Goal: Complete application form: Complete application form

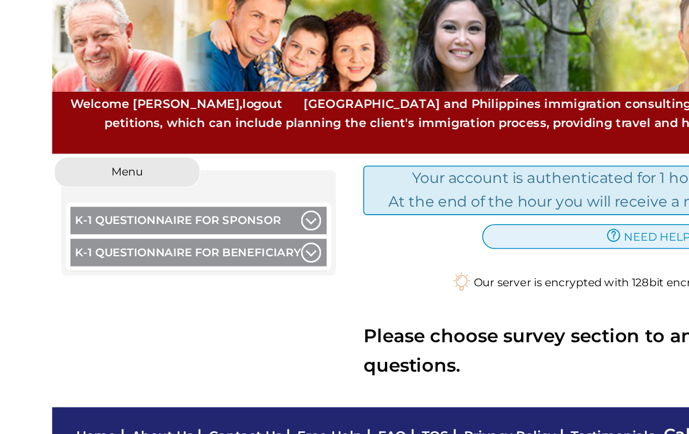
click at [73, 195] on button "K-1 Questionnaire for Sponsor" at bounding box center [154, 205] width 162 height 20
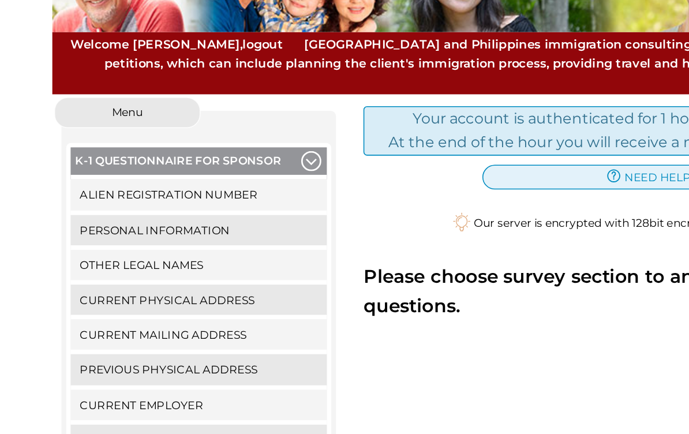
click at [73, 215] on link "Alien Registration Number" at bounding box center [154, 224] width 162 height 19
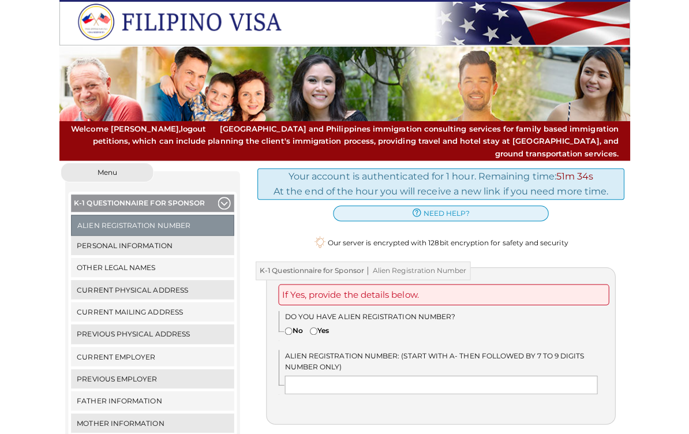
scroll to position [9, 0]
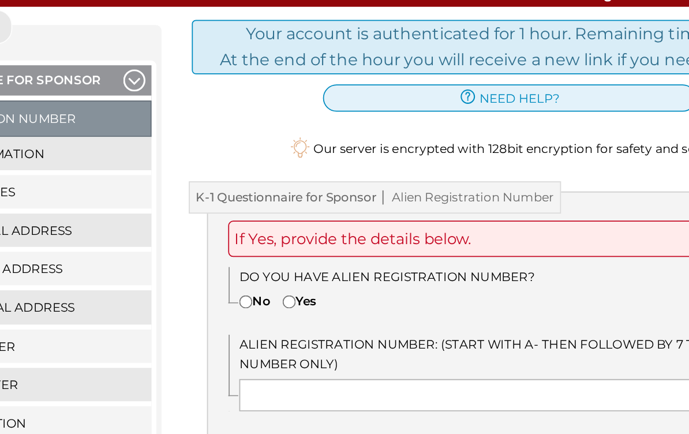
click at [285, 317] on input"] "No" at bounding box center [289, 321] width 8 height 8
radio input"] "true"
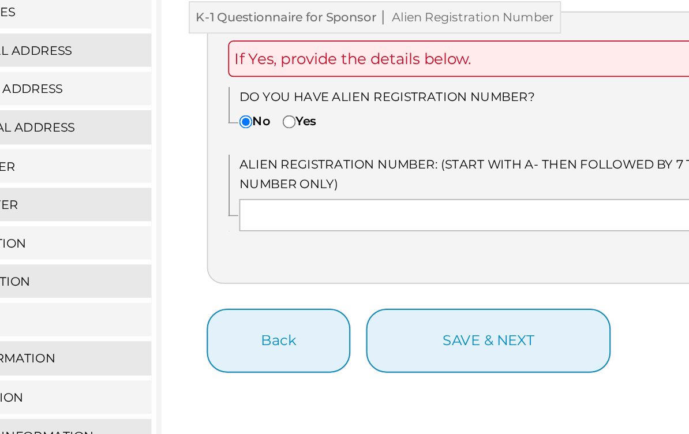
scroll to position [85, 0]
click at [358, 352] on button "save & next" at bounding box center [428, 370] width 140 height 36
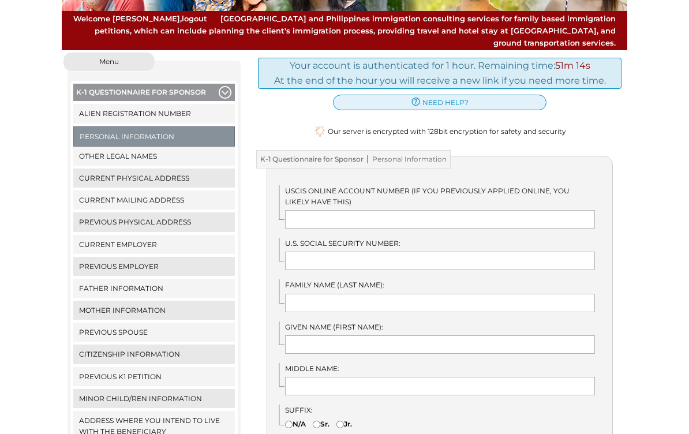
scroll to position [118, 0]
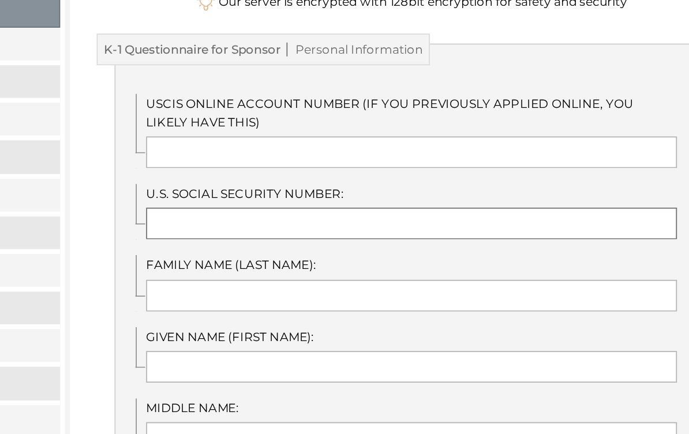
click at [285, 244] on input "text" at bounding box center [440, 253] width 310 height 18
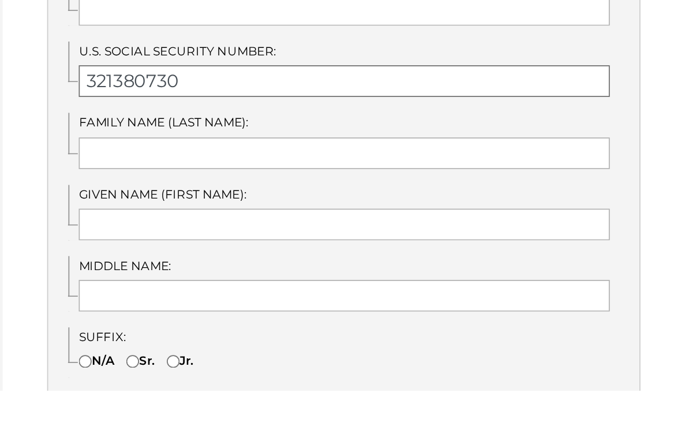
type input "321380730"
click at [285, 286] on input "text" at bounding box center [440, 295] width 310 height 18
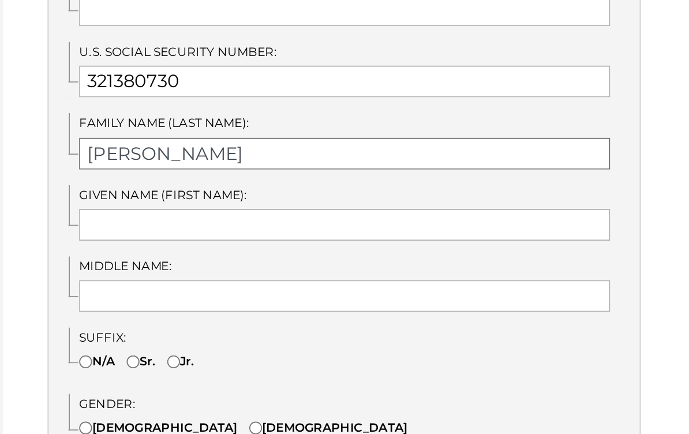
type input "rosenberg"
click at [285, 292] on input "text" at bounding box center [440, 301] width 310 height 18
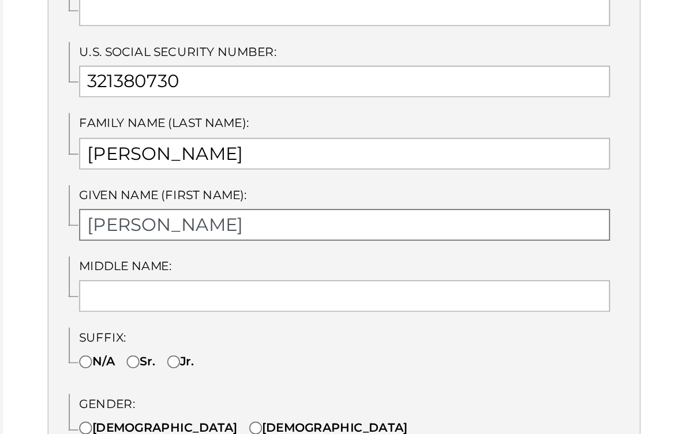
type input "James"
click at [285, 333] on input "text" at bounding box center [440, 342] width 310 height 18
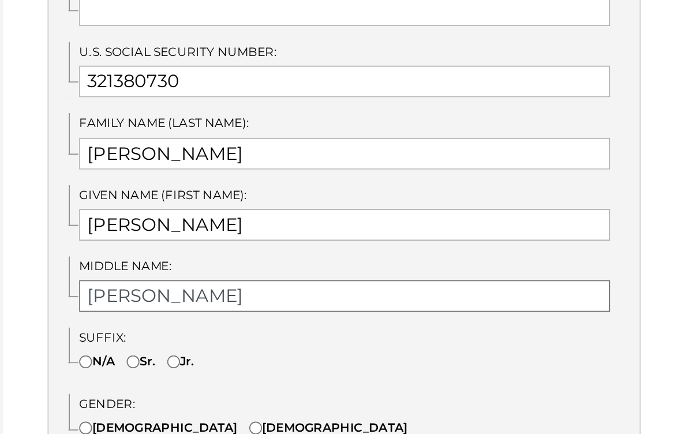
type input "Edward"
click at [285, 377] on input"] "N/A" at bounding box center [289, 381] width 8 height 8
radio input"] "true"
click at [385, 416] on input"] "Male" at bounding box center [389, 420] width 8 height 8
radio input"] "true"
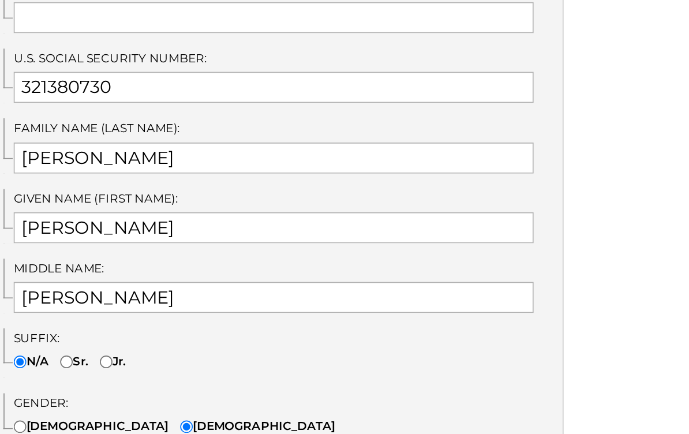
scroll to position [199, 0]
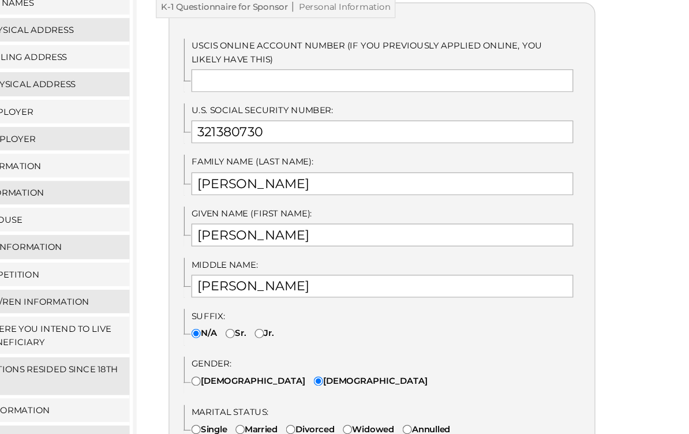
click at [481, 356] on div "Gender: Female Male" at bounding box center [446, 370] width 334 height 29
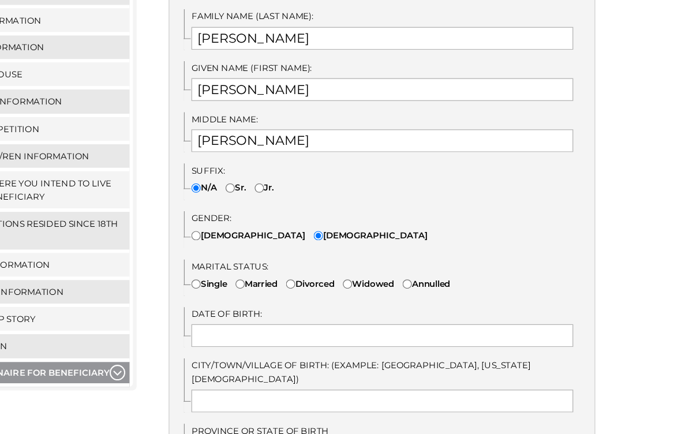
scroll to position [318, 0]
click at [408, 292] on input"] "Widowed" at bounding box center [412, 296] width 8 height 8
radio input"] "true"
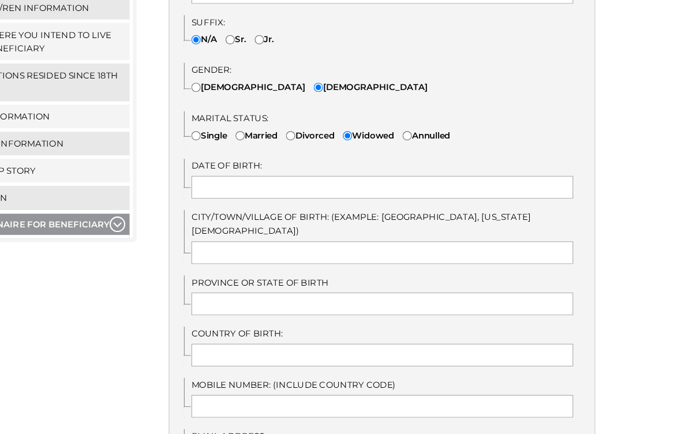
scroll to position [438, 0]
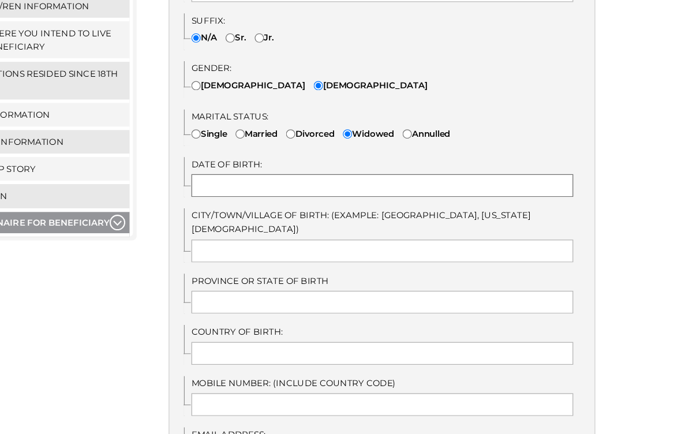
click at [285, 208] on input "text" at bounding box center [440, 217] width 310 height 18
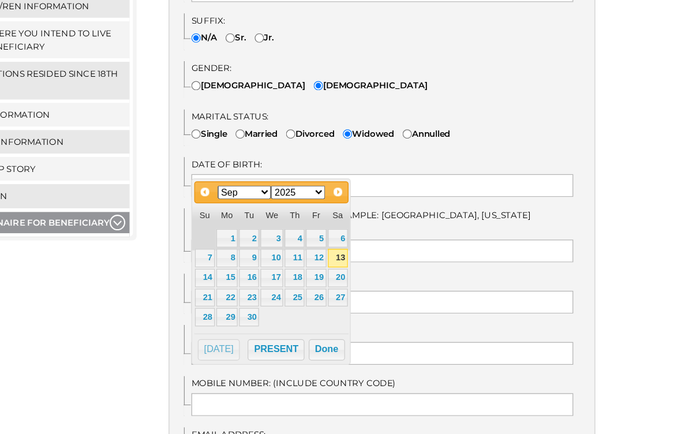
click at [400, 218] on span "Next" at bounding box center [404, 222] width 9 height 9
click at [324, 285] on link "14" at bounding box center [332, 292] width 16 height 15
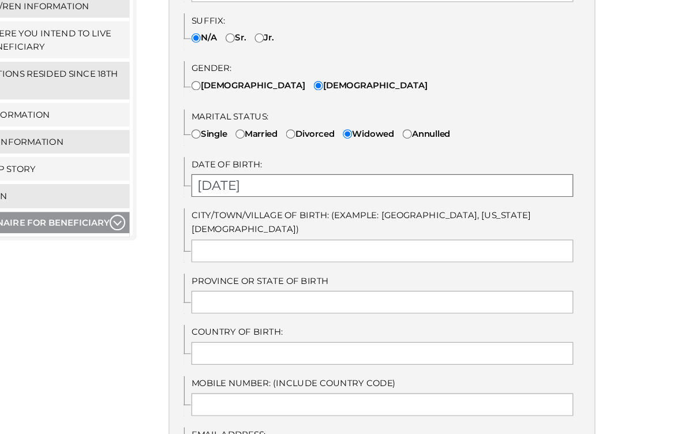
click at [285, 208] on input "10/14/2025" at bounding box center [440, 217] width 310 height 18
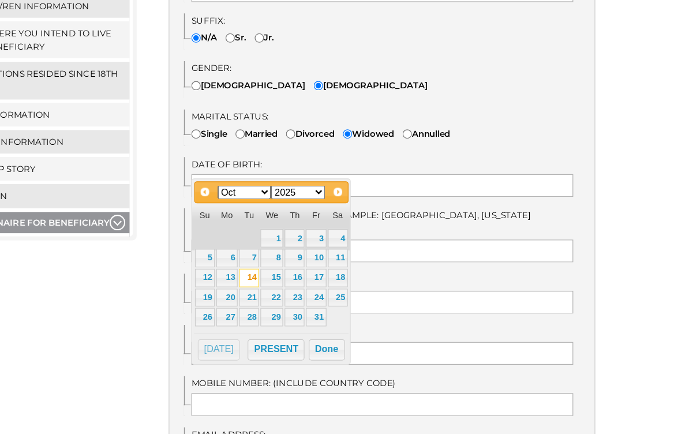
click at [350, 217] on select "1900 1901 1902 1903 1904 1905 1906 1907 1908 1909 1910 1911 1912 1913 1914 1915…" at bounding box center [372, 222] width 44 height 11
click at [381, 342] on button "Done" at bounding box center [395, 350] width 29 height 17
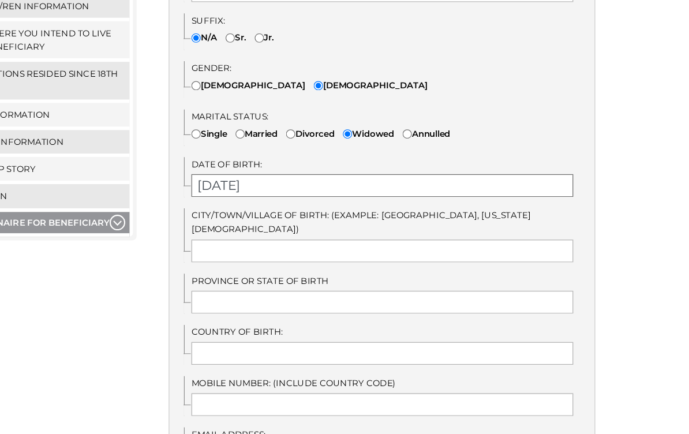
click at [285, 208] on input "10/14/2025" at bounding box center [440, 217] width 310 height 18
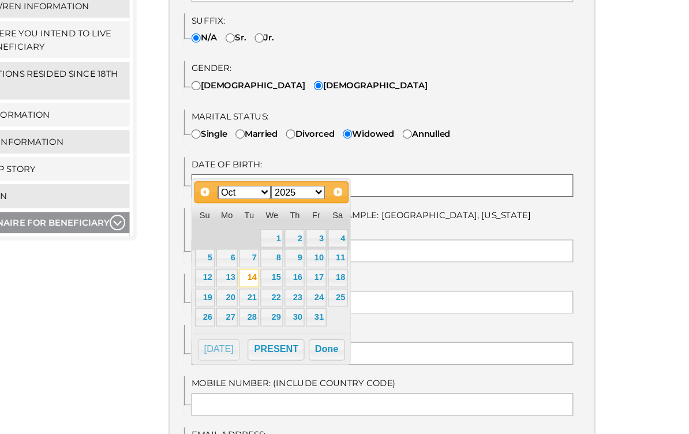
type input "1"
click at [324, 285] on link "14" at bounding box center [332, 292] width 16 height 15
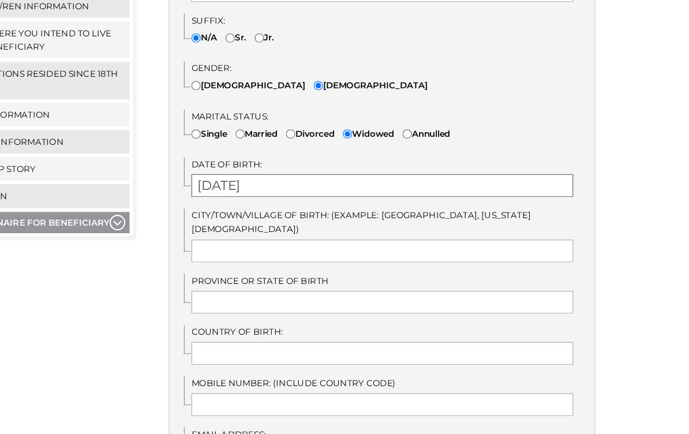
click at [285, 208] on input "10/14/2025" at bounding box center [440, 217] width 310 height 18
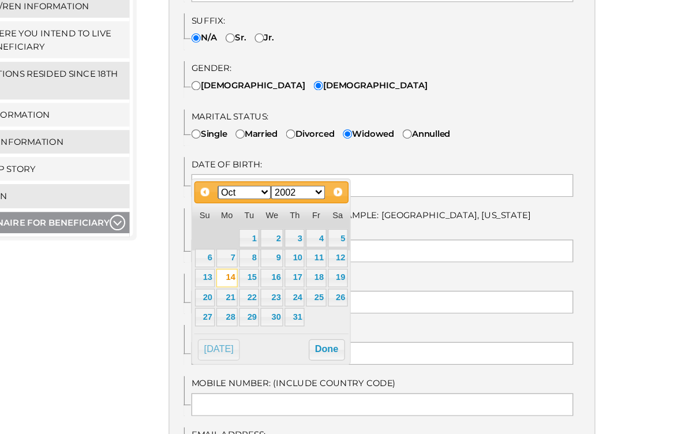
click at [350, 217] on select "1900 1901 1902 1903 1904 1905 1906 1907 1908 1909 1910 1911 1912 1913 1914 1915…" at bounding box center [372, 222] width 44 height 11
click at [381, 342] on button "Done" at bounding box center [395, 350] width 29 height 17
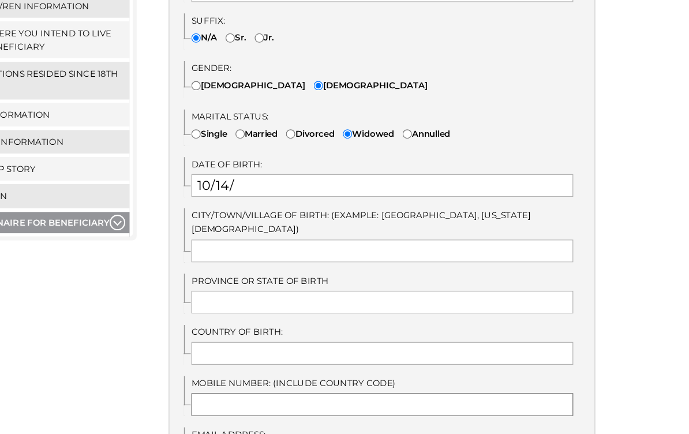
click at [285, 386] on input "text" at bounding box center [440, 395] width 310 height 18
click at [285, 208] on input "10/14/" at bounding box center [440, 217] width 310 height 18
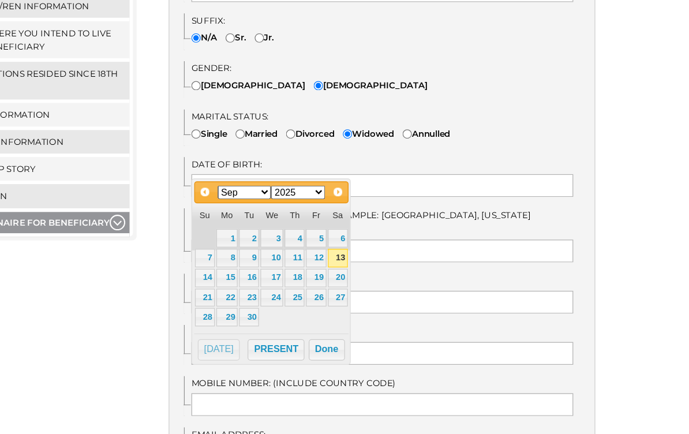
click at [400, 218] on span "Next" at bounding box center [404, 222] width 9 height 9
type input "1"
click at [324, 285] on link "14" at bounding box center [332, 292] width 16 height 15
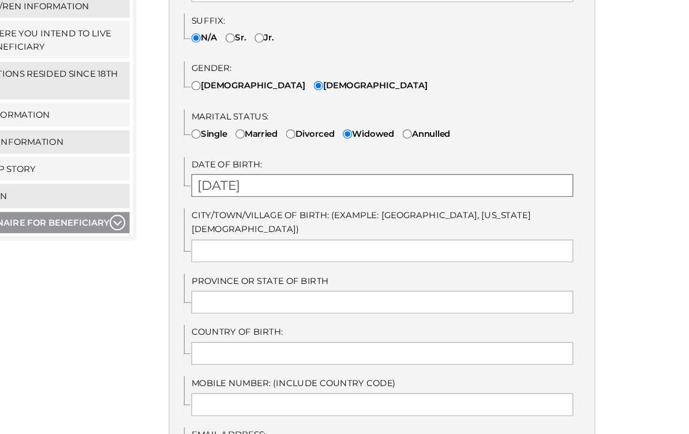
click at [285, 208] on input "10/14/2025" at bounding box center [440, 217] width 310 height 18
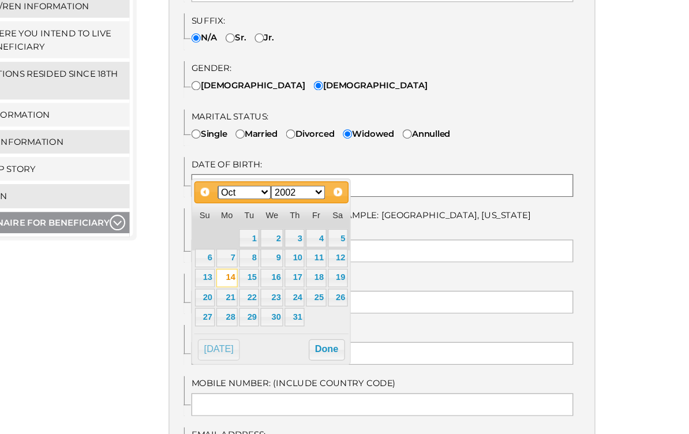
type input "1"
click at [350, 217] on select "1900 1901 1902 1903 1904 1905 1906 1907 1908 1909 1910 1911 1912 1913 1914 1915…" at bounding box center [372, 222] width 44 height 11
click at [288, 269] on link "6" at bounding box center [296, 276] width 16 height 15
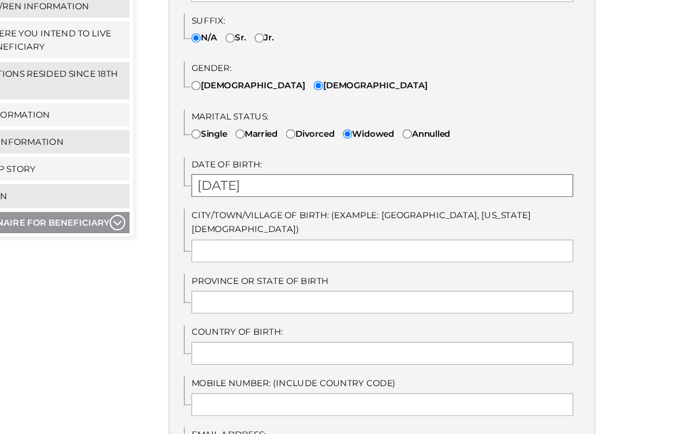
click at [285, 208] on input "10/06/1946" at bounding box center [440, 217] width 310 height 18
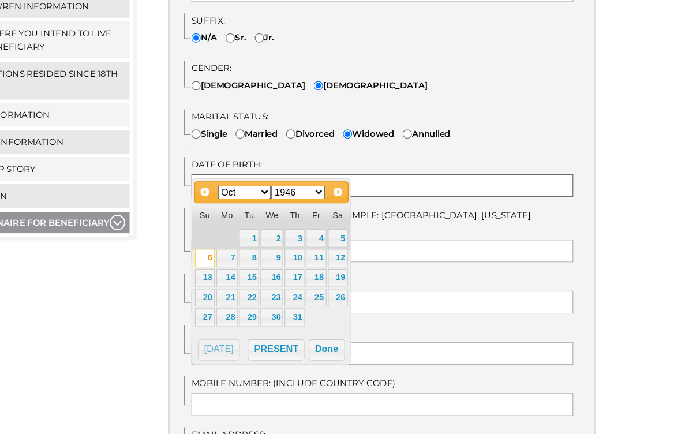
type input "1"
click at [305, 285] on link "14" at bounding box center [313, 292] width 17 height 15
type input "10/14/1946"
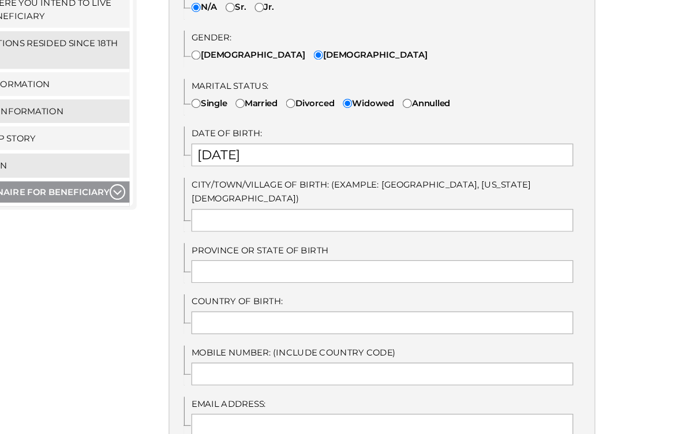
scroll to position [478, 0]
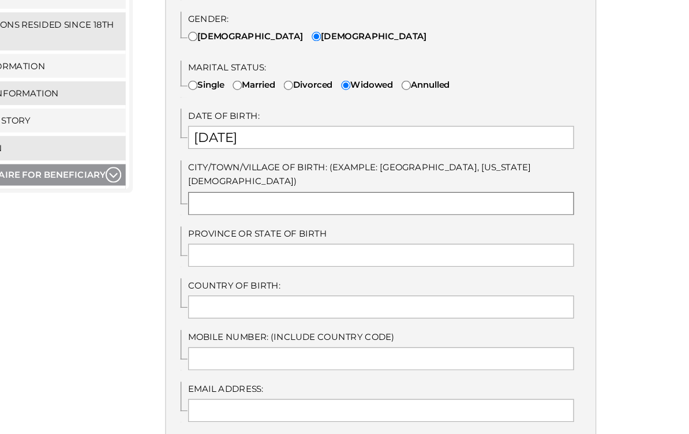
click at [285, 221] on input "text" at bounding box center [440, 230] width 310 height 18
type input "Dixon"
click at [285, 263] on input "text" at bounding box center [440, 272] width 310 height 18
type input "i"
type input "Illinois"
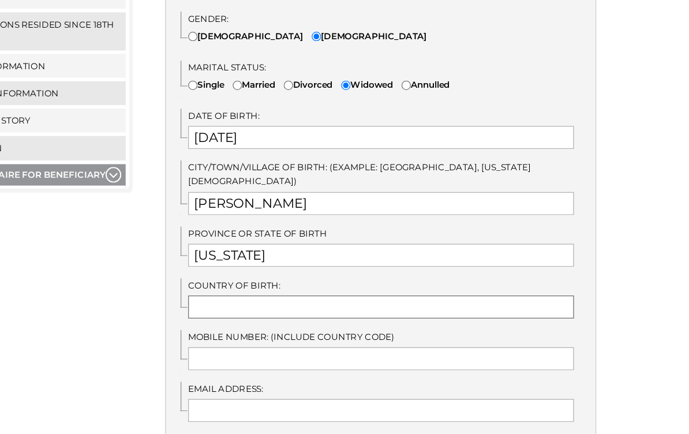
click at [285, 304] on input "text" at bounding box center [440, 313] width 310 height 18
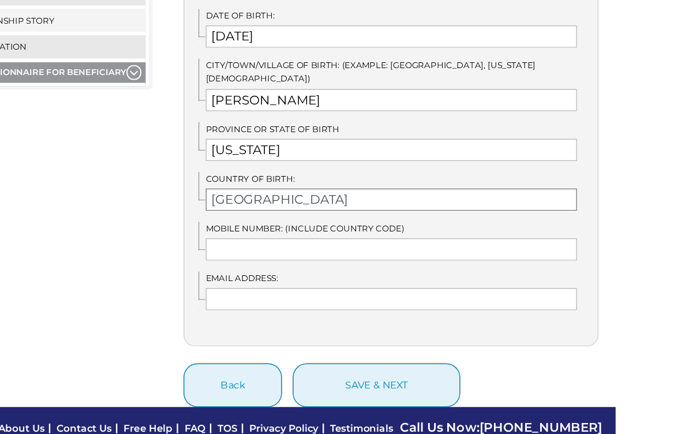
scroll to position [572, 0]
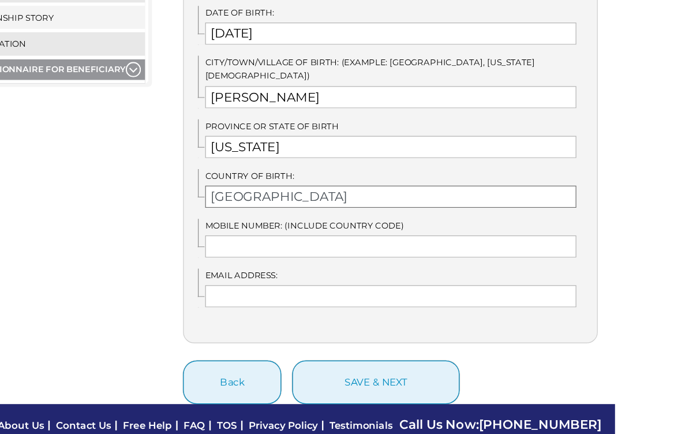
type input "USA"
click at [285, 252] on input "text" at bounding box center [440, 261] width 310 height 18
type input "8154046330"
click at [285, 294] on input "text" at bounding box center [440, 303] width 310 height 18
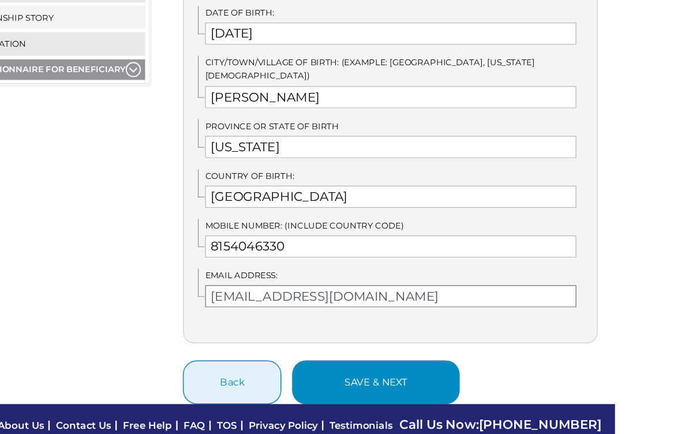
type input "rosenbergjames@sbcglobal.net"
click at [358, 357] on button "save & next" at bounding box center [428, 375] width 140 height 36
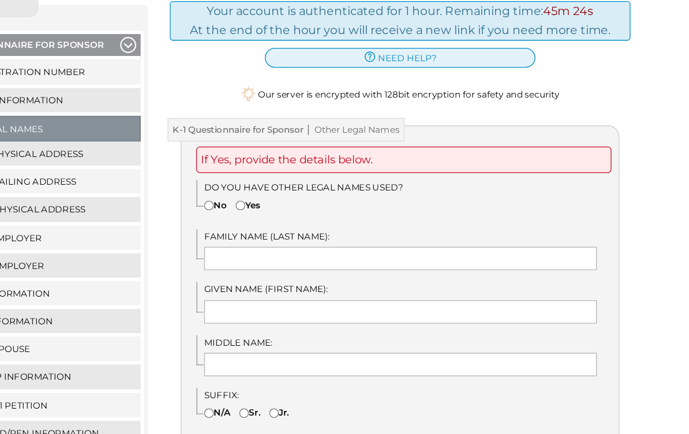
scroll to position [103, 0]
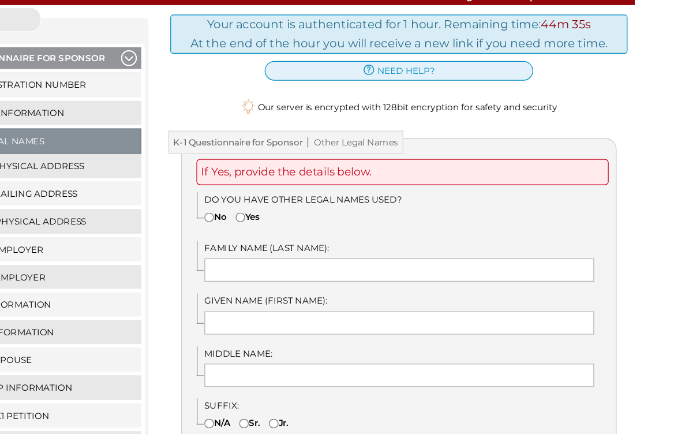
click at [285, 223] on input"] "No" at bounding box center [289, 227] width 8 height 8
radio input"] "true"
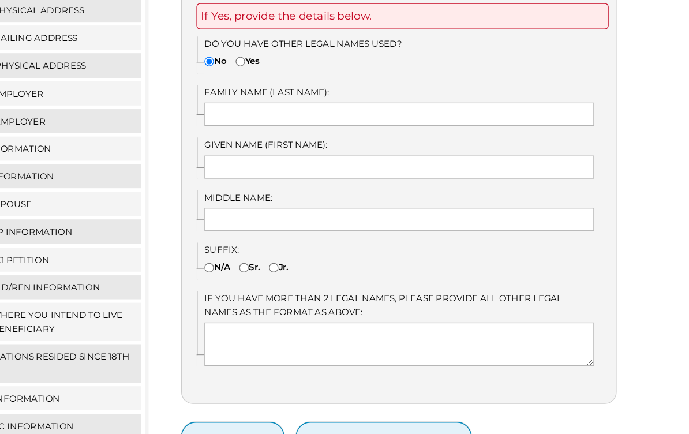
scroll to position [209, 0]
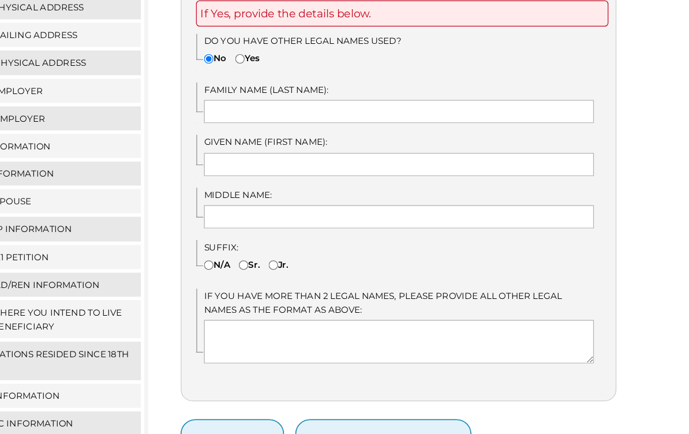
click at [285, 281] on input"] "N/A" at bounding box center [289, 285] width 8 height 8
radio input"] "true"
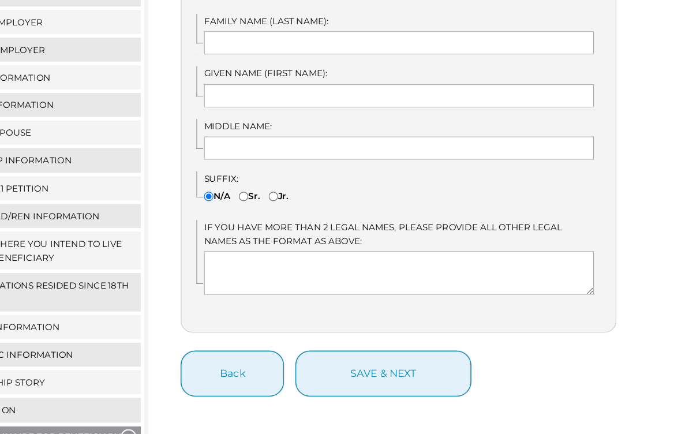
click at [267, 183] on div "If Yes, provide the details below. Do you have other legal names used? No Yes F…" at bounding box center [440, 171] width 346 height 336
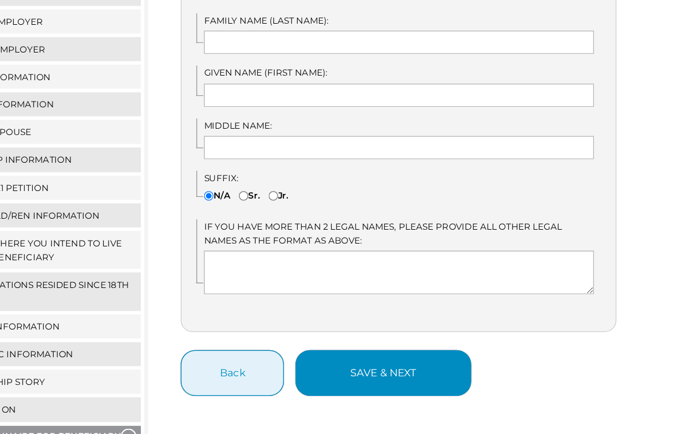
click at [358, 352] on button "save & next" at bounding box center [428, 370] width 140 height 36
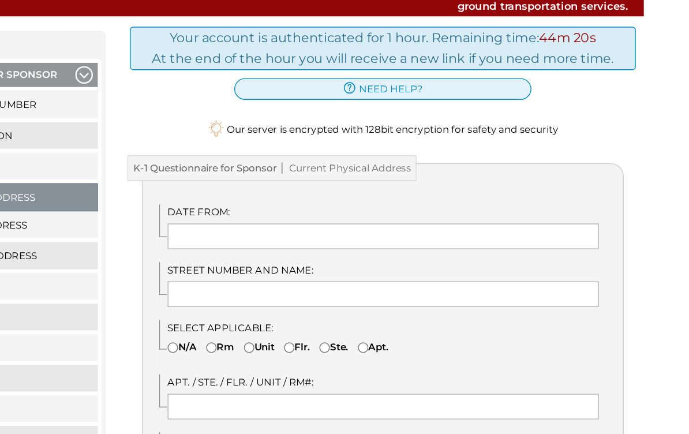
scroll to position [40, 0]
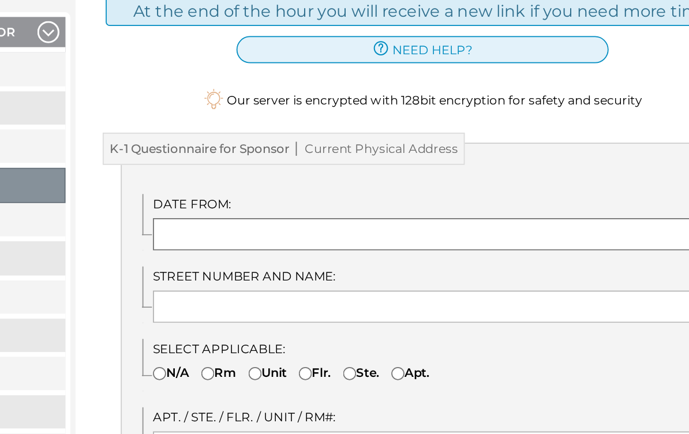
click at [285, 270] on input "text" at bounding box center [440, 279] width 310 height 18
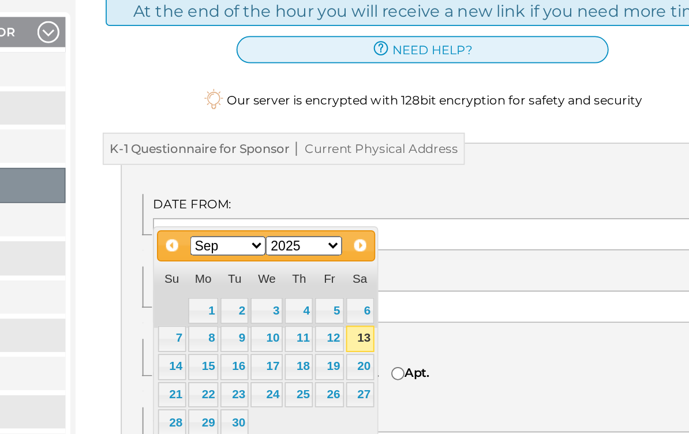
click at [307, 280] on select "Jan Feb Mar Apr May Jun [DATE] Aug Sep Oct Nov Dec" at bounding box center [329, 285] width 44 height 11
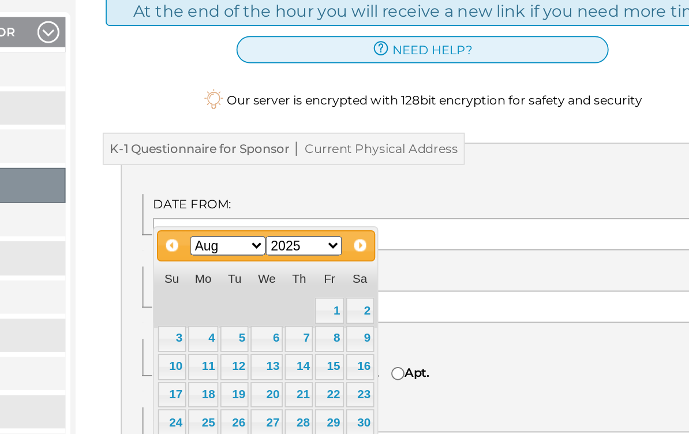
click at [350, 280] on select "1900 1901 1902 1903 1904 1905 1906 1907 1908 1909 1910 1911 1912 1913 1914 1915…" at bounding box center [372, 285] width 44 height 11
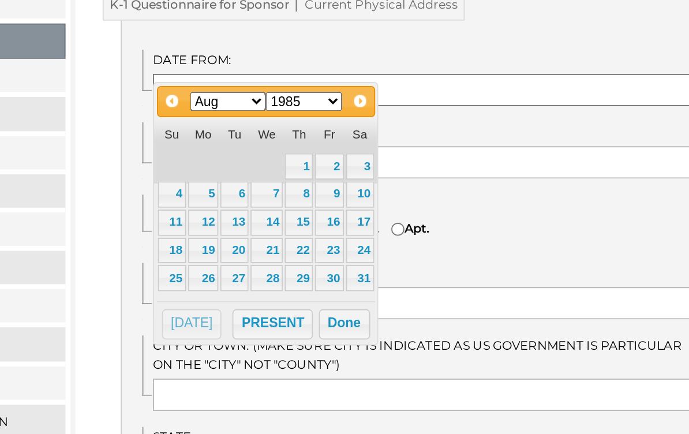
scroll to position [103, 0]
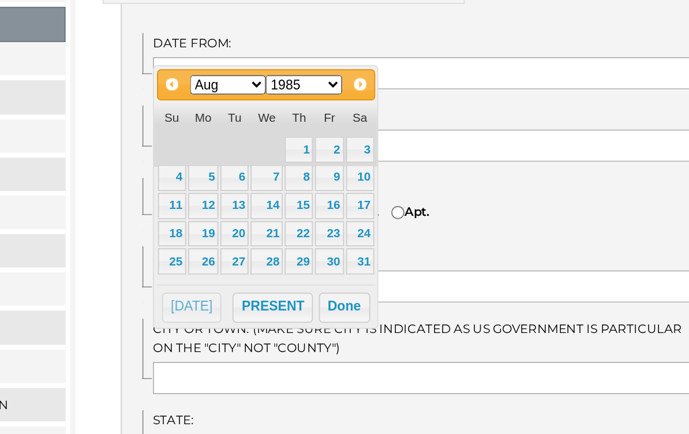
click at [381, 342] on button "Done" at bounding box center [395, 350] width 29 height 17
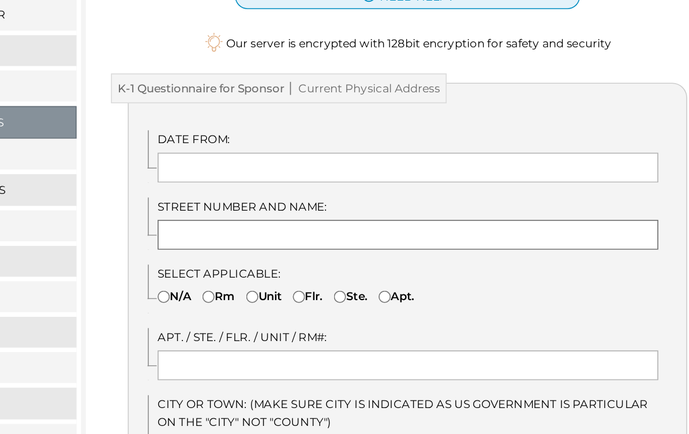
click at [285, 249] on input "text" at bounding box center [440, 258] width 310 height 18
type input "2"
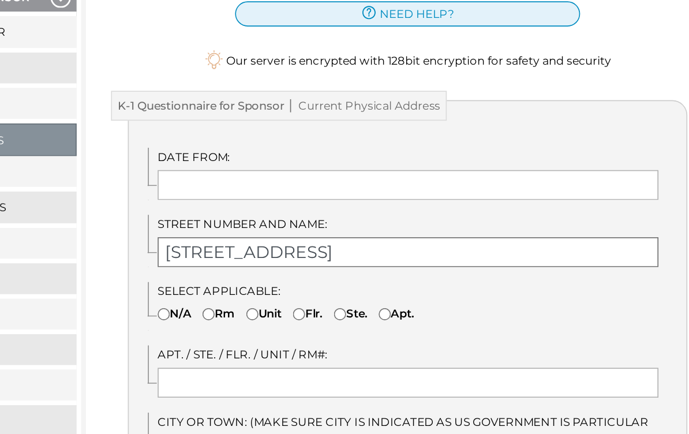
type input "11 West Paddock Street"
click at [285, 207] on input "text" at bounding box center [440, 216] width 310 height 18
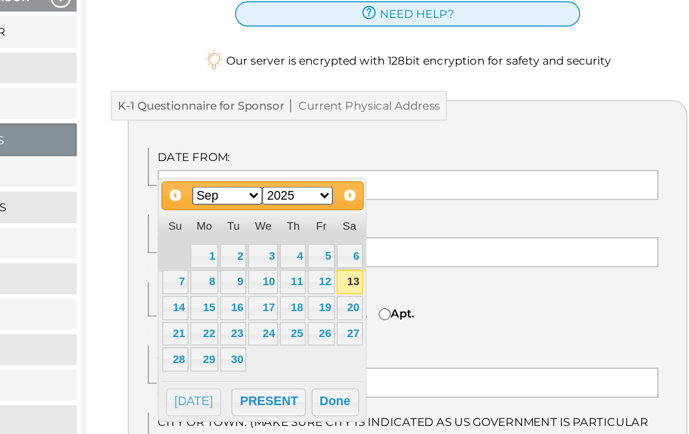
click at [350, 218] on select "1900 1901 1902 1903 1904 1905 1906 1907 1908 1909 1910 1911 1912 1913 1914 1915…" at bounding box center [372, 223] width 44 height 11
click at [307, 218] on select "Jan Feb Mar Apr May Jun [DATE] Aug Sep Oct Nov Dec" at bounding box center [329, 223] width 44 height 11
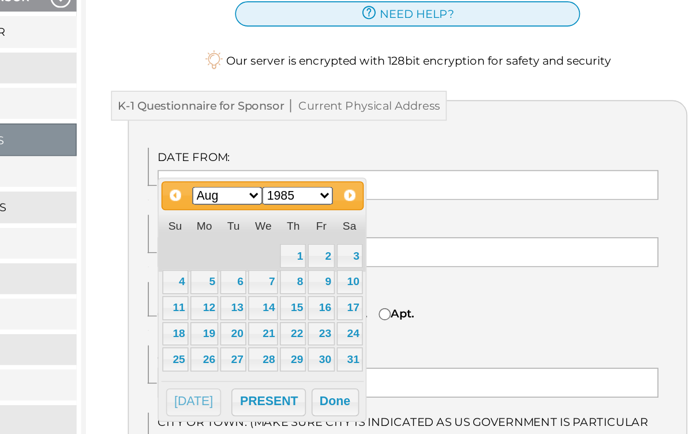
click at [381, 342] on button "Done" at bounding box center [395, 350] width 29 height 17
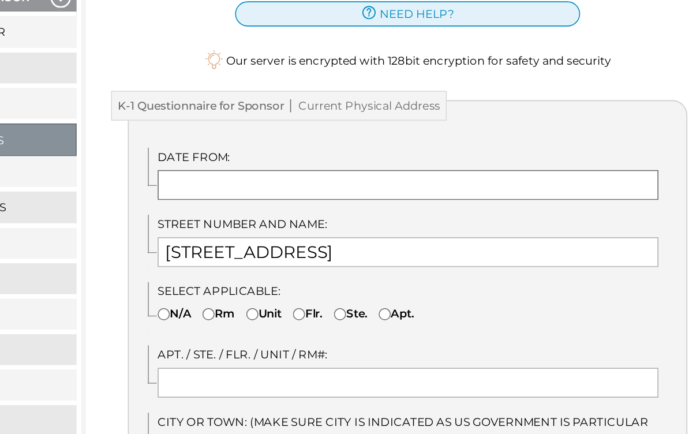
click at [285, 207] on input "text" at bounding box center [440, 216] width 310 height 18
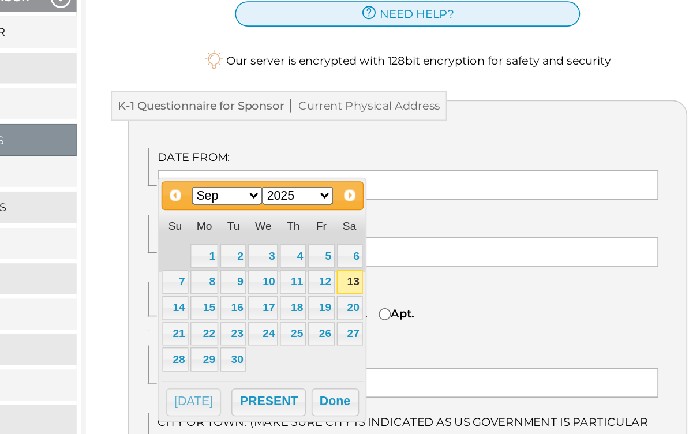
click at [307, 218] on select "Jan Feb Mar Apr May Jun Jul Aug Sep Oct Nov Dec" at bounding box center [329, 223] width 44 height 11
click at [285, 193] on label "Date from:" at bounding box center [440, 198] width 310 height 11
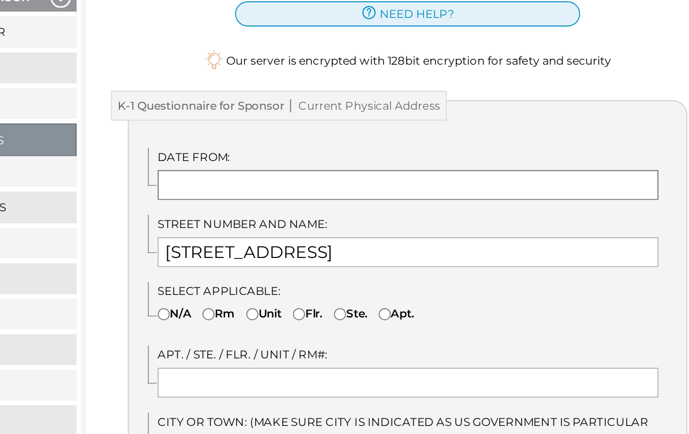
click at [285, 207] on input "text" at bounding box center [440, 216] width 310 height 18
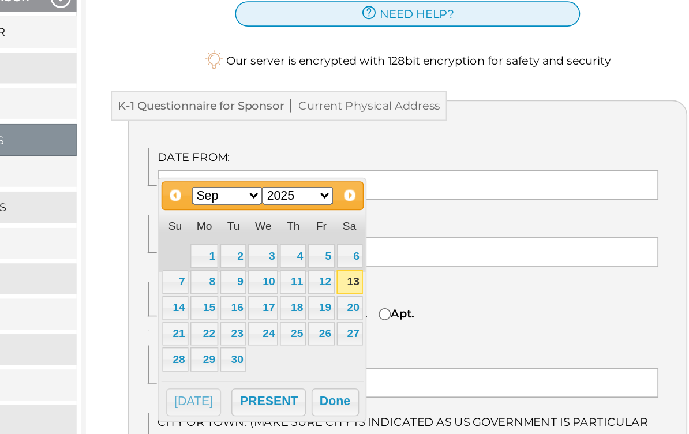
click at [350, 218] on select "1900 1901 1902 1903 1904 1905 1906 1907 1908 1909 1910 1911 1912 1913 1914 1915…" at bounding box center [372, 223] width 44 height 11
click at [307, 218] on select "Jan Feb Mar Apr May Jun [DATE] Aug Sep Oct Nov Dec" at bounding box center [329, 223] width 44 height 11
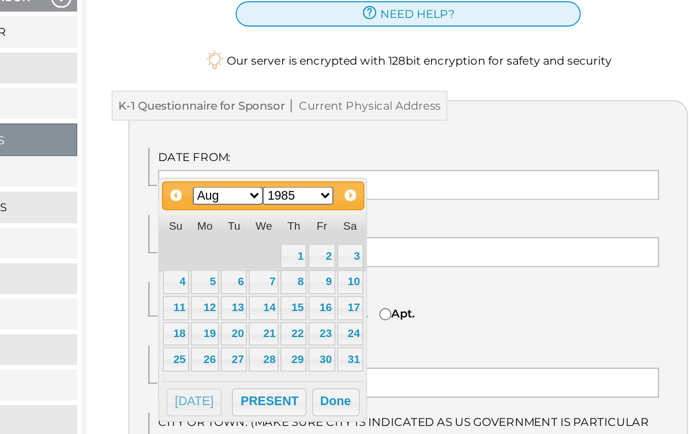
click at [361, 253] on link "1" at bounding box center [369, 260] width 16 height 15
type input "08/01/1985"
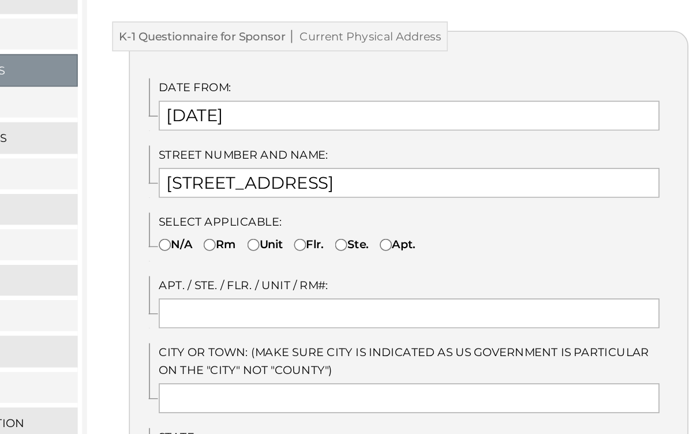
click at [285, 293] on input"] "N/A" at bounding box center [289, 297] width 8 height 8
radio input"] "true"
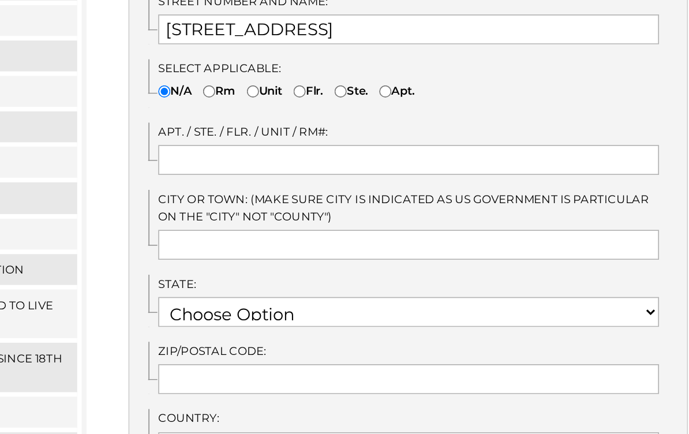
scroll to position [191, 0]
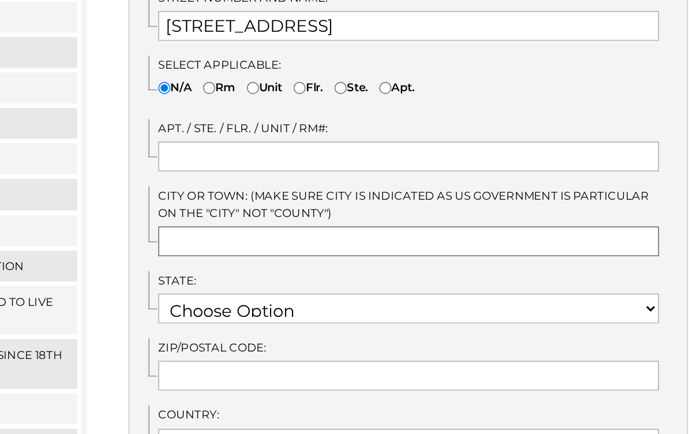
click at [285, 294] on input "text" at bounding box center [440, 303] width 310 height 18
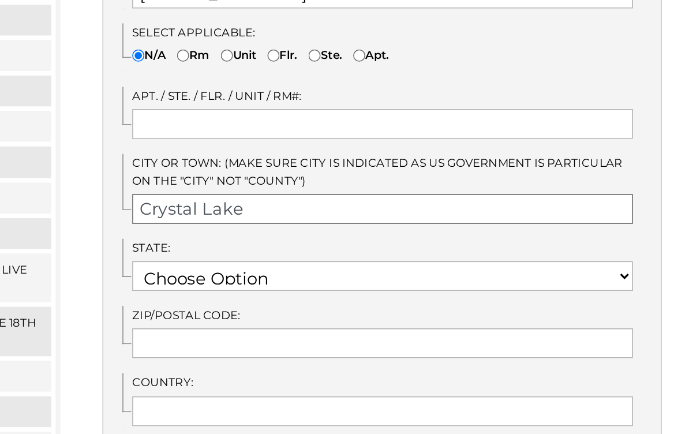
scroll to position [211, 0]
type input "Crystal Lake"
click at [381, 315] on select "Choose Option AK AL AR AS AZ CA CO CT DE FL GA GU HI IA ID IL IN" at bounding box center [440, 324] width 310 height 18
select select "15"
click at [285, 357] on input "text" at bounding box center [440, 366] width 310 height 18
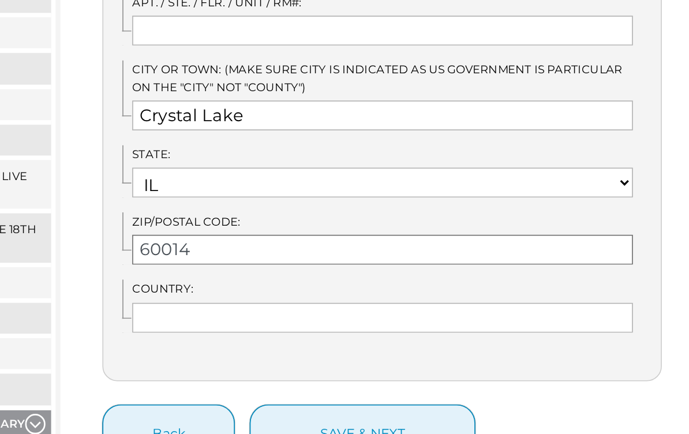
scroll to position [270, 0]
type input "60014"
click at [285, 341] on input "text" at bounding box center [440, 350] width 310 height 18
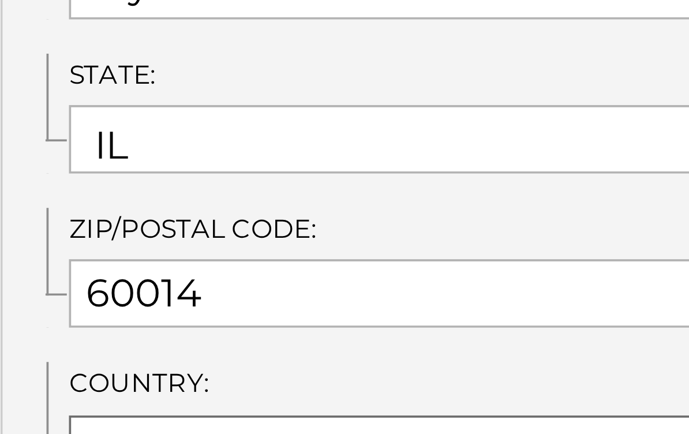
type input "United States of America"
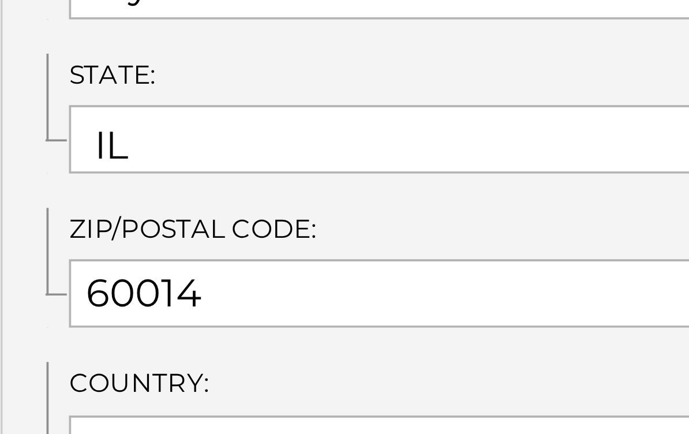
click at [267, 78] on div "Date from: 08/01/1985 Street Number and Name: 11 West Paddock Street Select App…" at bounding box center [440, 194] width 346 height 392
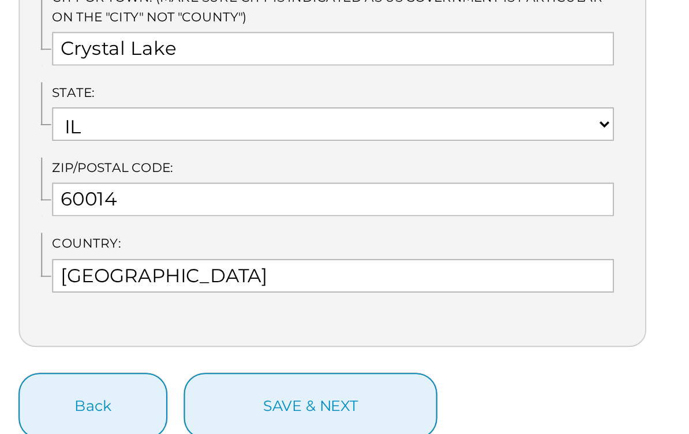
scroll to position [304, 0]
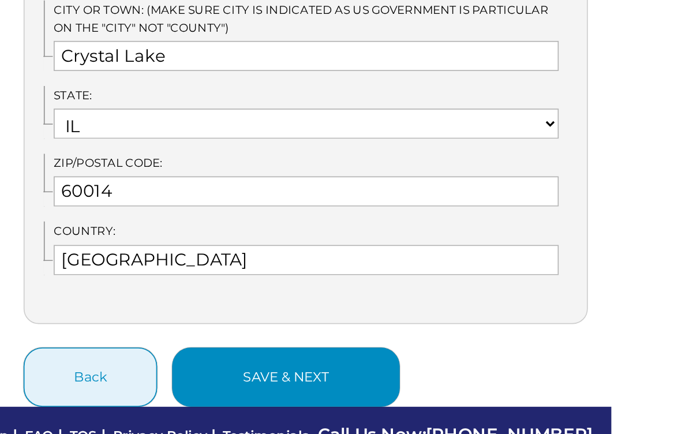
click at [358, 370] on button "save & next" at bounding box center [428, 388] width 140 height 36
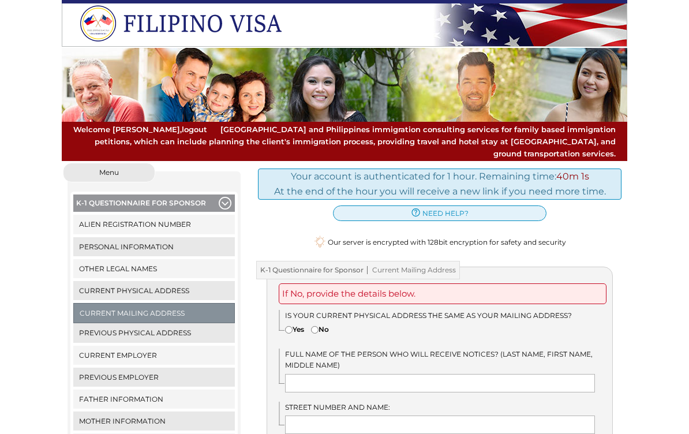
scroll to position [12, 0]
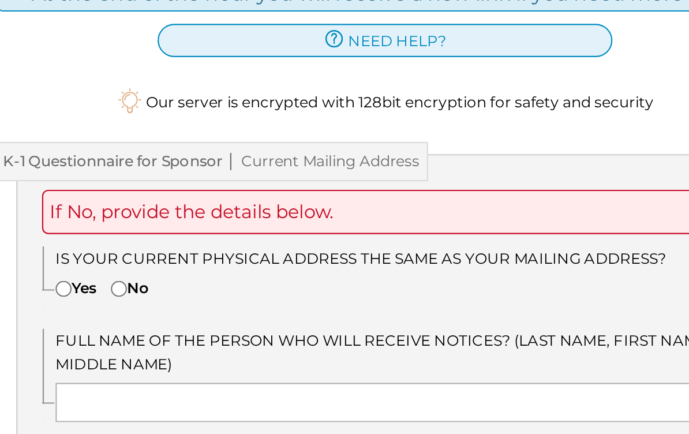
click at [285, 314] on input"] "Yes" at bounding box center [289, 318] width 8 height 8
radio input"] "true"
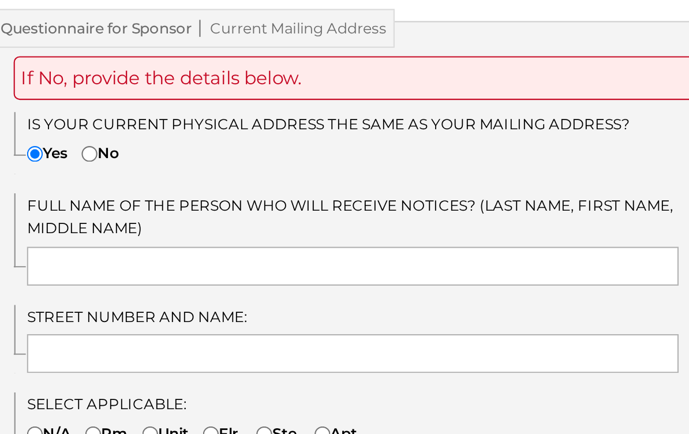
scroll to position [38, 0]
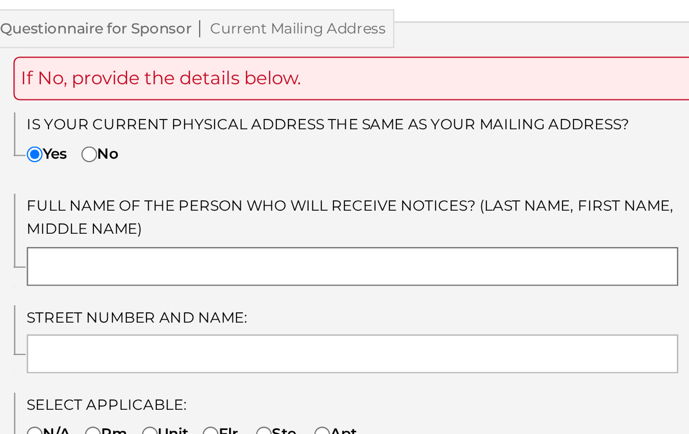
click at [285, 336] on input "text" at bounding box center [440, 345] width 310 height 18
type input "James Edward Rosenberg"
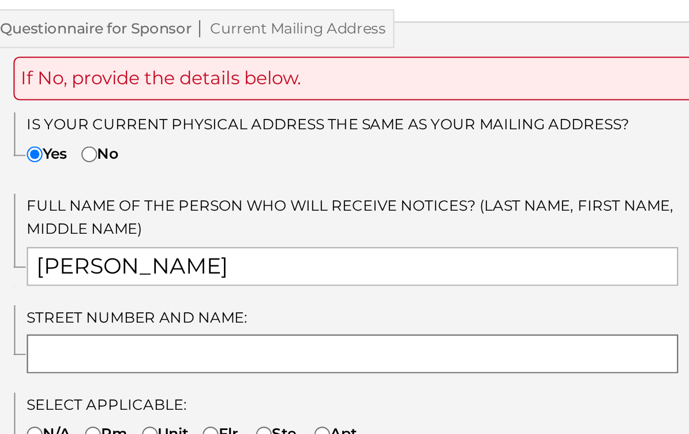
click at [285, 378] on input "text" at bounding box center [440, 387] width 310 height 18
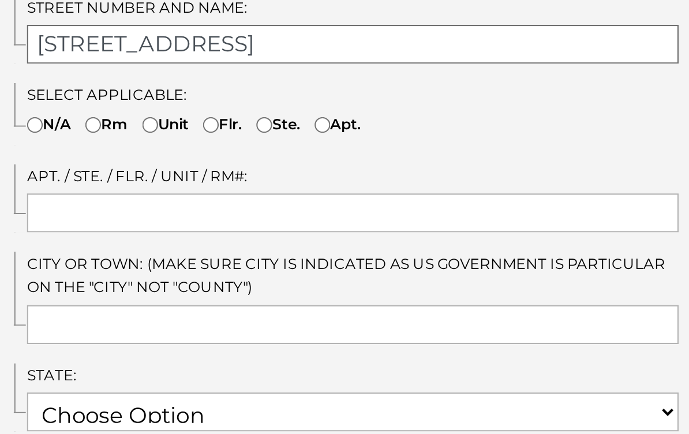
scroll to position [187, 0]
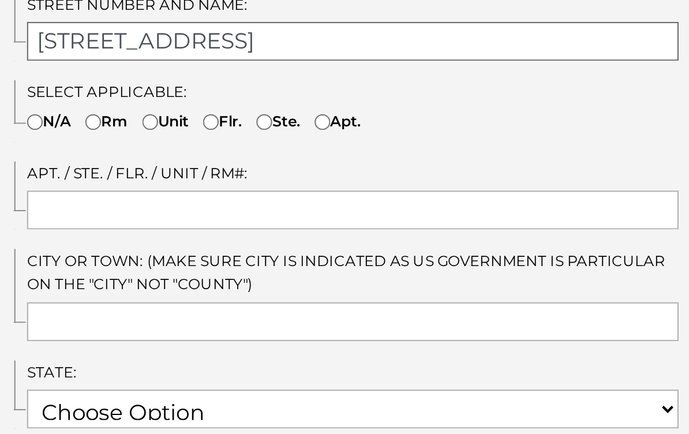
type input "[STREET_ADDRESS]"
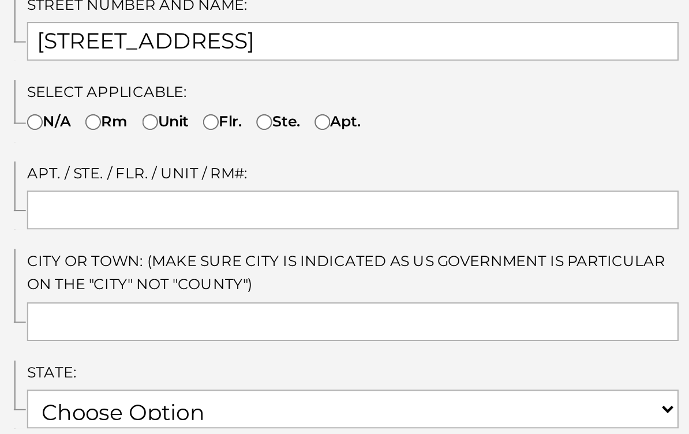
click at [285, 273] on input"] "N/A" at bounding box center [289, 277] width 8 height 8
radio input"] "true"
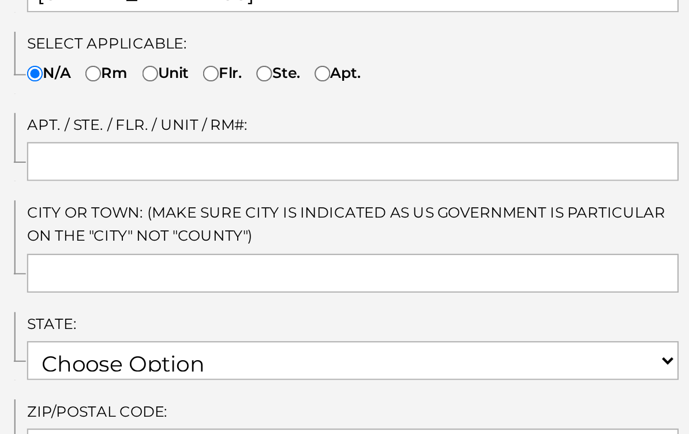
scroll to position [215, 0]
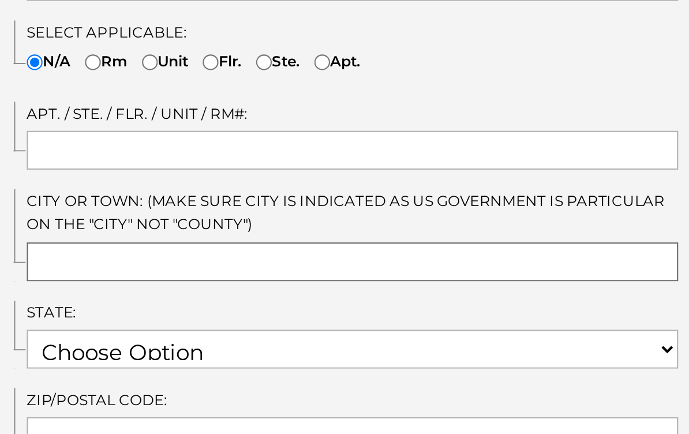
click at [285, 334] on input "text" at bounding box center [440, 343] width 310 height 18
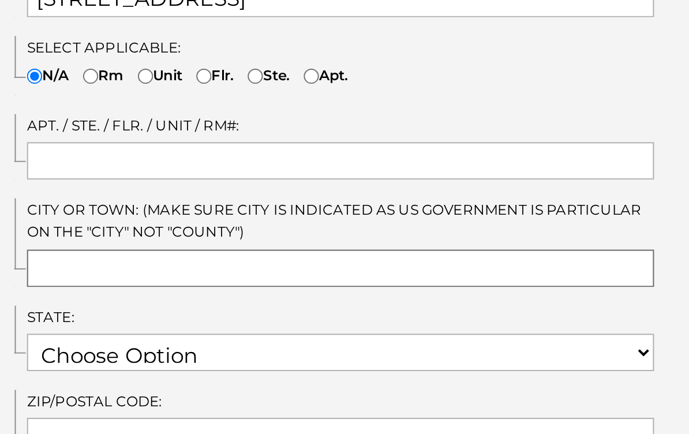
scroll to position [216, 0]
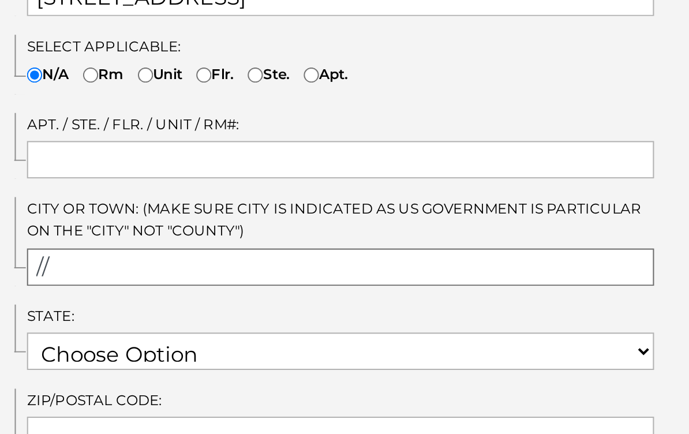
type input "/"
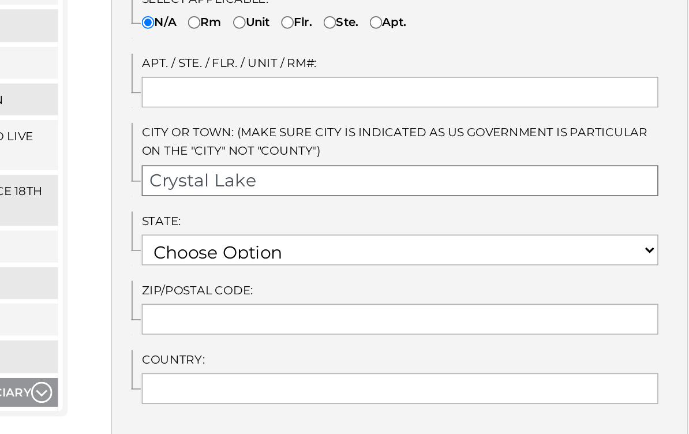
scroll to position [294, 0]
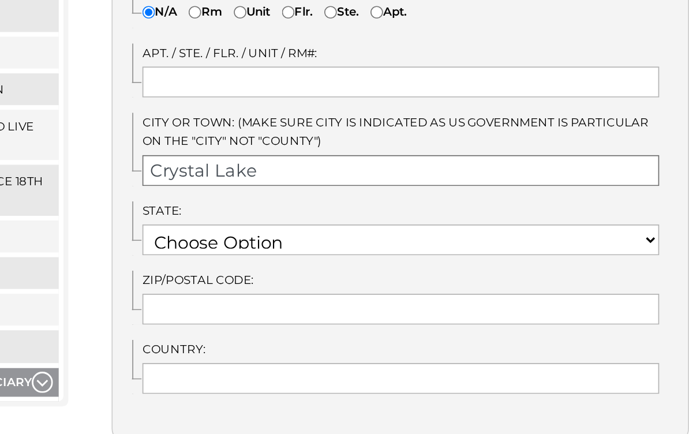
type input "Crystal Lake"
click at [387, 297] on select "Choose Option AK AL AR AS AZ CA CO CT DE FL GA GU HI IA ID IL IN" at bounding box center [440, 306] width 310 height 18
select select "17"
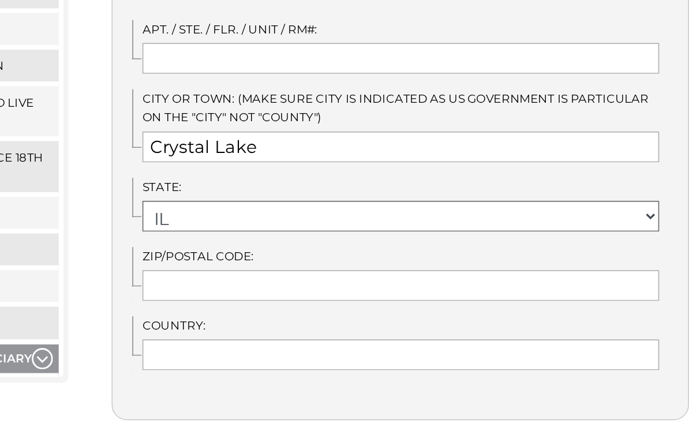
scroll to position [308, 0]
click at [285, 324] on input "text" at bounding box center [440, 333] width 310 height 18
type input "60014"
click at [285, 366] on input "text" at bounding box center [440, 375] width 310 height 18
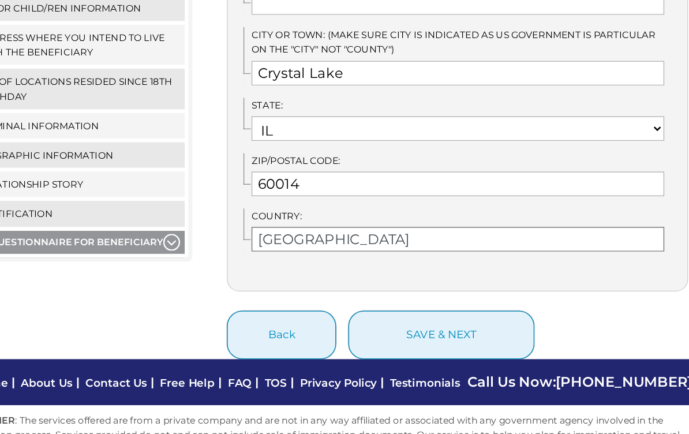
scroll to position [412, 0]
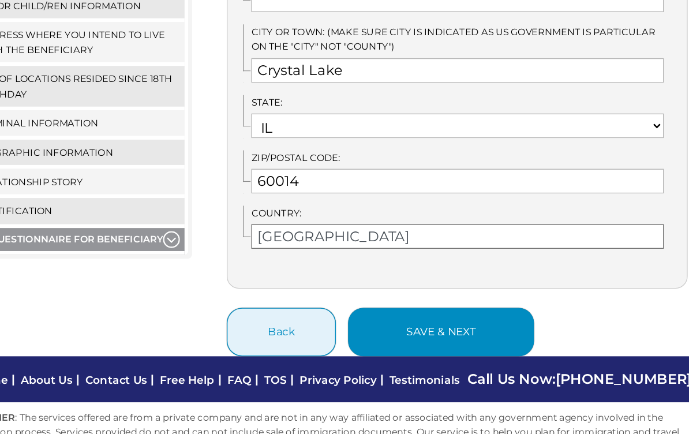
type input "[GEOGRAPHIC_DATA]"
click at [358, 325] on button "save & next" at bounding box center [428, 343] width 140 height 36
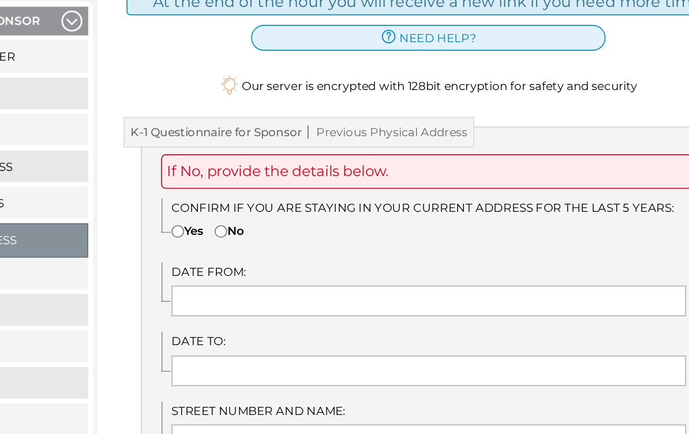
scroll to position [30, 0]
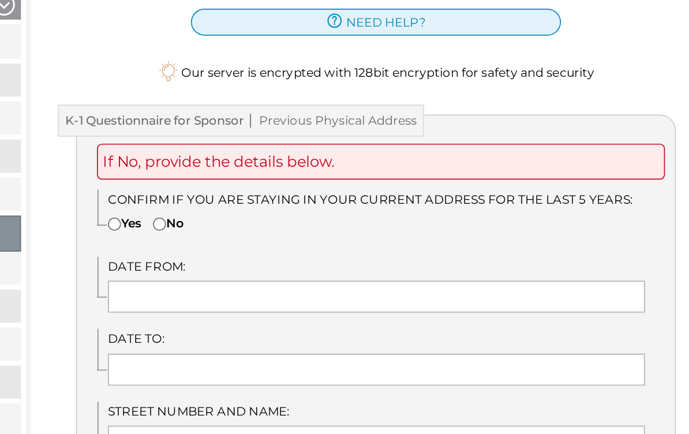
click at [285, 296] on input"] "Yes" at bounding box center [289, 300] width 8 height 8
radio input"] "true"
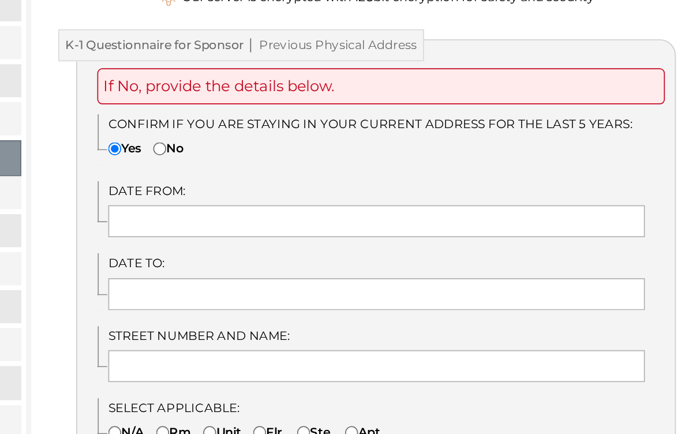
scroll to position [74, 0]
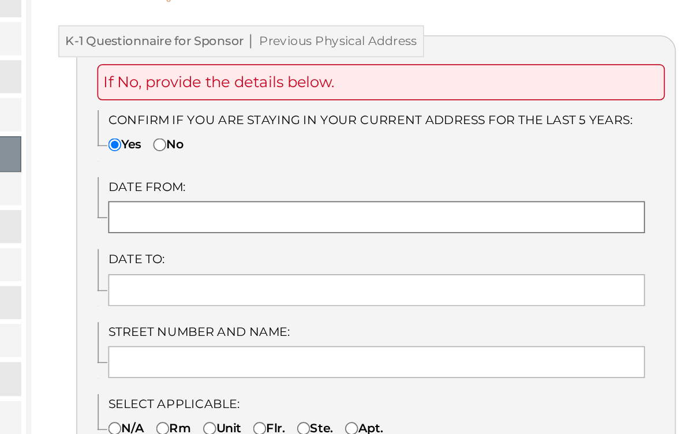
click at [285, 289] on input "text" at bounding box center [440, 298] width 310 height 18
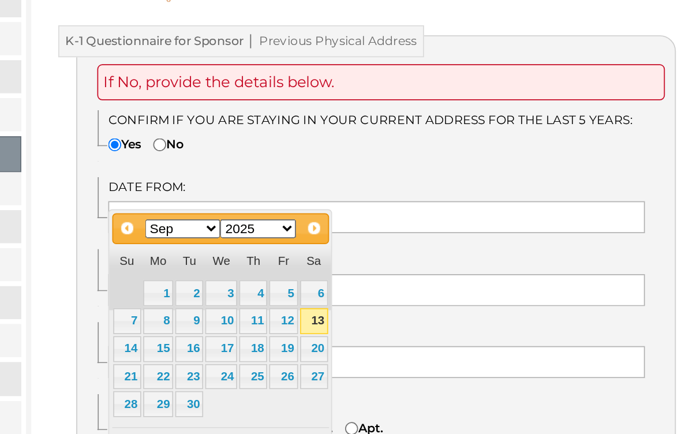
click at [350, 299] on select "1900 1901 1902 1903 1904 1905 1906 1907 1908 1909 1910 1911 1912 1913 1914 1915…" at bounding box center [372, 304] width 44 height 11
click at [307, 299] on select "Jan Feb Mar Apr May Jun [DATE] Aug Sep Oct Nov Dec" at bounding box center [329, 304] width 44 height 11
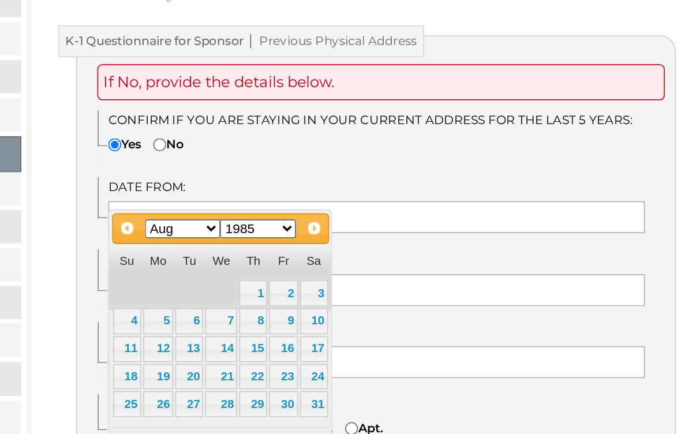
click at [361, 334] on link "1" at bounding box center [369, 341] width 16 height 15
type input "[DATE]"
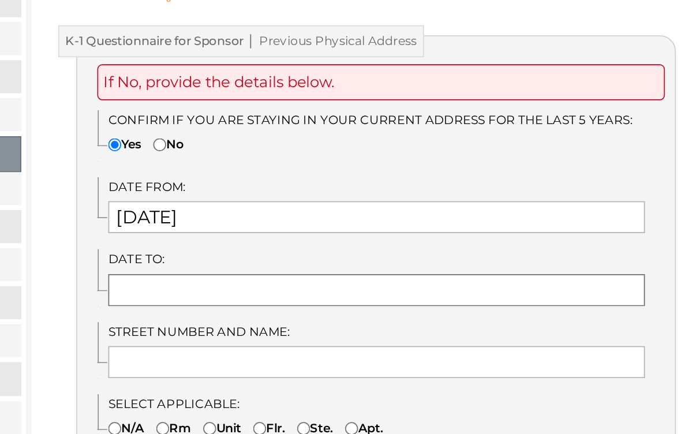
click at [285, 331] on input "text" at bounding box center [440, 340] width 310 height 18
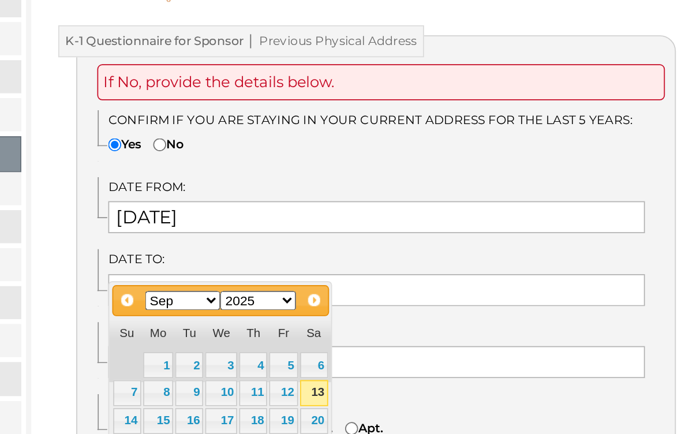
click at [307, 341] on select "Jan Feb Mar Apr May Jun [DATE] Aug Sep Oct Nov Dec" at bounding box center [329, 346] width 44 height 11
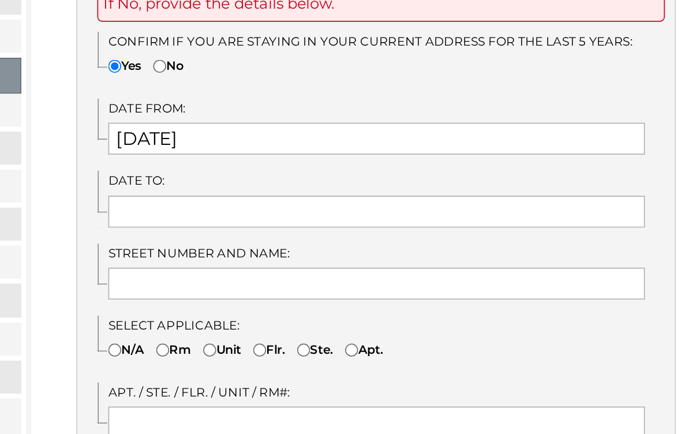
scroll to position [121, 0]
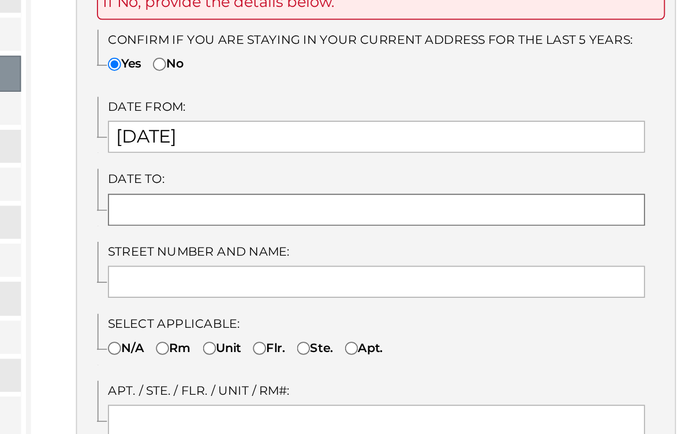
click at [285, 284] on input "text" at bounding box center [440, 293] width 310 height 18
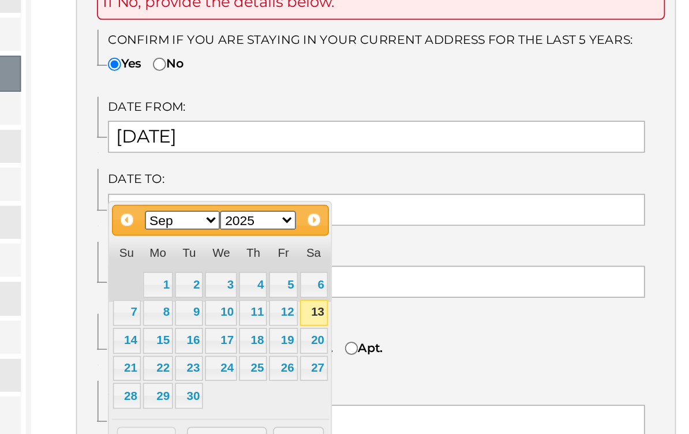
click at [396, 345] on link "13" at bounding box center [404, 352] width 16 height 15
type input "09/13/2025"
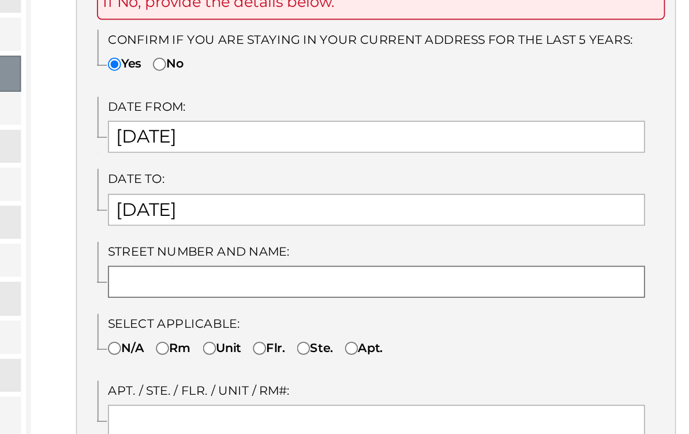
click at [285, 326] on input "text" at bounding box center [440, 335] width 310 height 18
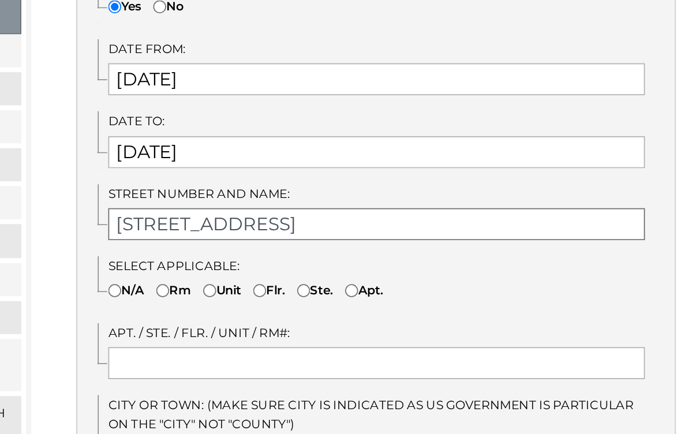
scroll to position [162, 0]
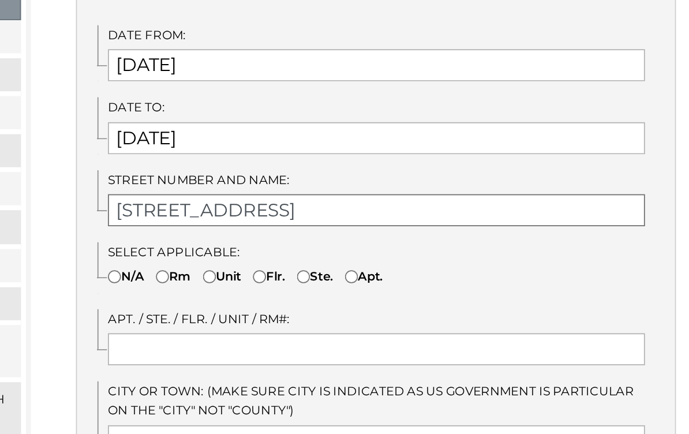
type input "11 West Paddock Street"
click at [285, 329] on input"] "N/A" at bounding box center [289, 333] width 8 height 8
radio input"] "true"
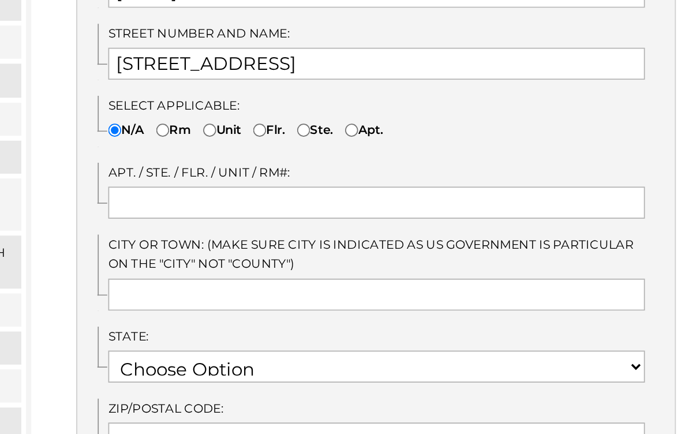
scroll to position [247, 0]
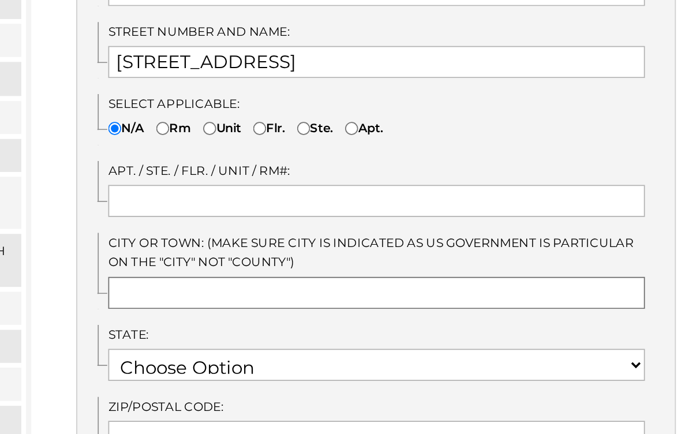
click at [285, 333] on input "text" at bounding box center [440, 342] width 310 height 18
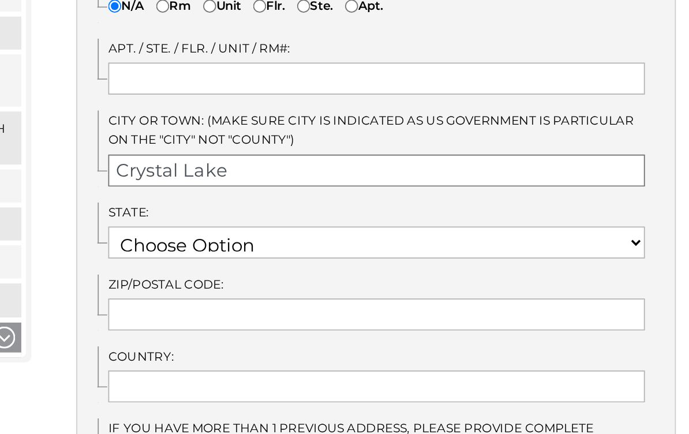
scroll to position [319, 0]
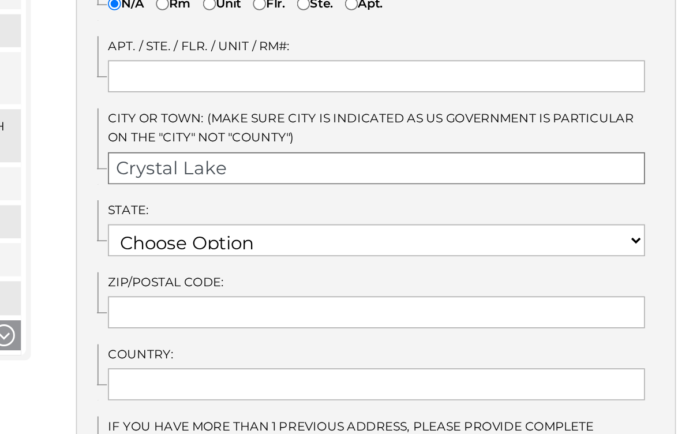
type input "Crystal Lake"
click at [359, 302] on select "Choose Option AK AL AR AS AZ CA CO CT DE FL GA GU HI IA ID IL IN" at bounding box center [440, 311] width 310 height 18
select select "17"
click at [285, 344] on input "text" at bounding box center [440, 353] width 310 height 18
type input "5"
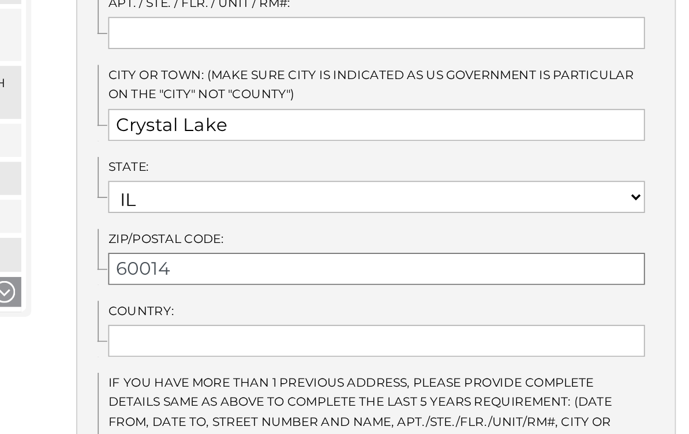
scroll to position [346, 0]
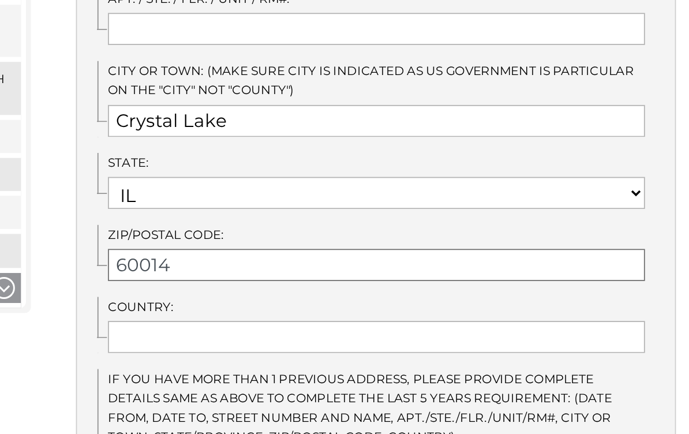
type input "60014"
click at [285, 358] on input "text" at bounding box center [440, 367] width 310 height 18
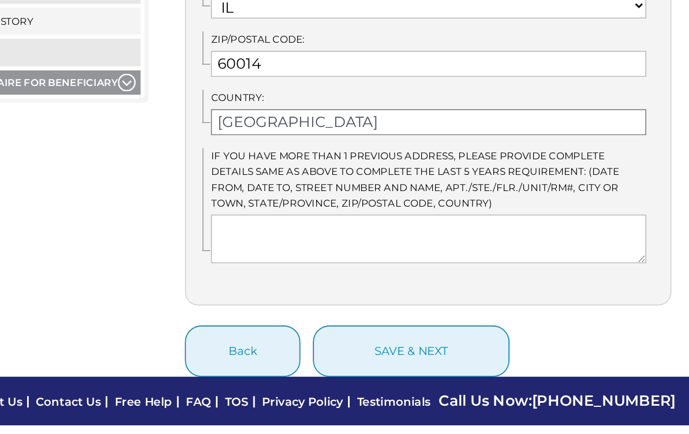
scroll to position [517, 0]
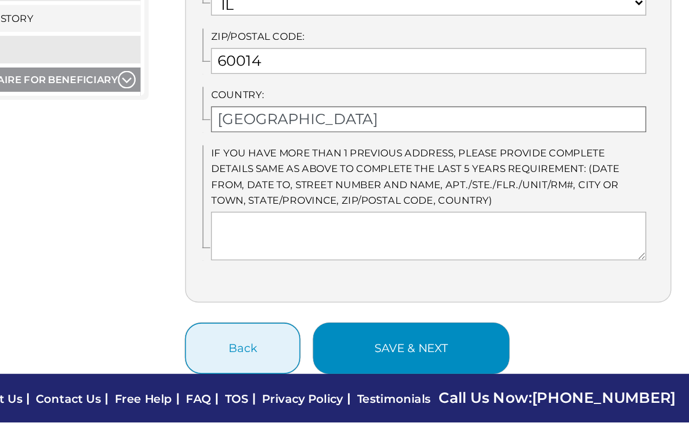
type input "United States of America"
click at [358, 341] on button "save & next" at bounding box center [428, 359] width 140 height 36
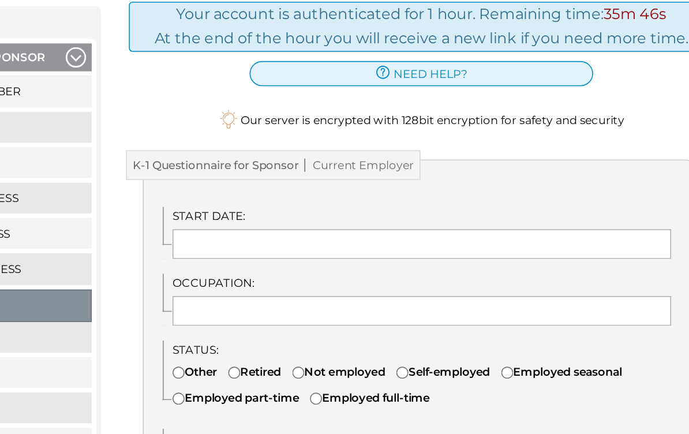
scroll to position [15, 0]
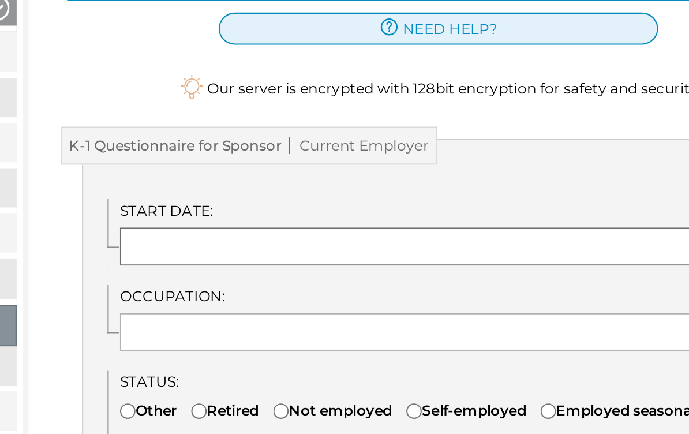
click at [285, 295] on input "text" at bounding box center [440, 304] width 310 height 18
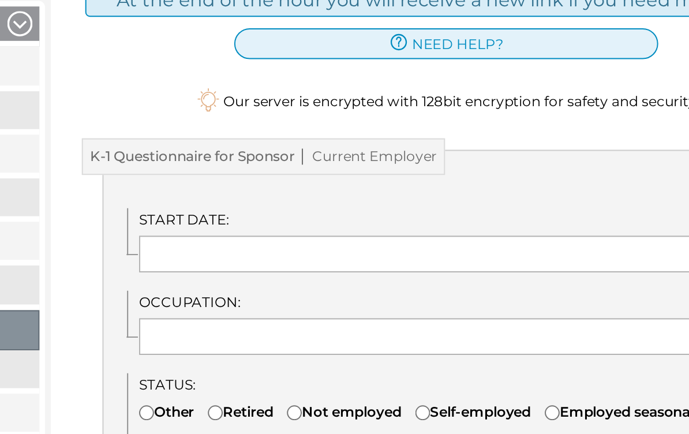
click at [320, 381] on input"] "Retired" at bounding box center [324, 385] width 8 height 8
radio input"] "true"
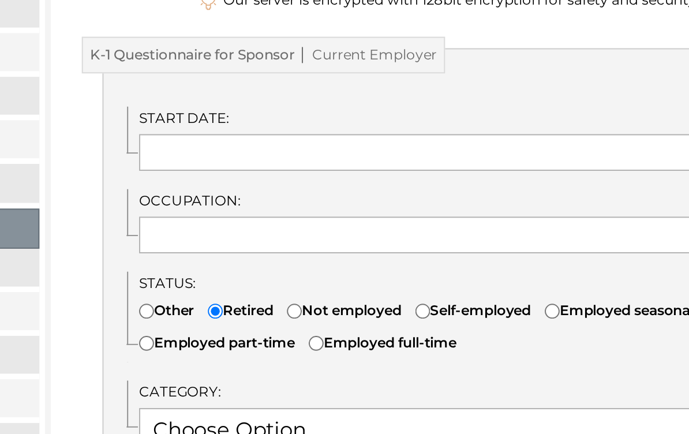
scroll to position [36, 0]
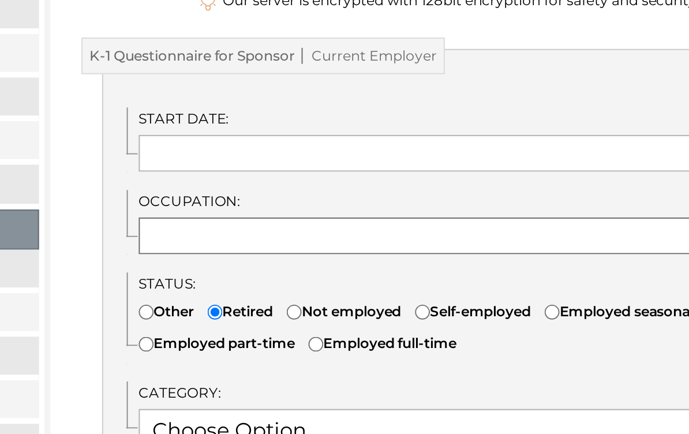
click at [285, 315] on input "text" at bounding box center [440, 324] width 310 height 18
type input "Attorney"
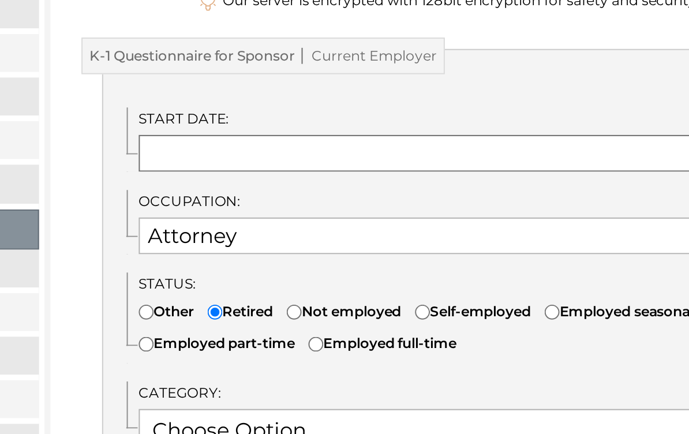
click at [285, 274] on input "text" at bounding box center [440, 283] width 310 height 18
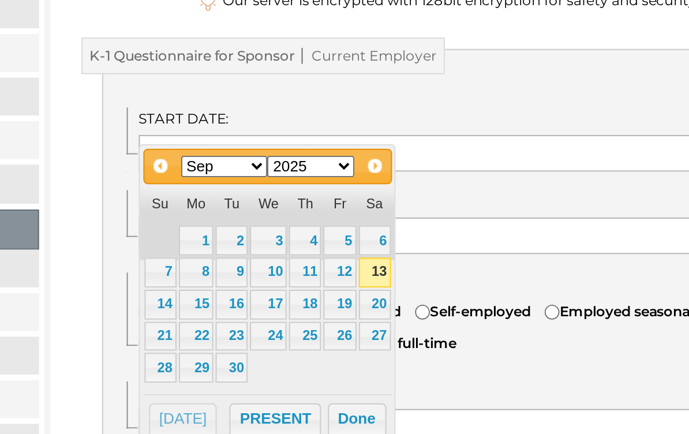
click at [307, 284] on select "Jan Feb Mar Apr May Jun [DATE] Aug Sep Oct Nov Dec" at bounding box center [329, 289] width 44 height 11
click at [288, 319] on link "1" at bounding box center [296, 326] width 16 height 15
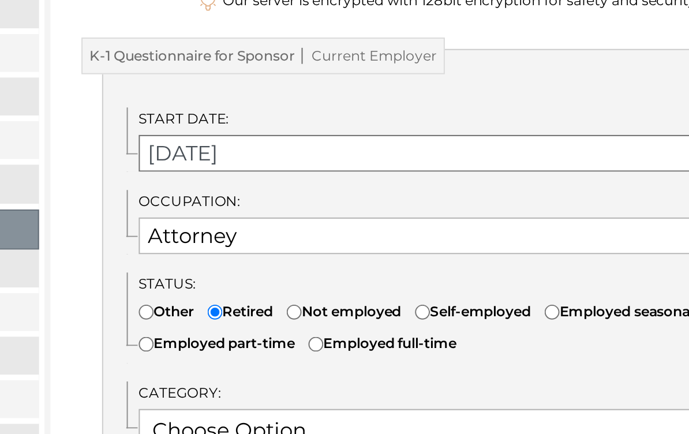
click at [285, 274] on input "[DATE]" at bounding box center [440, 283] width 310 height 18
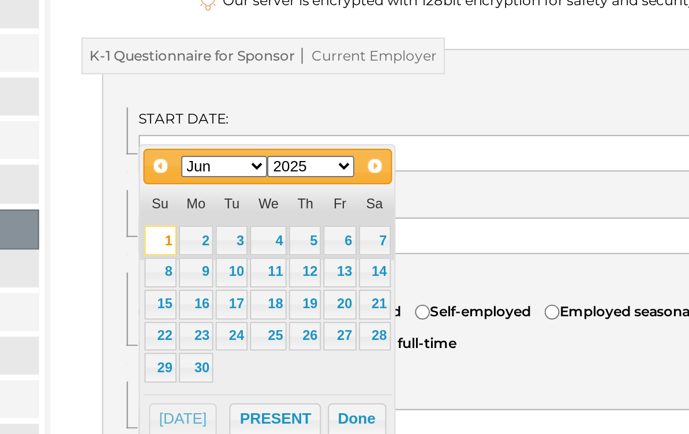
click at [350, 284] on select "1900 1901 1902 1903 1904 1905 1906 1907 1908 1909 1910 1911 1912 1913 1914 1915…" at bounding box center [372, 289] width 44 height 11
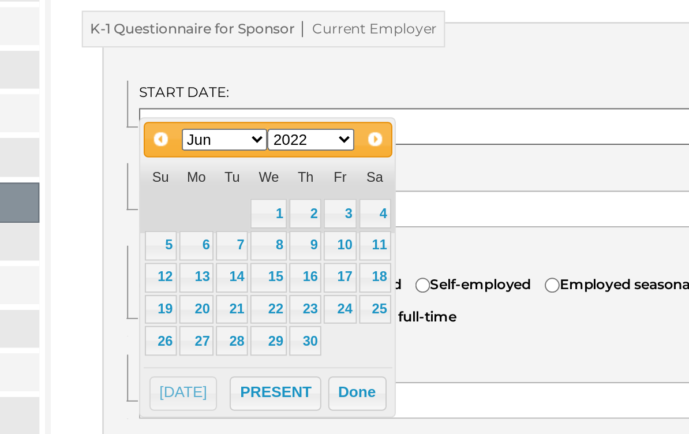
scroll to position [51, 0]
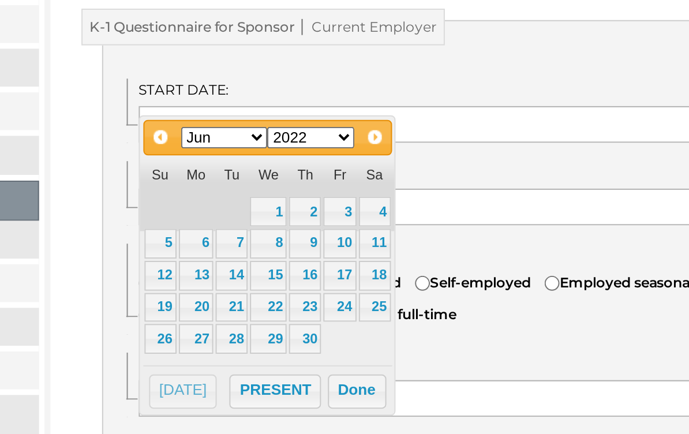
click at [350, 270] on select "1900 1901 1902 1903 1904 1905 1906 1907 1908 1909 1910 1911 1912 1913 1914 1915…" at bounding box center [372, 275] width 44 height 11
click at [324, 305] on link "1" at bounding box center [332, 312] width 16 height 15
type input "[DATE]"
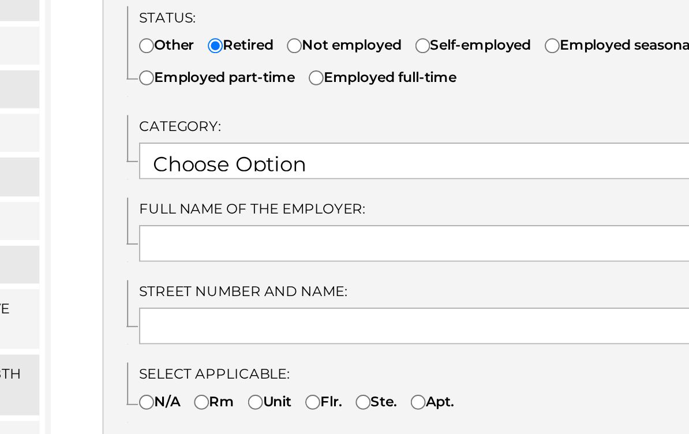
scroll to position [171, 0]
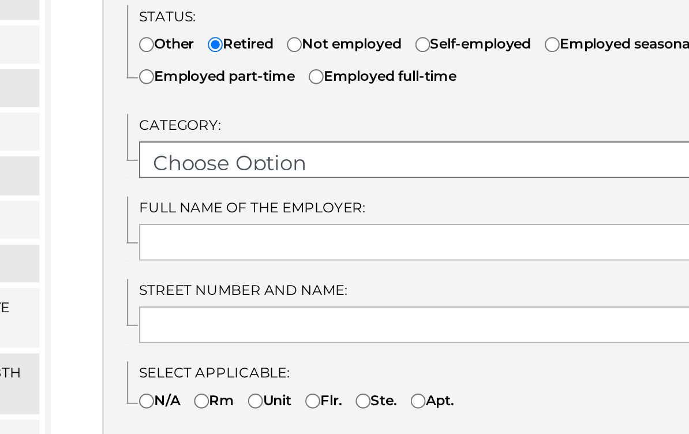
click at [285, 277] on select "Choose Option OTHER STUDENT SOCIAL SERVICES RETIRED RESEARCH RELIGIOUS VOCATION…" at bounding box center [440, 286] width 310 height 18
select select "19"
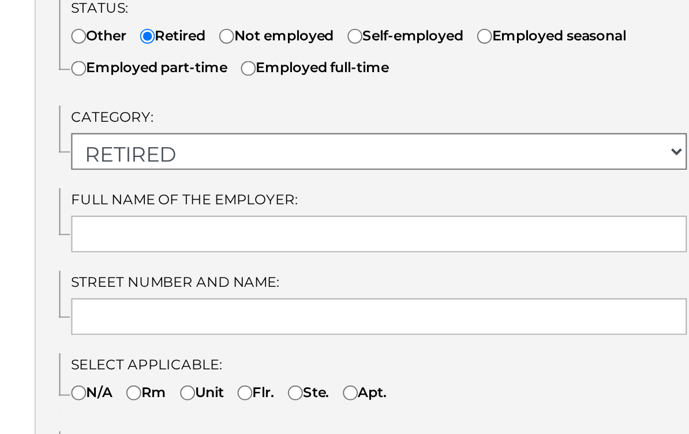
scroll to position [176, 0]
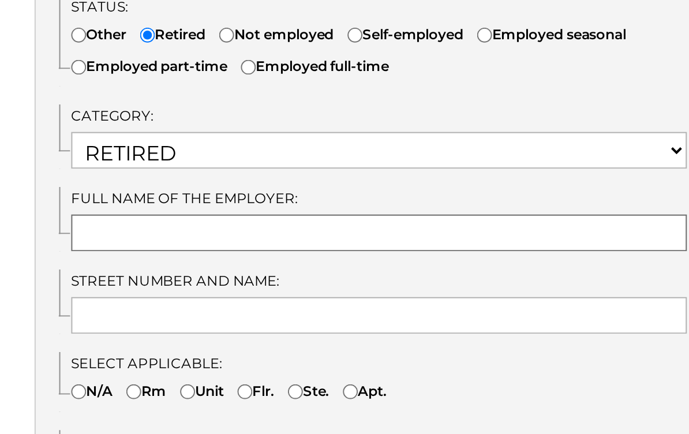
click at [285, 314] on input "text" at bounding box center [440, 323] width 310 height 18
type input "a"
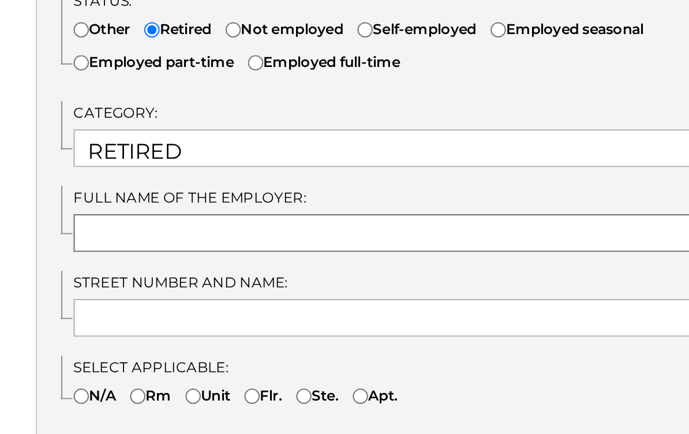
type input "n"
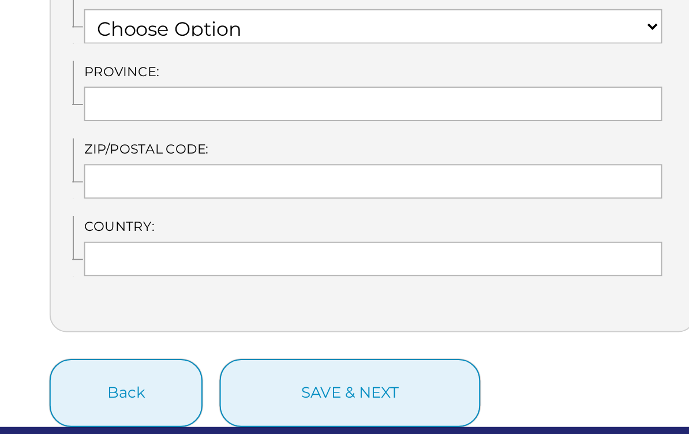
scroll to position [553, 0]
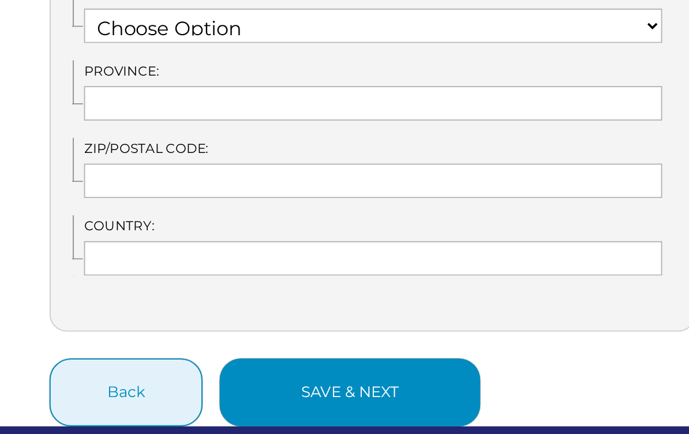
click at [358, 383] on button "save & next" at bounding box center [428, 401] width 140 height 36
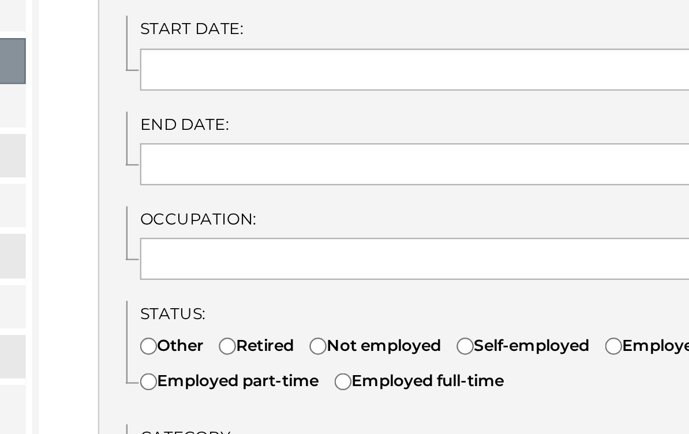
scroll to position [118, 0]
click at [320, 383] on input"] "Retired" at bounding box center [324, 387] width 8 height 8
radio input"] "true"
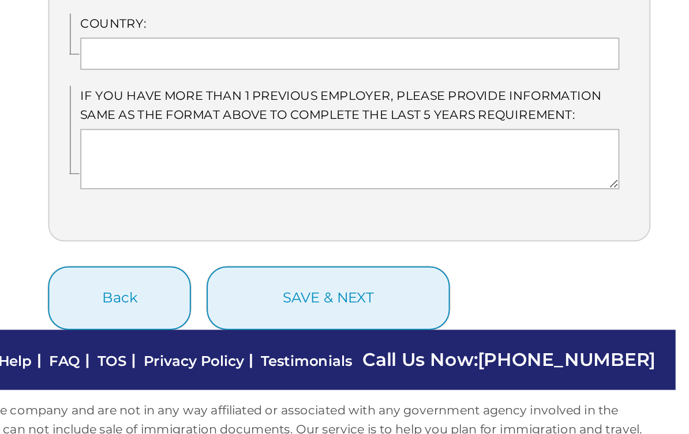
scroll to position [788, 0]
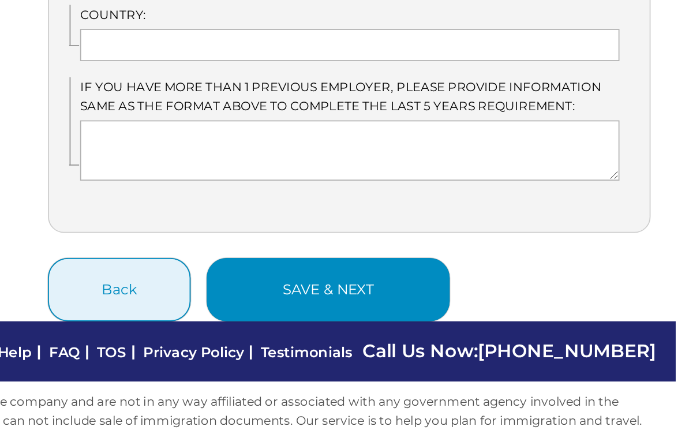
click at [358, 322] on button "save & next" at bounding box center [428, 340] width 140 height 36
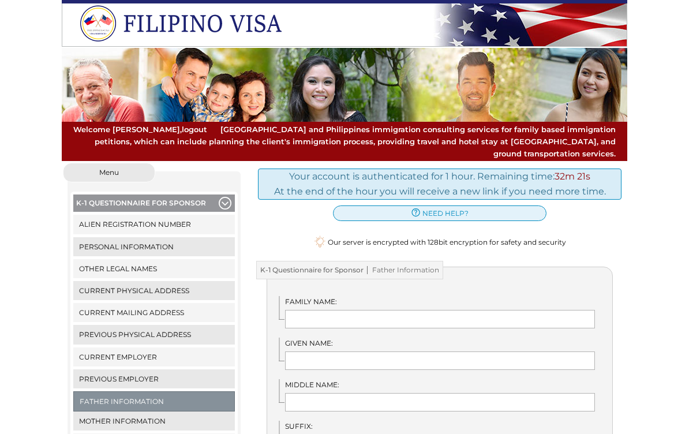
scroll to position [13, 0]
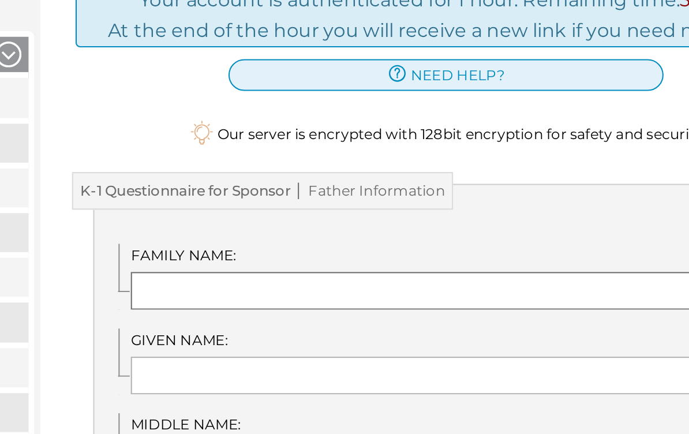
click at [285, 297] on input "text" at bounding box center [440, 306] width 310 height 18
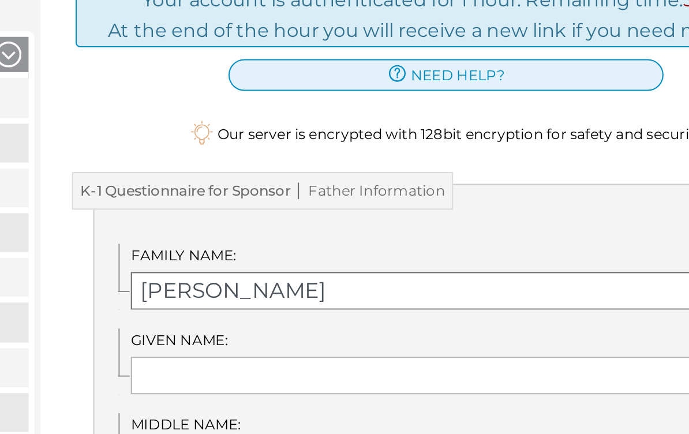
type input "Rosenberg"
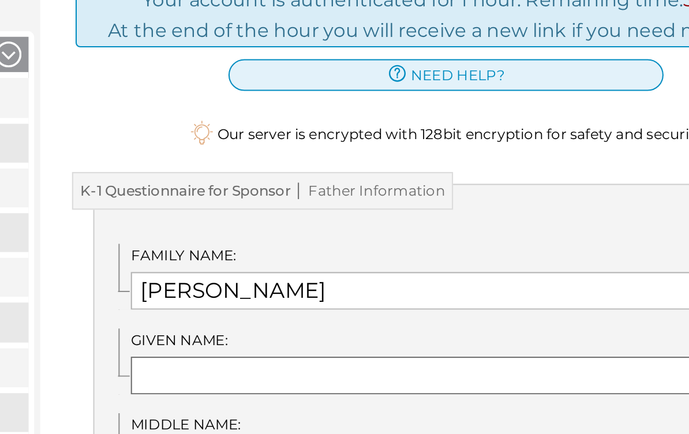
click at [285, 339] on input "text" at bounding box center [440, 348] width 310 height 18
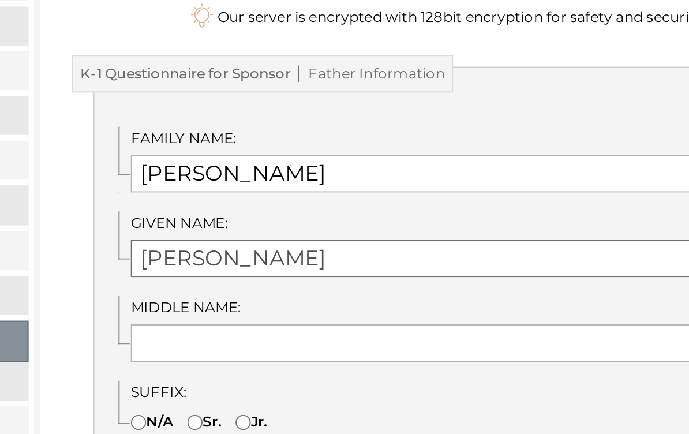
scroll to position [24, 0]
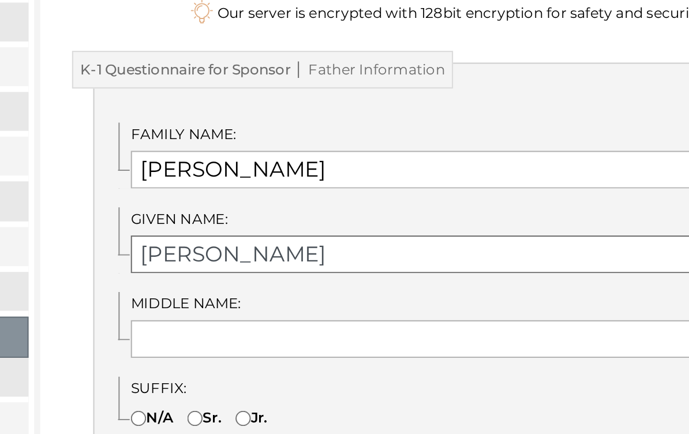
type input "Charles"
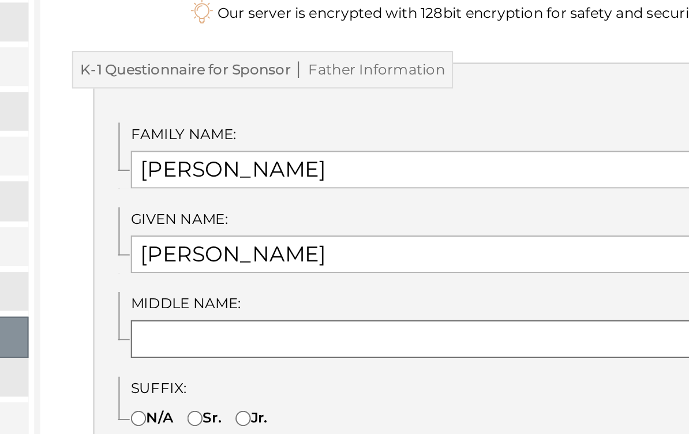
click at [285, 369] on input "text" at bounding box center [440, 378] width 310 height 18
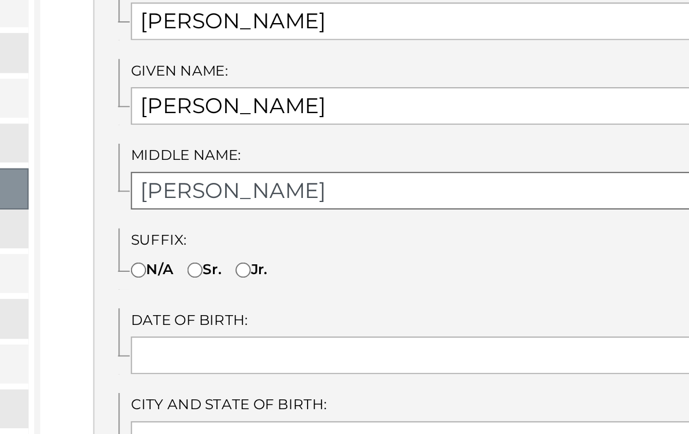
scroll to position [102, 0]
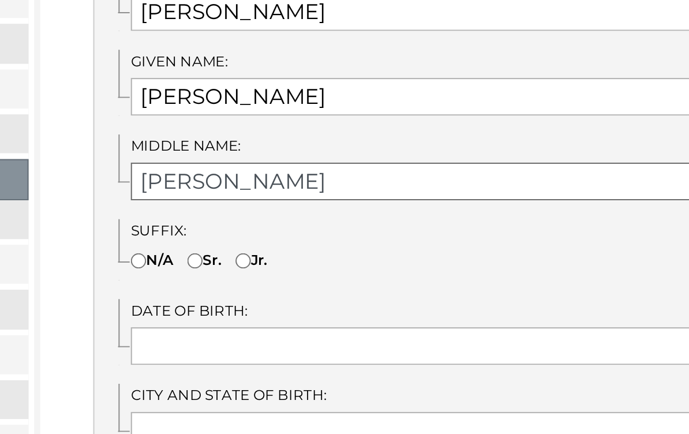
type input "Fred"
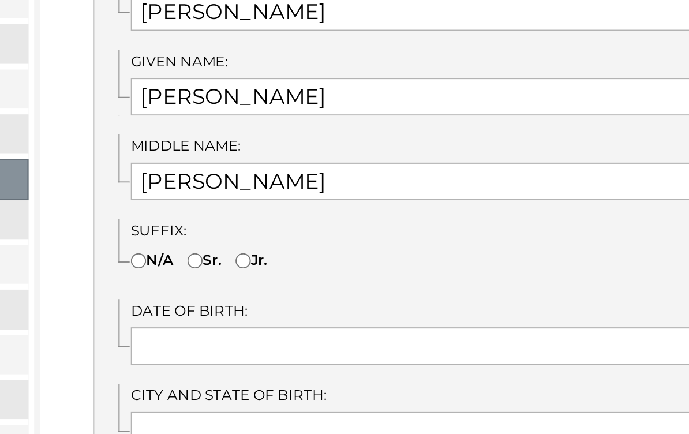
click at [285, 336] on input"] "N/A" at bounding box center [289, 340] width 8 height 8
radio input"] "true"
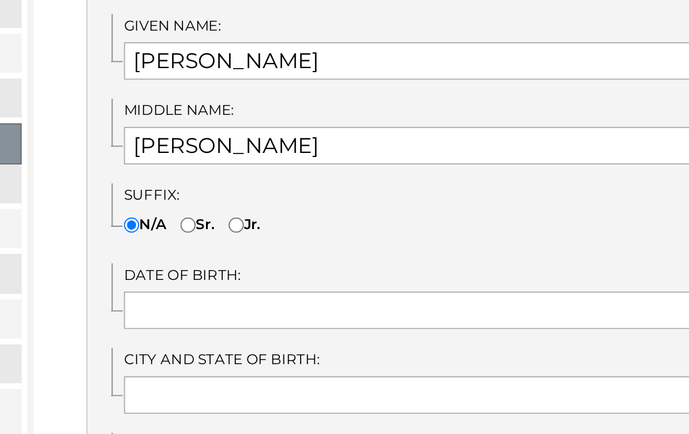
scroll to position [141, 0]
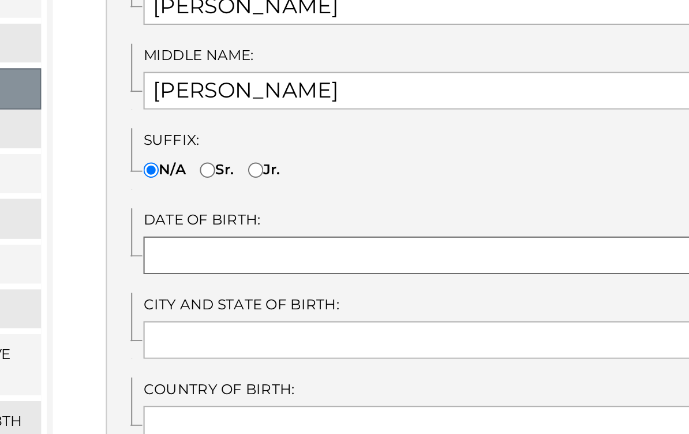
click at [285, 333] on input "text" at bounding box center [440, 342] width 310 height 18
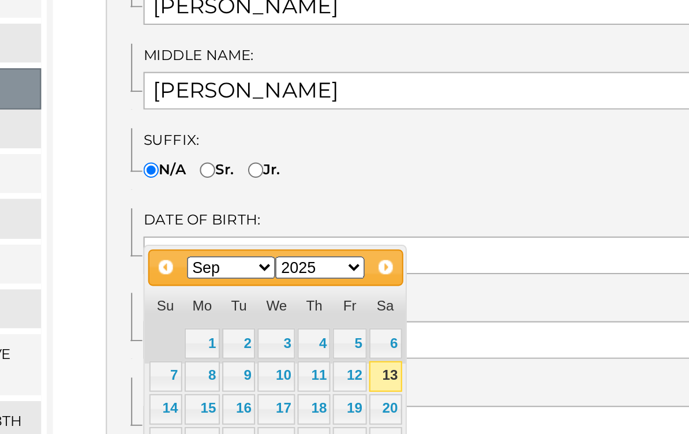
click at [350, 343] on select "1900 1901 1902 1903 1904 1905 1906 1907 1908 1909 1910 1911 1912 1913 1914 1915…" at bounding box center [372, 348] width 44 height 11
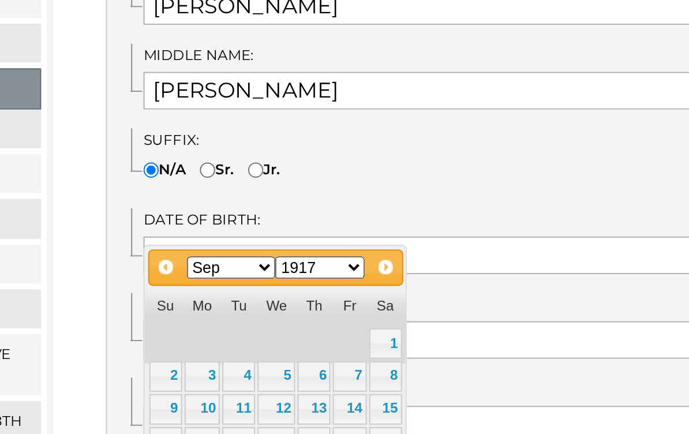
click at [307, 343] on select "Jan Feb Mar Apr May Jun [DATE] Aug Sep Oct Nov Dec" at bounding box center [329, 348] width 44 height 11
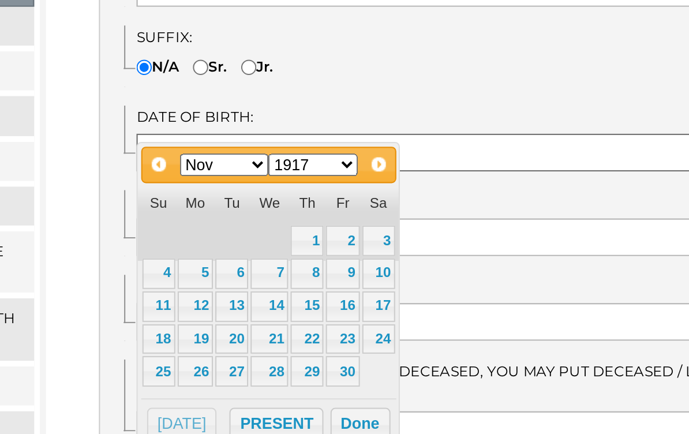
scroll to position [197, 0]
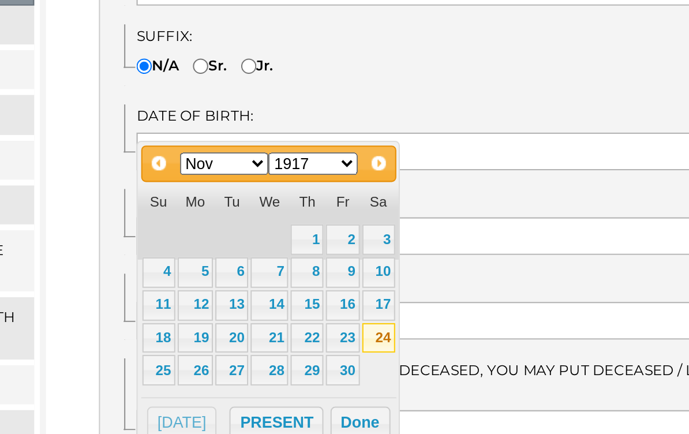
click at [396, 371] on link "24" at bounding box center [404, 378] width 16 height 15
type input "11/24/1917"
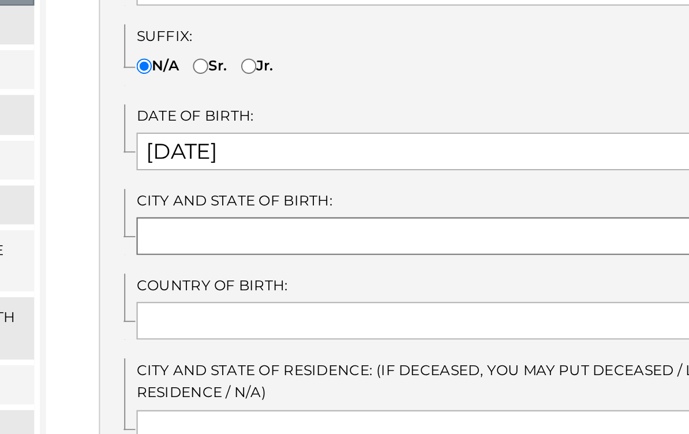
click at [285, 319] on input "text" at bounding box center [440, 328] width 310 height 18
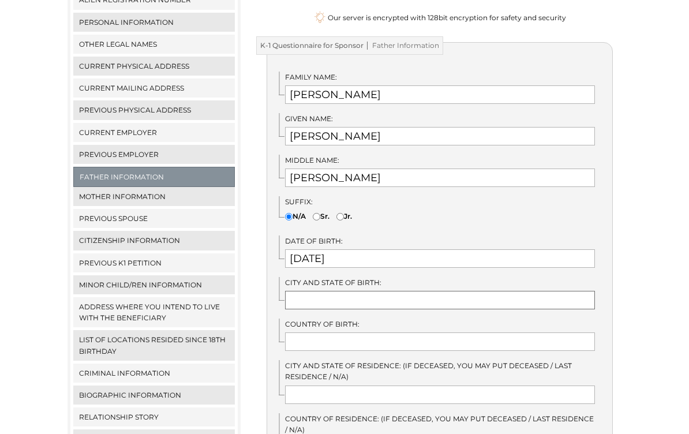
scroll to position [225, 0]
click at [307, 333] on input "text" at bounding box center [440, 342] width 310 height 18
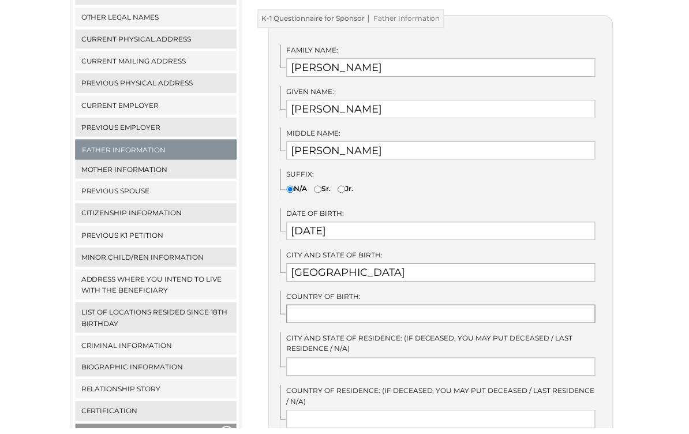
scroll to position [270, 0]
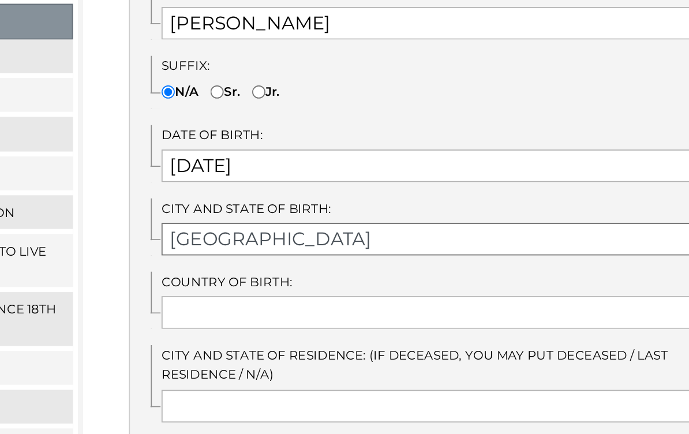
click at [285, 245] on input "Madisonville" at bounding box center [440, 254] width 310 height 18
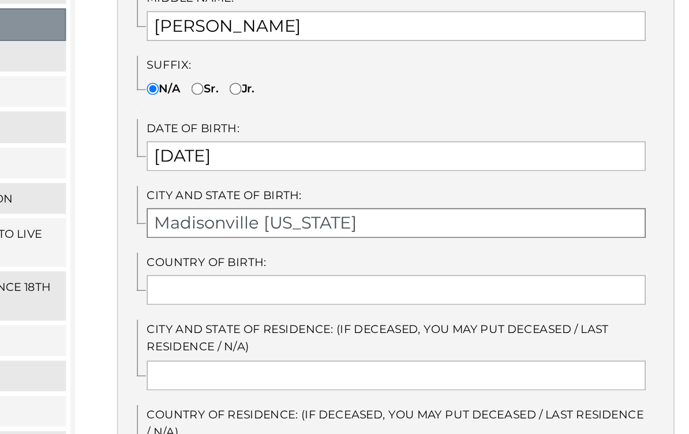
type input "Madisonville Kentucky"
click at [285, 287] on input "text" at bounding box center [440, 296] width 310 height 18
type input "u"
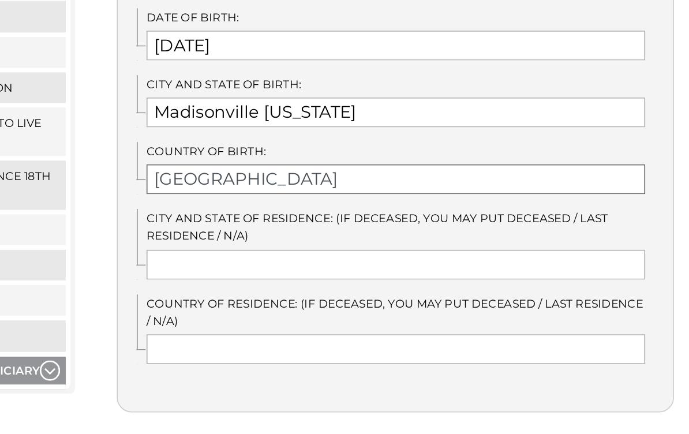
scroll to position [302, 0]
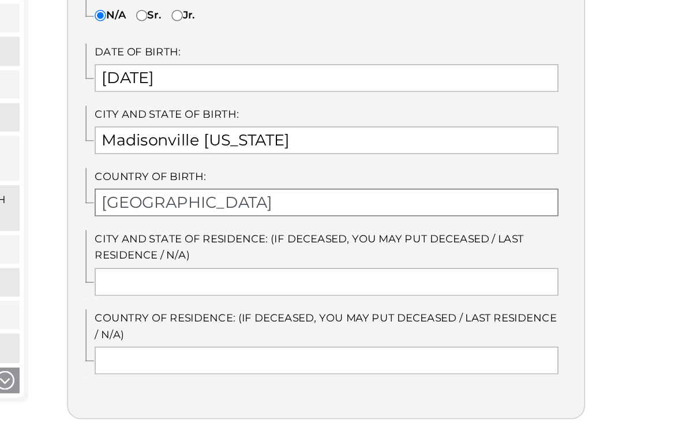
type input "United States of America"
click at [285, 308] on input "text" at bounding box center [440, 317] width 310 height 18
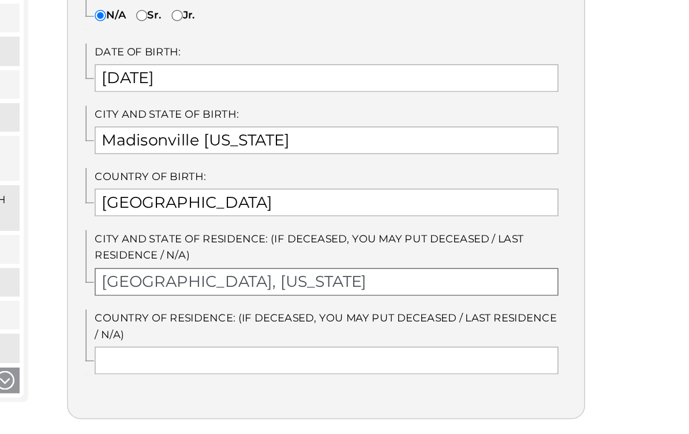
type input "Crystal Lake, Illinois"
click at [285, 361] on input "text" at bounding box center [440, 370] width 310 height 18
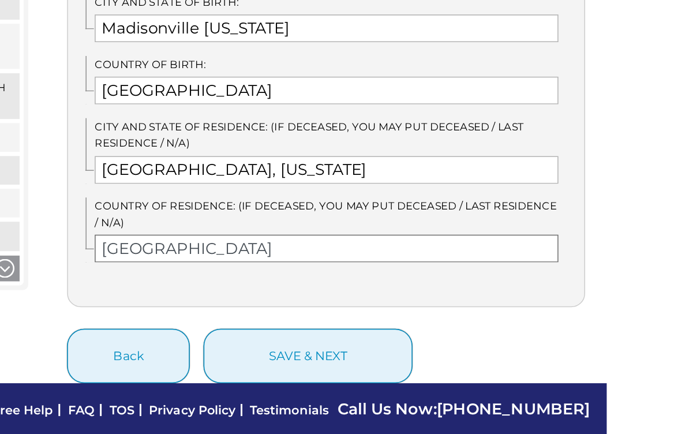
scroll to position [375, 0]
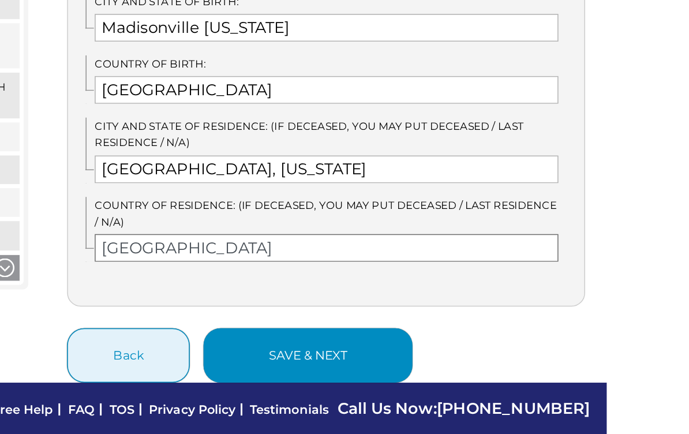
type input "United States of America"
click at [358, 351] on button "save & next" at bounding box center [428, 369] width 140 height 36
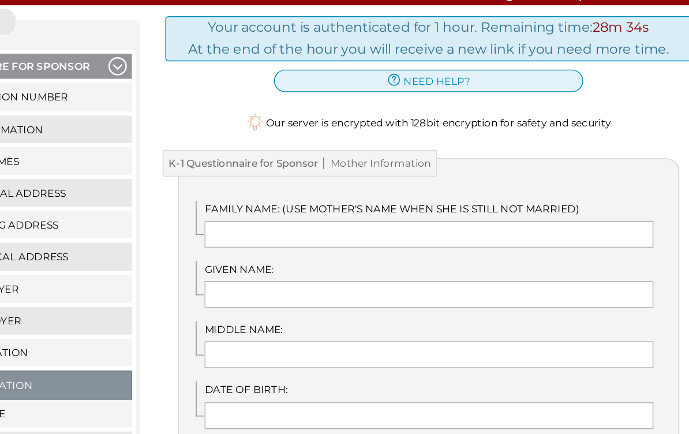
scroll to position [38, 0]
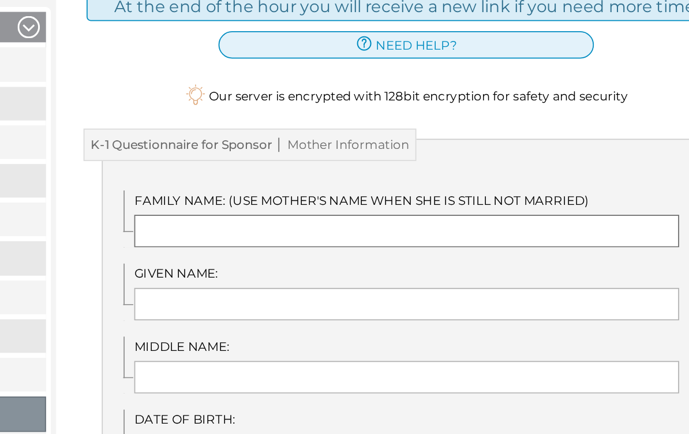
click at [285, 273] on input "text" at bounding box center [440, 282] width 310 height 18
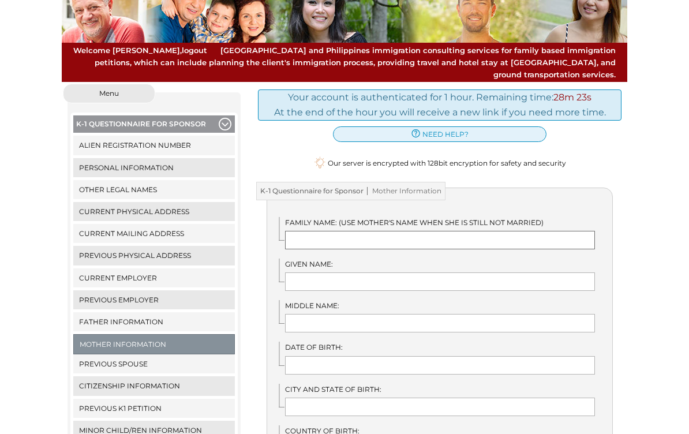
scroll to position [89, 0]
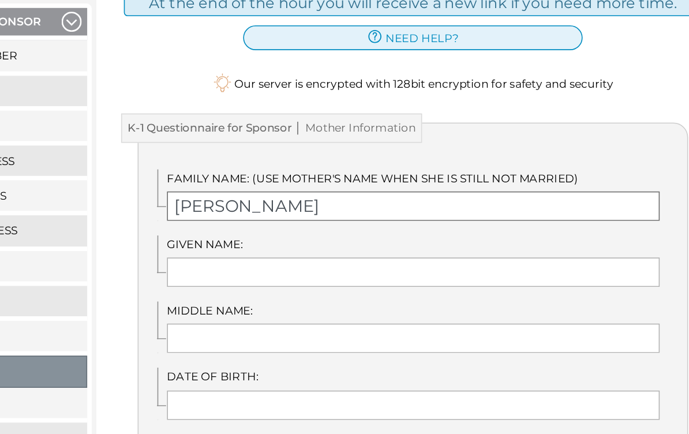
type input "Humphreys"
click at [285, 263] on input "text" at bounding box center [440, 272] width 310 height 18
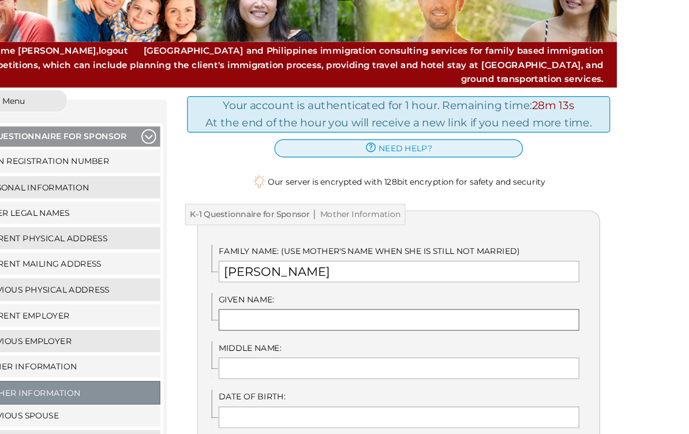
scroll to position [86, 0]
type input "Anna"
click at [285, 307] on input "text" at bounding box center [440, 316] width 310 height 18
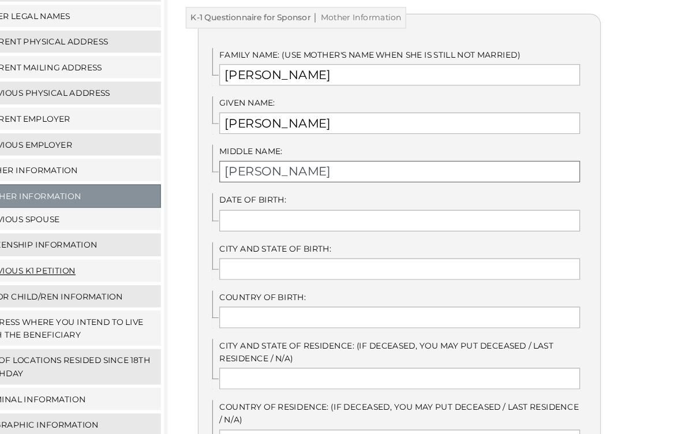
scroll to position [210, 0]
type input "Mae"
click at [285, 225] on input "text" at bounding box center [440, 234] width 310 height 18
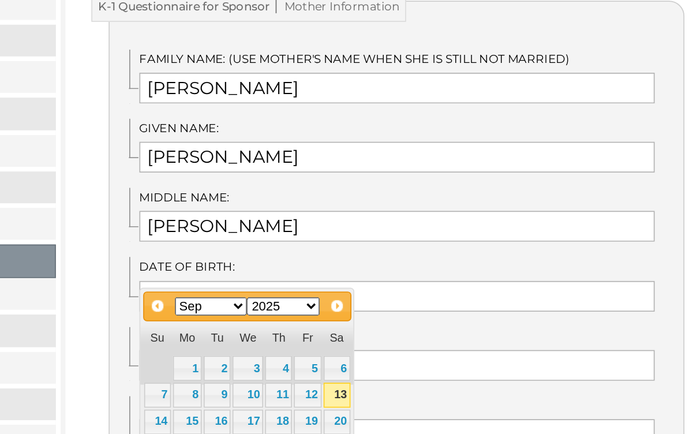
click at [350, 235] on select "1900 1901 1902 1903 1904 1905 1906 1907 1908 1909 1910 1911 1912 1913 1914 1915…" at bounding box center [372, 240] width 44 height 11
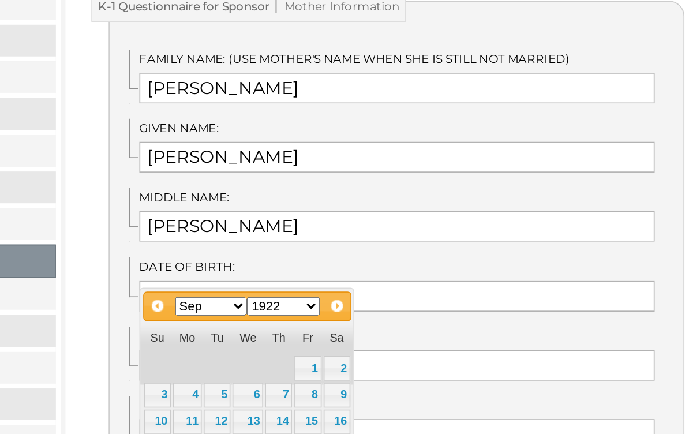
click at [307, 235] on select "Jan Feb Mar Apr May Jun Jul Aug Sep Oct Nov Dec" at bounding box center [329, 240] width 44 height 11
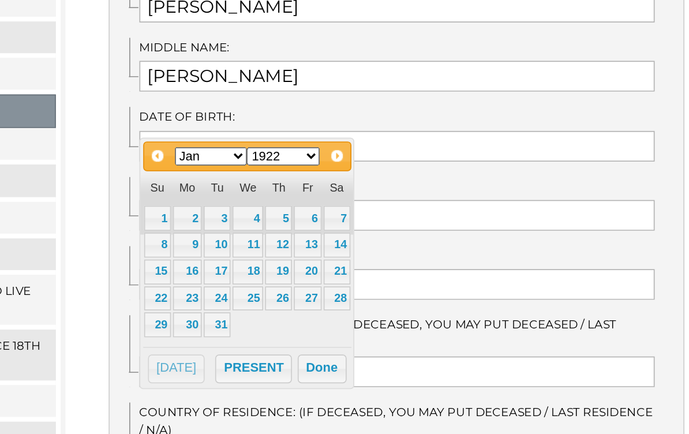
click at [396, 319] on link "28" at bounding box center [404, 326] width 16 height 15
type input "01/28/1922"
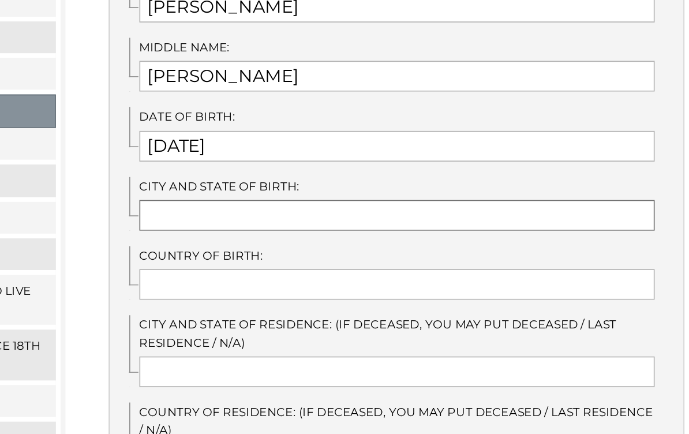
click at [285, 267] on input "text" at bounding box center [440, 276] width 310 height 18
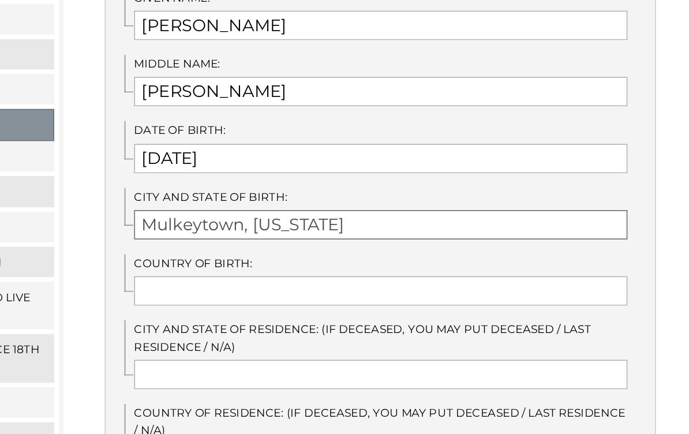
type input "Mulkeytown, Illinois"
click at [285, 308] on input "text" at bounding box center [440, 317] width 310 height 18
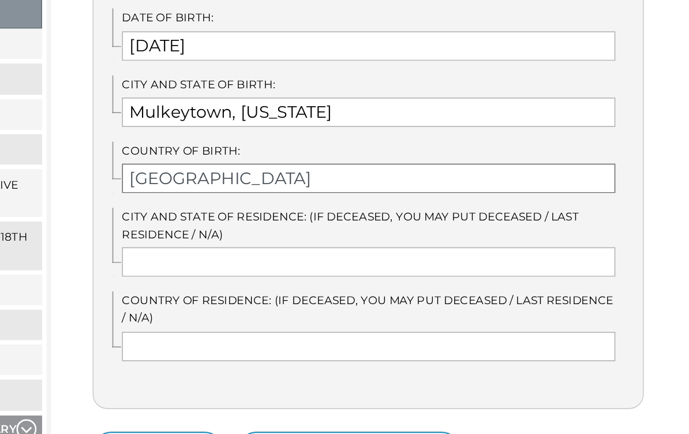
scroll to position [267, 0]
type input "United States of America"
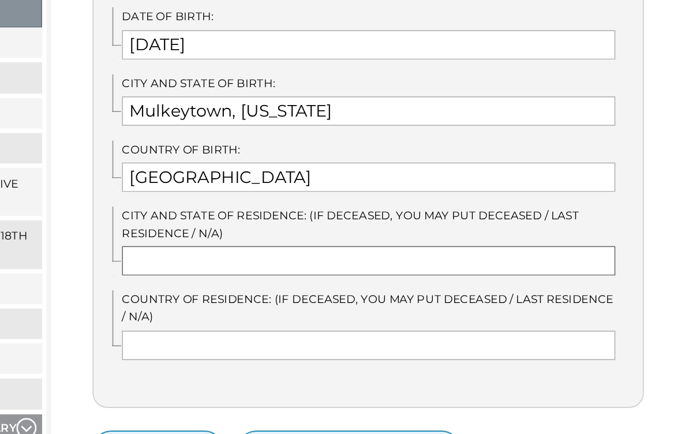
click at [285, 304] on input "text" at bounding box center [440, 313] width 310 height 18
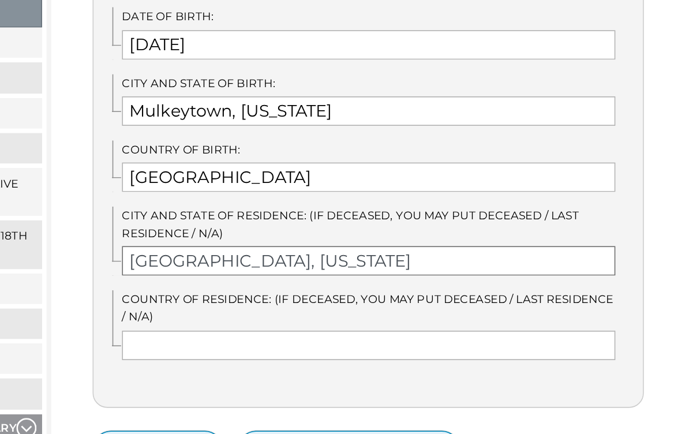
type input "Crystal Lake, Illinois"
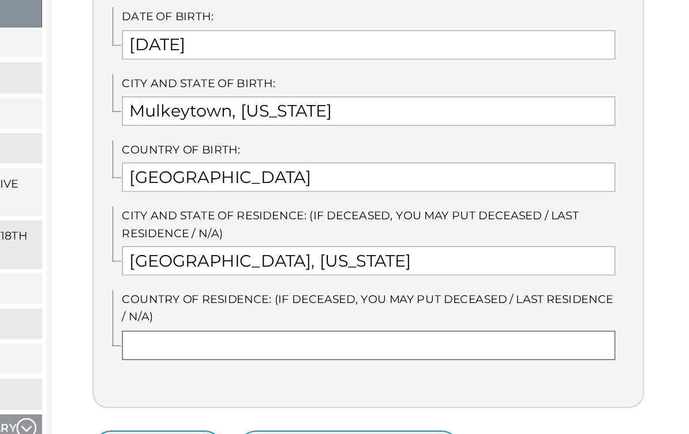
click at [285, 357] on input "text" at bounding box center [440, 366] width 310 height 18
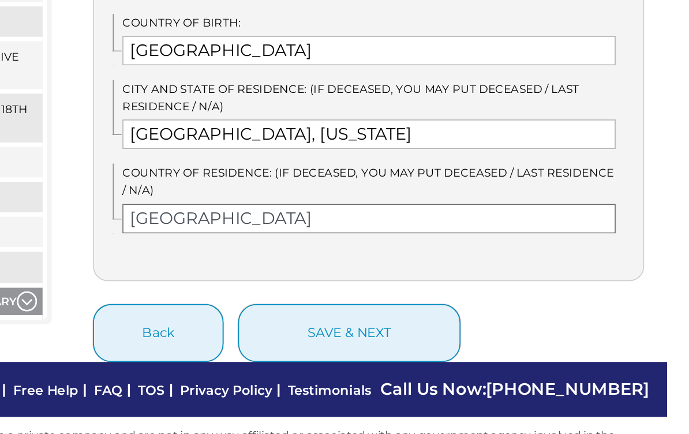
scroll to position [366, 0]
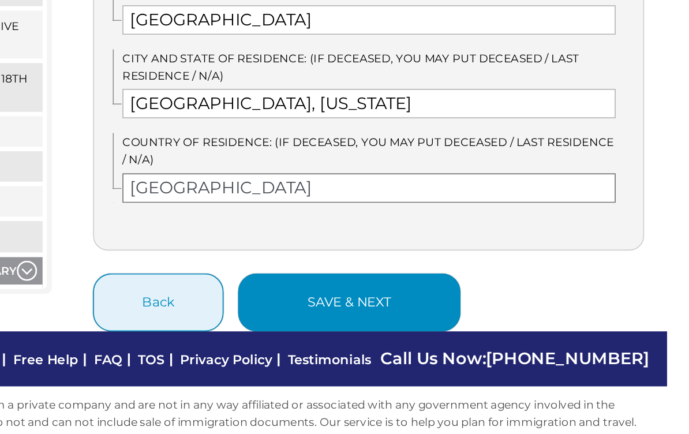
type input "United States of America"
click at [358, 321] on button "save & next" at bounding box center [428, 339] width 140 height 36
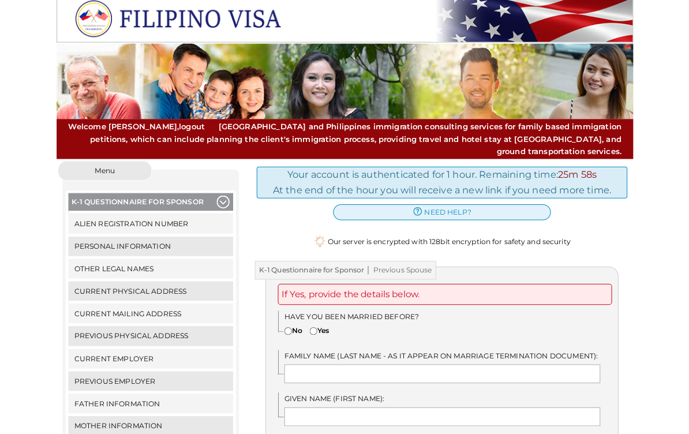
scroll to position [11, 0]
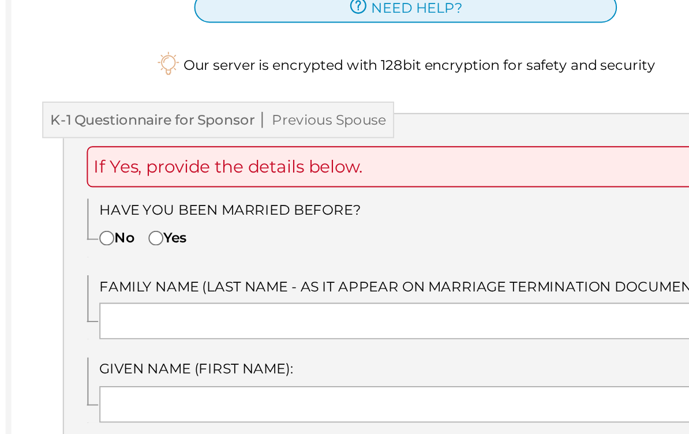
click at [310, 315] on input"] "Yes" at bounding box center [314, 319] width 8 height 8
radio input"] "true"
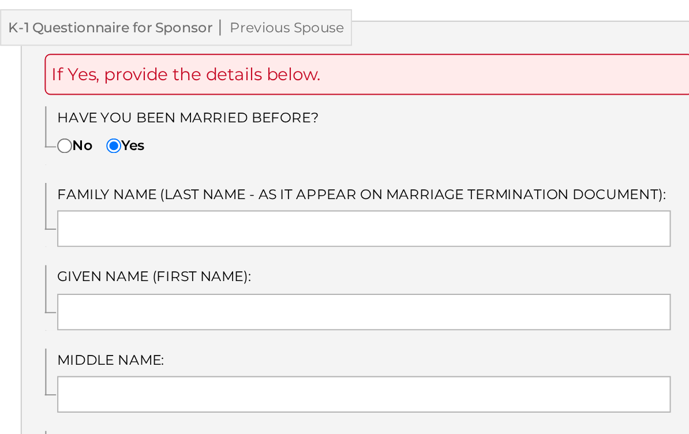
scroll to position [52, 0]
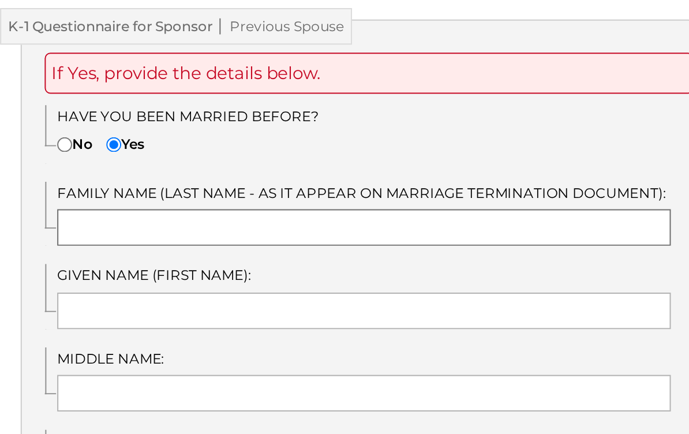
click at [285, 311] on input "text" at bounding box center [440, 320] width 310 height 18
type input "[PERSON_NAME]"
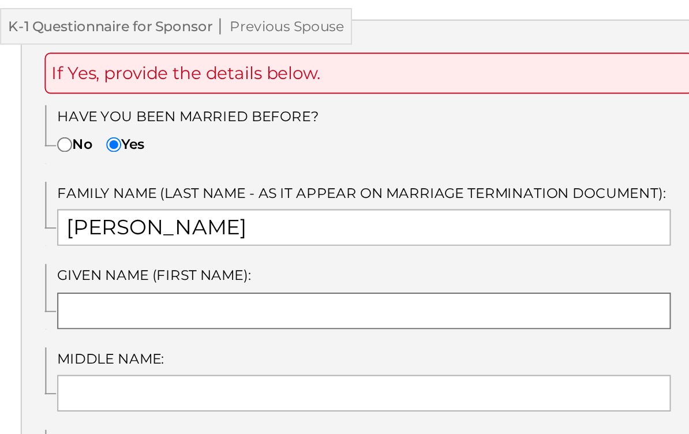
click at [285, 353] on input "text" at bounding box center [440, 362] width 310 height 18
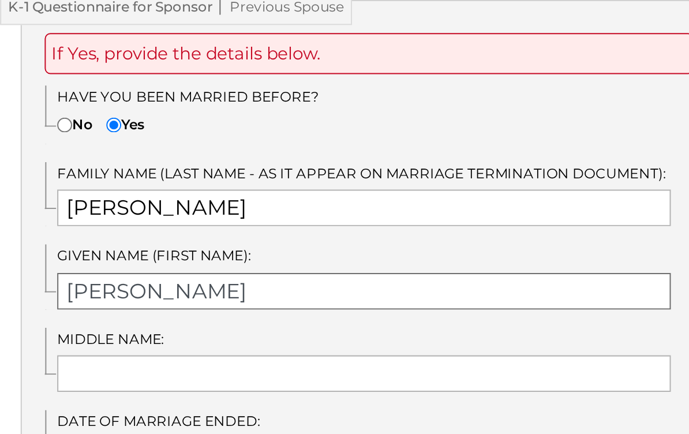
type input "[PERSON_NAME]"
click at [285, 394] on input "text" at bounding box center [440, 403] width 310 height 18
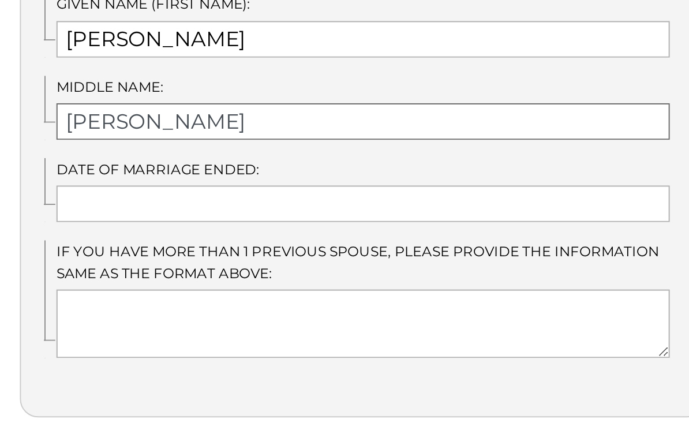
scroll to position [189, 0]
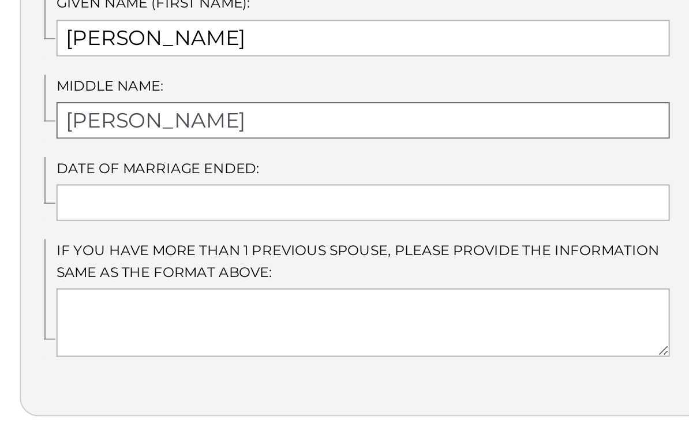
type input "[PERSON_NAME]"
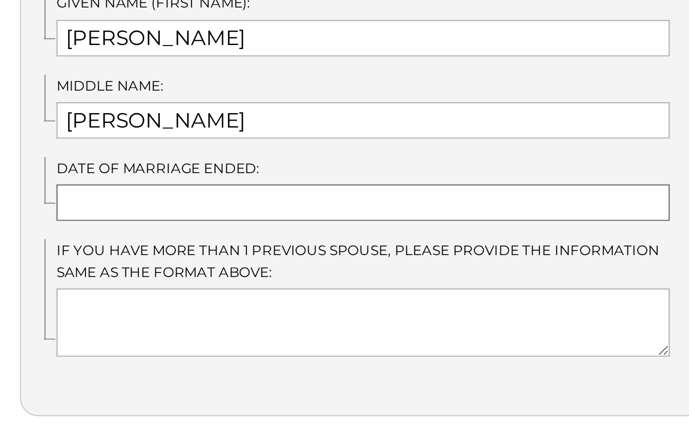
click at [285, 299] on input "text" at bounding box center [440, 308] width 310 height 18
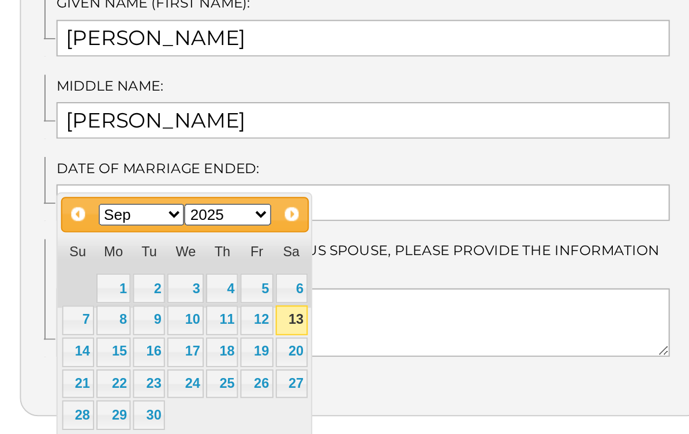
click at [350, 308] on select "1900 1901 1902 1903 1904 1905 1906 1907 1908 1909 1910 1911 1912 1913 1914 1915…" at bounding box center [372, 313] width 44 height 11
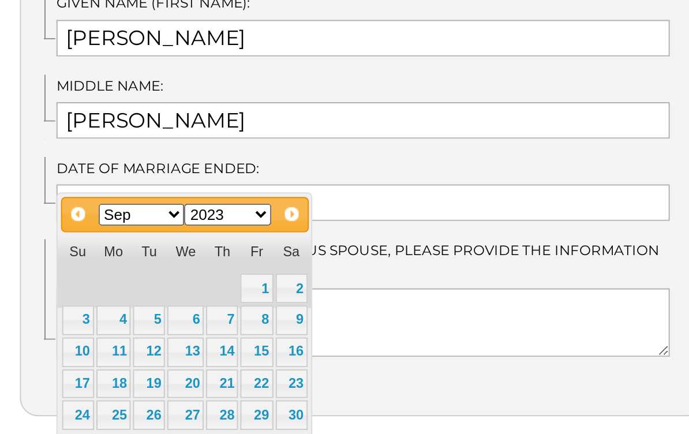
click at [307, 308] on select "Jan Feb Mar Apr May Jun [DATE] Aug Sep Oct Nov Dec" at bounding box center [329, 313] width 44 height 11
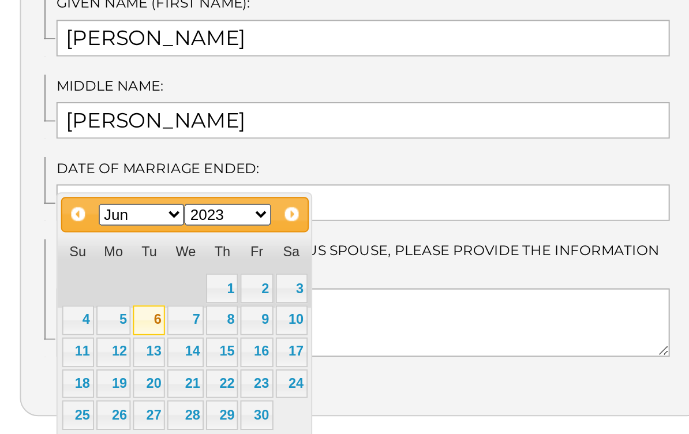
click at [324, 360] on link "6" at bounding box center [332, 367] width 16 height 15
type input "[DATE]"
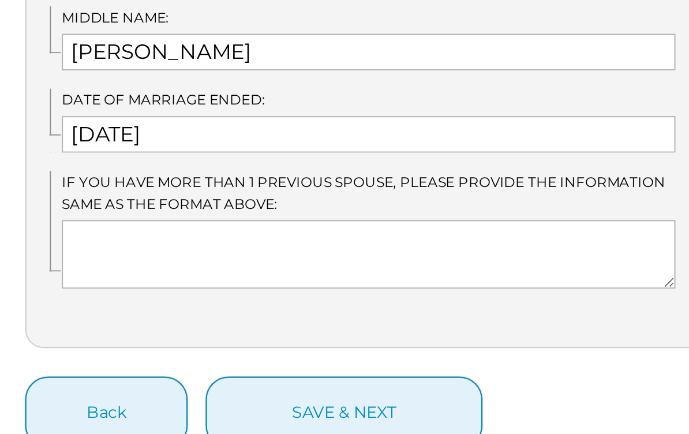
scroll to position [225, 0]
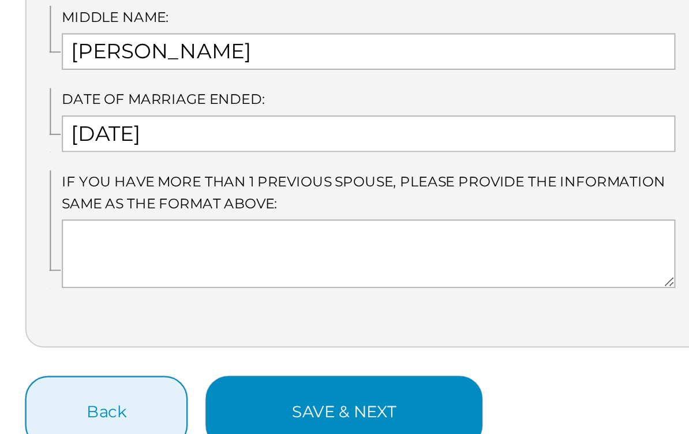
click at [358, 395] on button "save & next" at bounding box center [428, 413] width 140 height 36
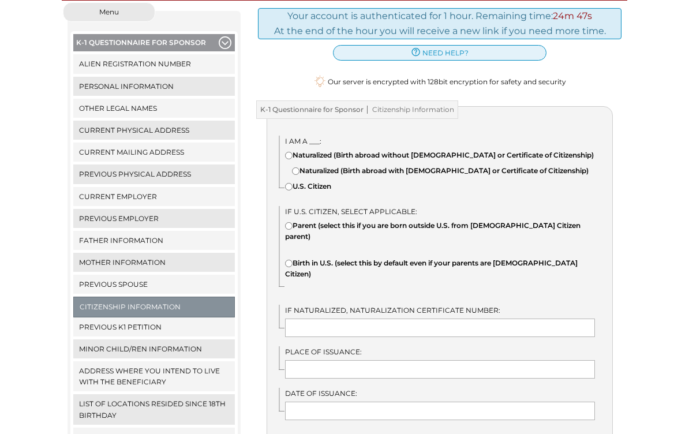
scroll to position [171, 0]
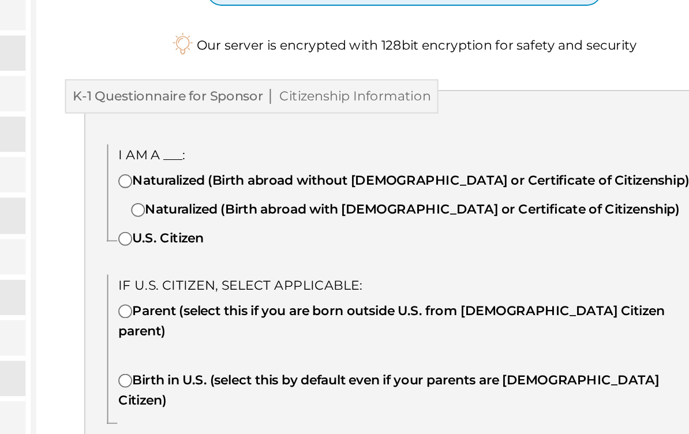
click at [285, 173] on input"] "U.S. Citizen" at bounding box center [289, 177] width 8 height 8
radio input"] "true"
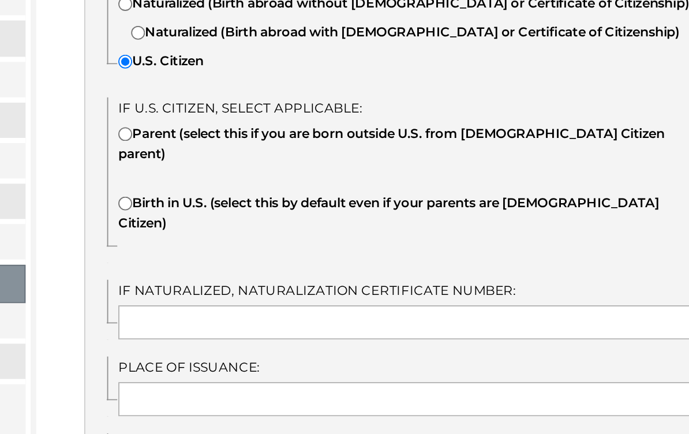
click at [285, 249] on input"] "Birth in U.S. (select this by default even if your parents are [DEMOGRAPHIC_DAT…" at bounding box center [289, 253] width 8 height 8
radio input"] "true"
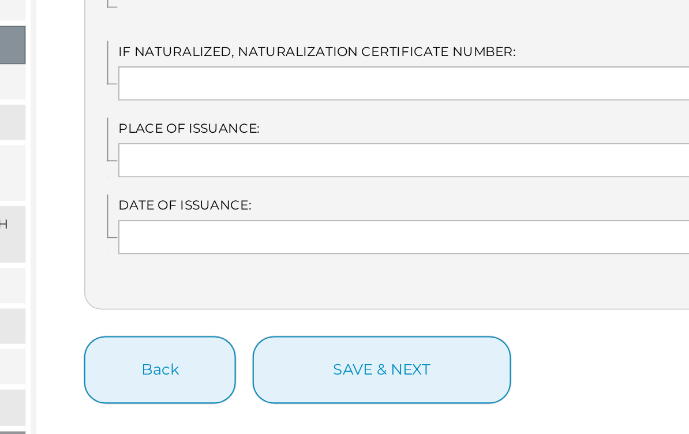
scroll to position [255, 0]
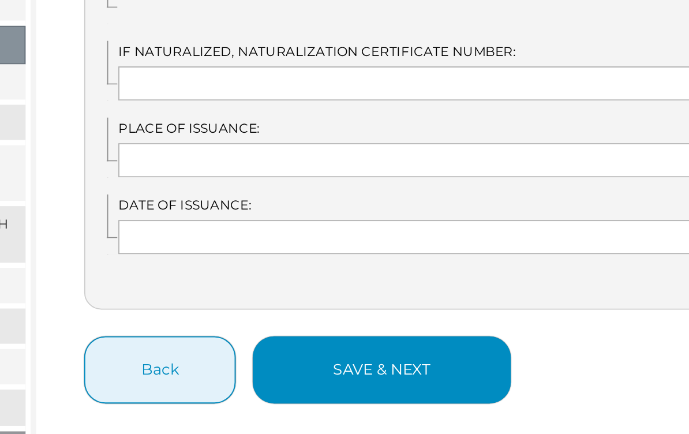
click at [358, 371] on button "save & next" at bounding box center [428, 389] width 140 height 36
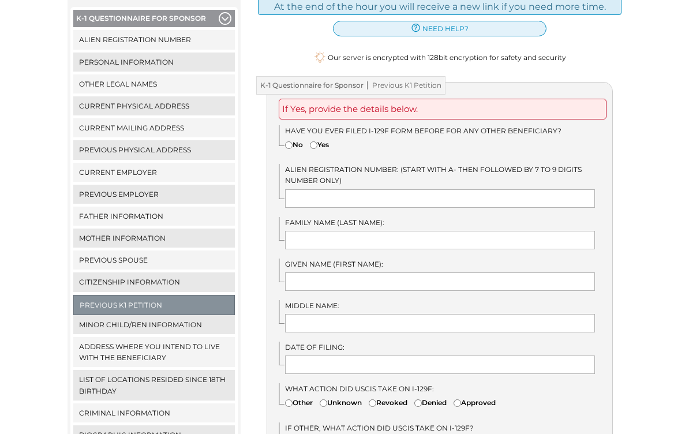
scroll to position [188, 0]
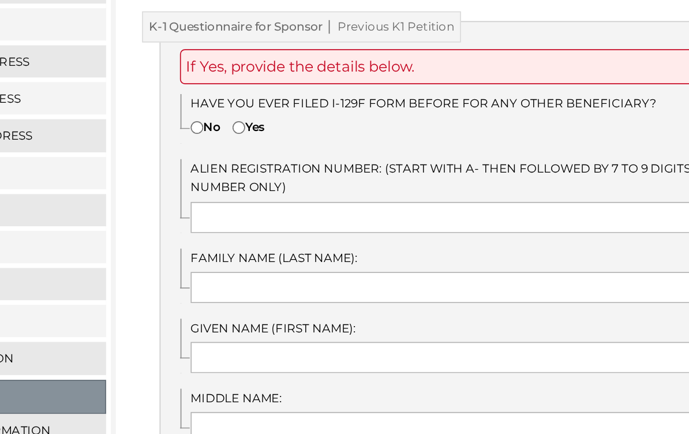
click at [285, 138] on input"] "No" at bounding box center [289, 142] width 8 height 8
radio input"] "true"
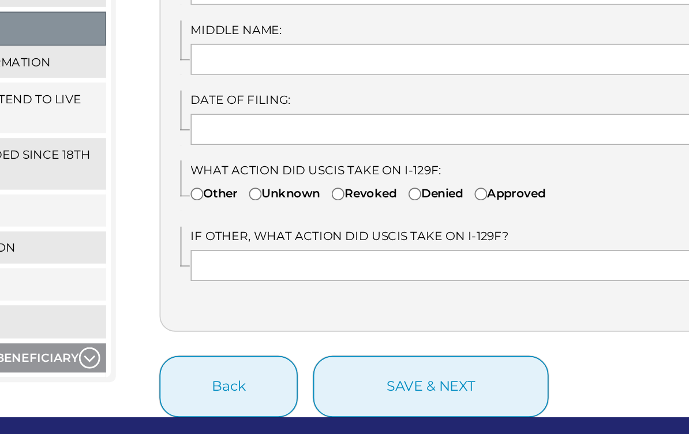
scroll to position [308, 0]
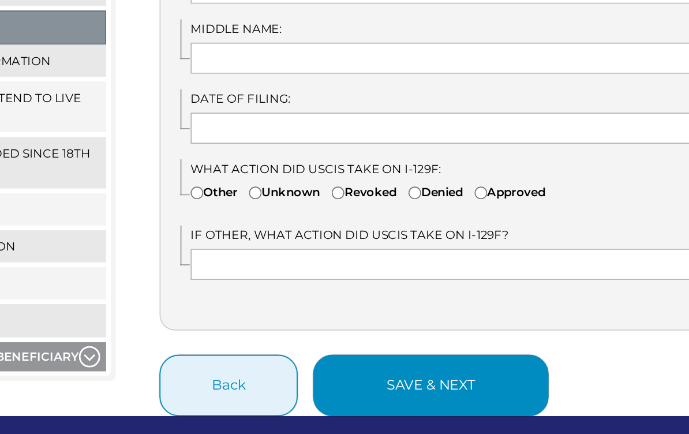
click at [358, 376] on button "save & next" at bounding box center [428, 394] width 140 height 36
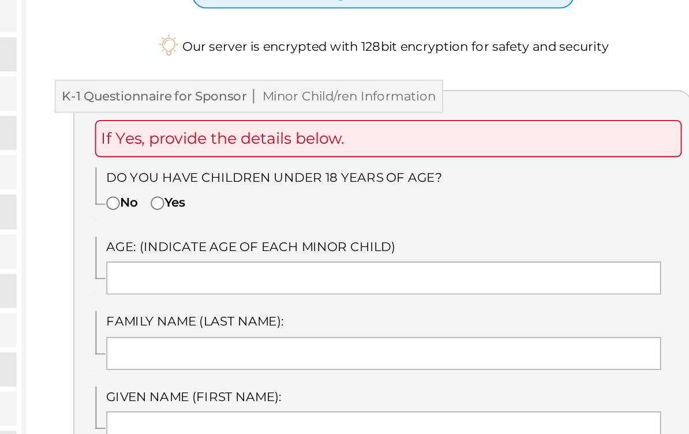
scroll to position [36, 0]
click at [285, 290] on input"] "No" at bounding box center [289, 294] width 8 height 8
radio input"] "true"
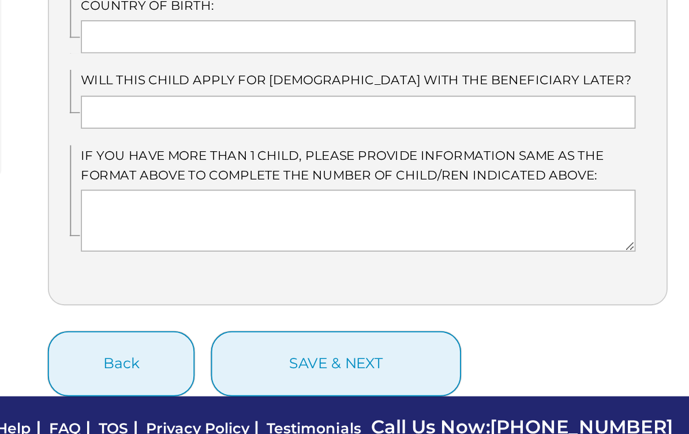
scroll to position [422, 0]
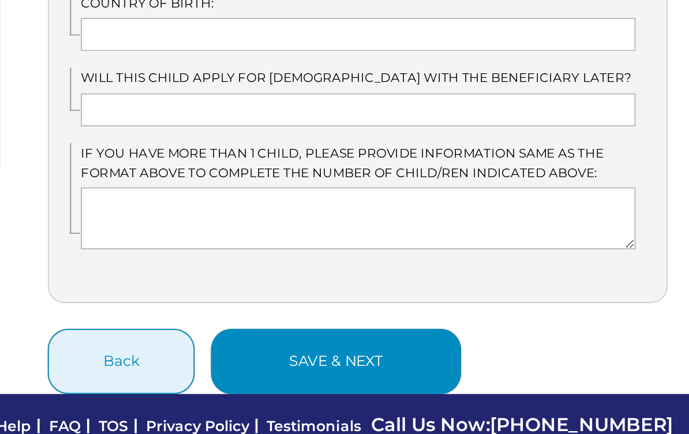
click at [358, 365] on button "save & next" at bounding box center [428, 383] width 140 height 36
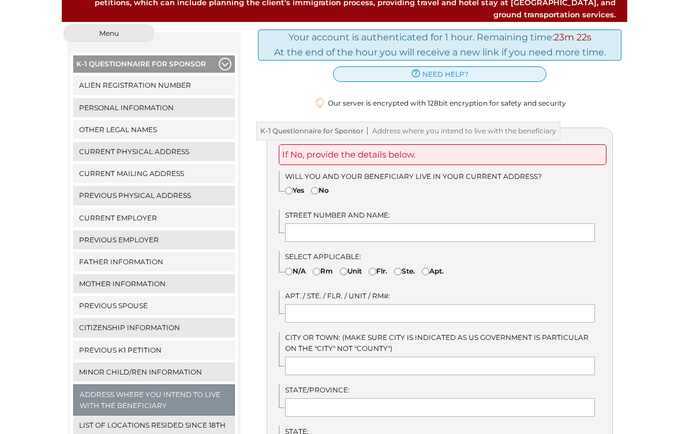
scroll to position [144, 0]
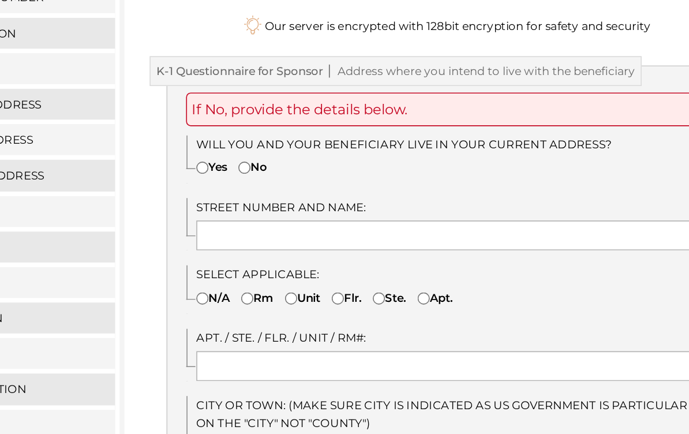
click at [285, 182] on input"] "Yes" at bounding box center [289, 186] width 8 height 8
radio input"] "true"
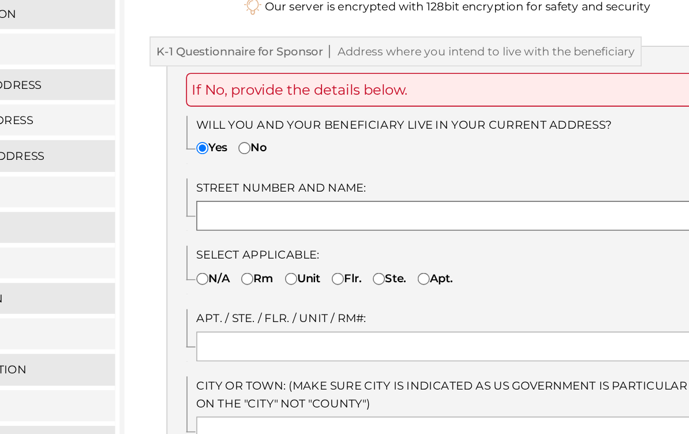
click at [285, 218] on input "text" at bounding box center [440, 227] width 310 height 18
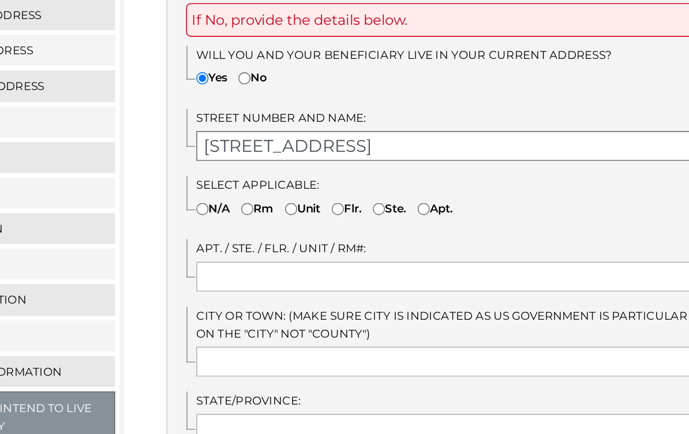
type input "11 West Paddock Street"
click at [285, 263] on input"] "N/A" at bounding box center [289, 267] width 8 height 8
radio input"] "true"
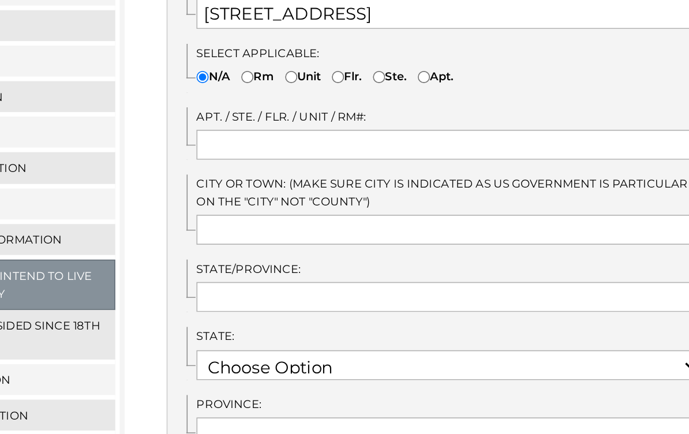
scroll to position [210, 0]
click at [267, 91] on div "If No, provide the details below. Will you and your beneficiary live in your cu…" at bounding box center [440, 326] width 346 height 539
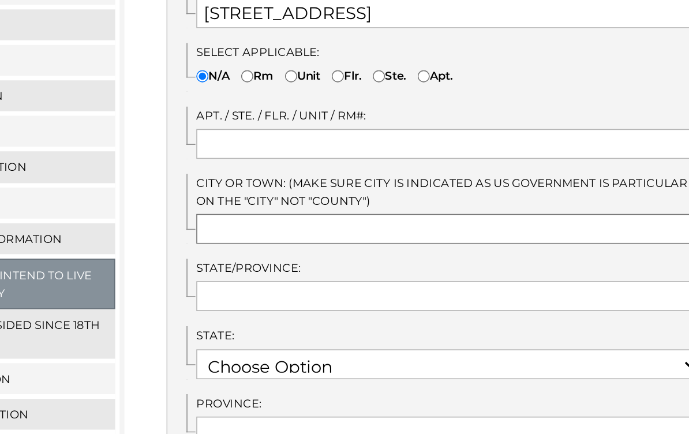
click at [285, 286] on input "text" at bounding box center [440, 295] width 310 height 18
type input "Crystal Lake"
click at [285, 328] on input "text" at bounding box center [440, 337] width 310 height 18
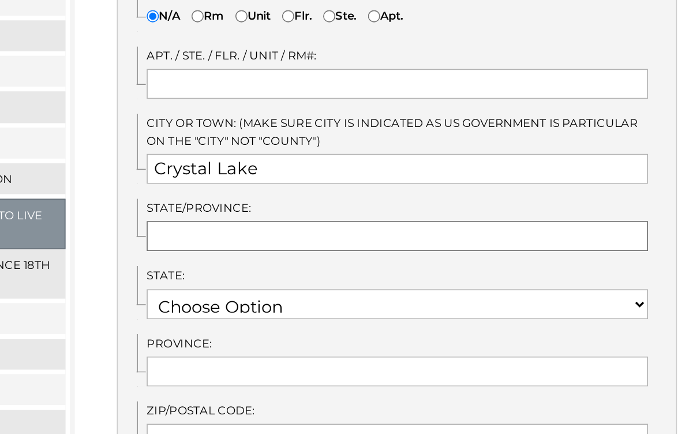
scroll to position [247, 0]
type input "I"
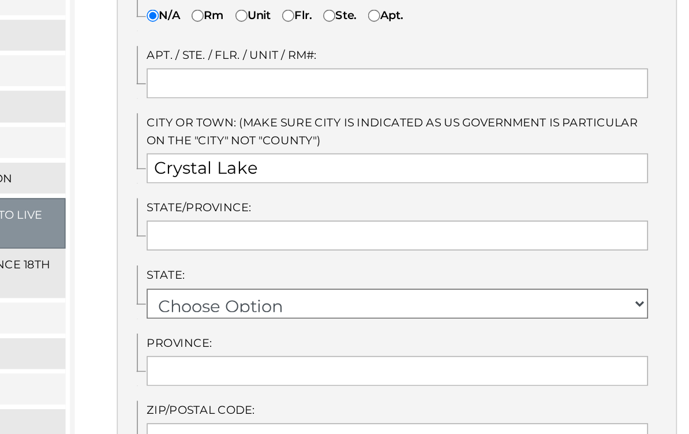
click at [392, 333] on select "Choose Option AK AL AR AS AZ CA CO CT DE FL GA GU HI IA ID IL IN" at bounding box center [440, 342] width 310 height 18
select select "17"
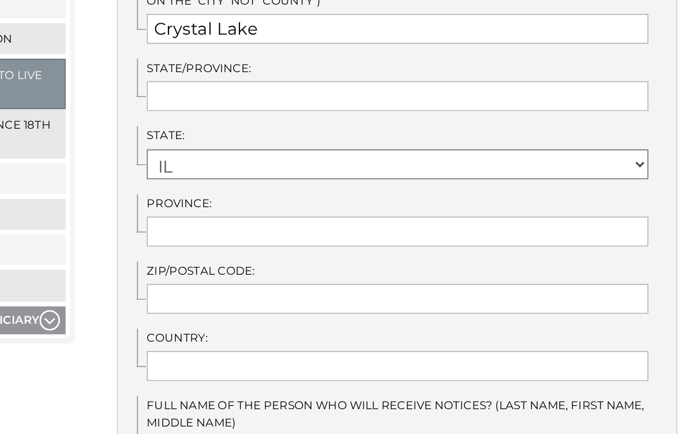
scroll to position [342, 0]
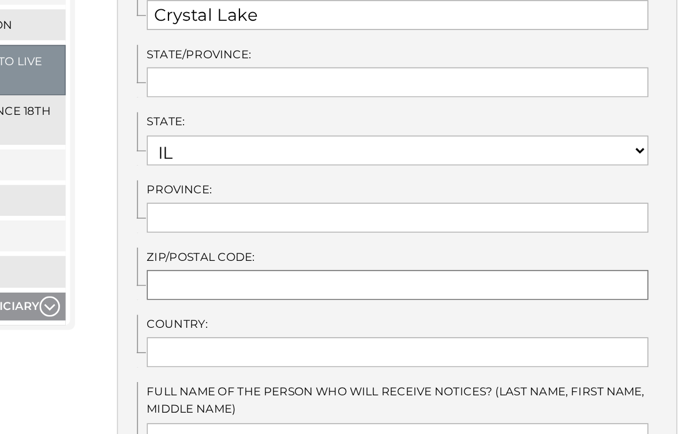
click at [285, 321] on input "text" at bounding box center [440, 330] width 310 height 18
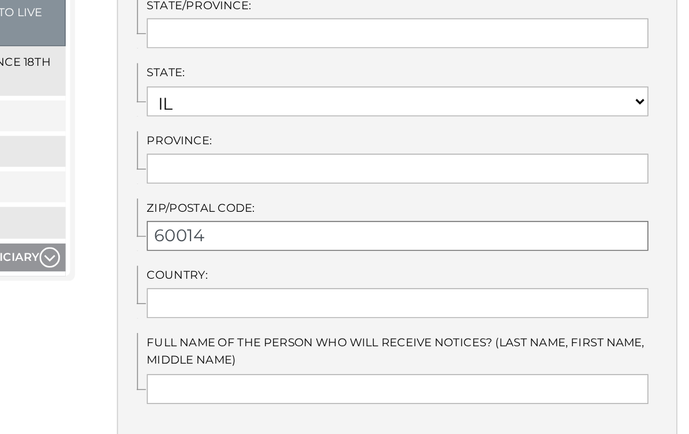
scroll to position [378, 0]
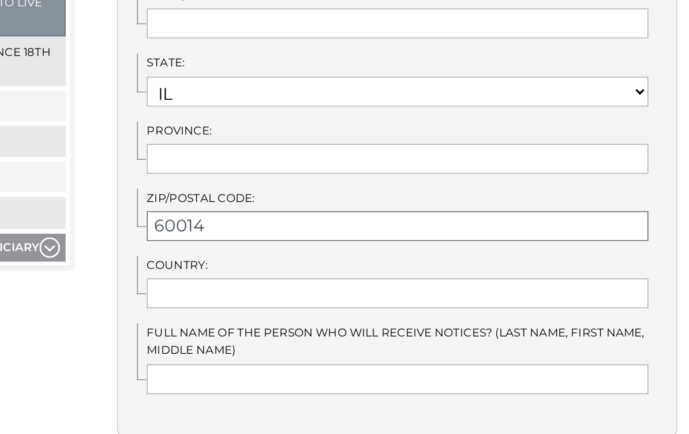
type input "60014"
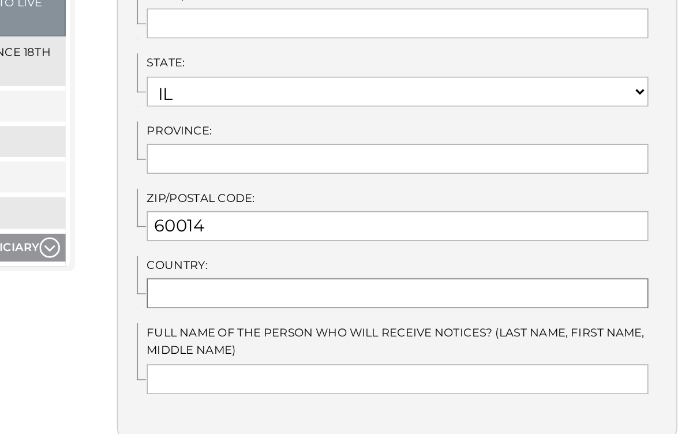
click at [285, 326] on input "text" at bounding box center [440, 335] width 310 height 18
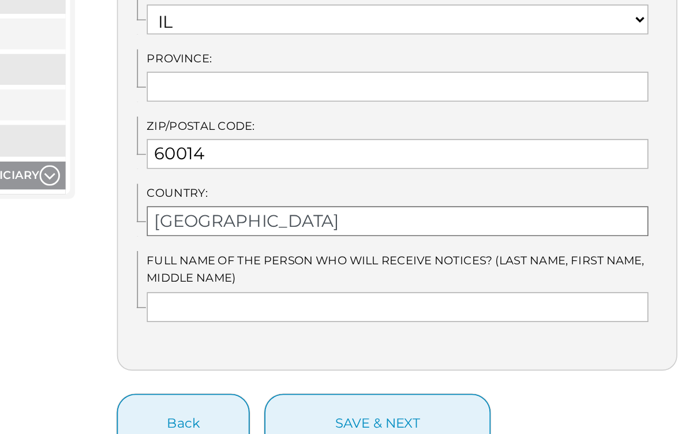
scroll to position [427, 0]
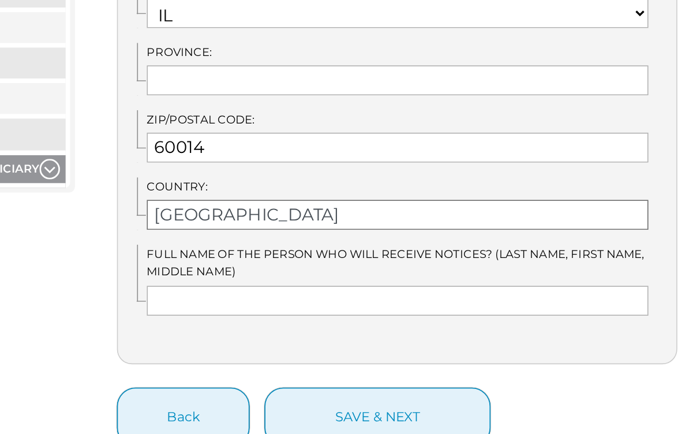
type input "United States of America"
click at [285, 331] on input "text" at bounding box center [440, 340] width 310 height 18
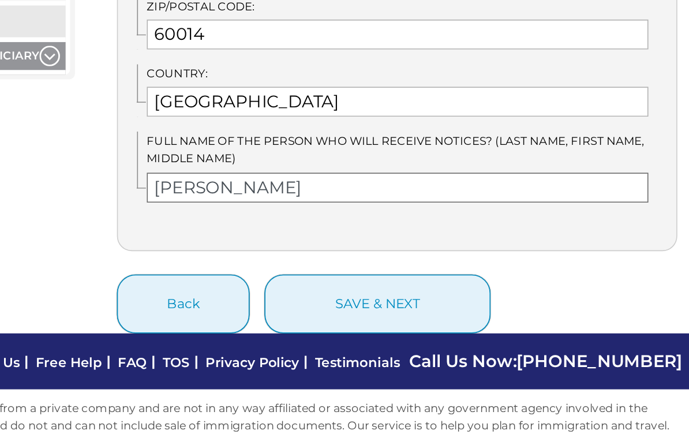
scroll to position [499, 0]
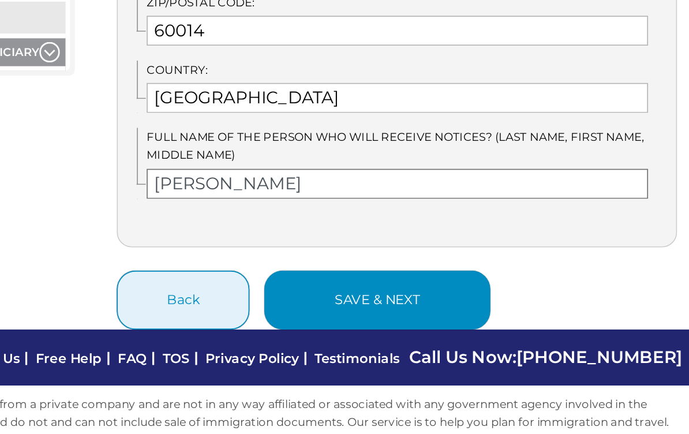
type input "James Edward Rosenberg"
click at [358, 322] on button "save & next" at bounding box center [428, 340] width 140 height 36
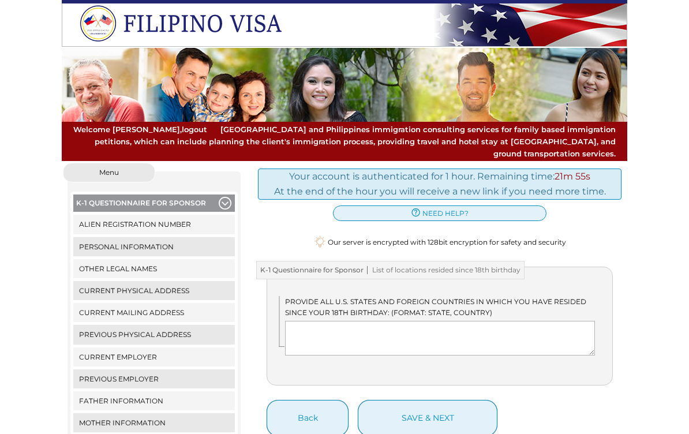
scroll to position [13, 0]
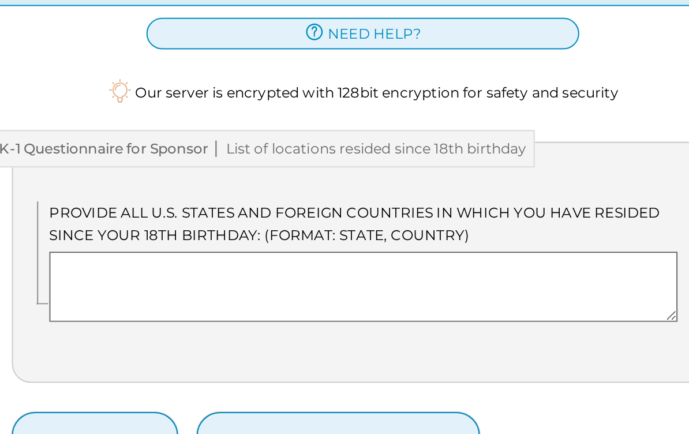
click at [285, 308] on textarea at bounding box center [440, 325] width 310 height 35
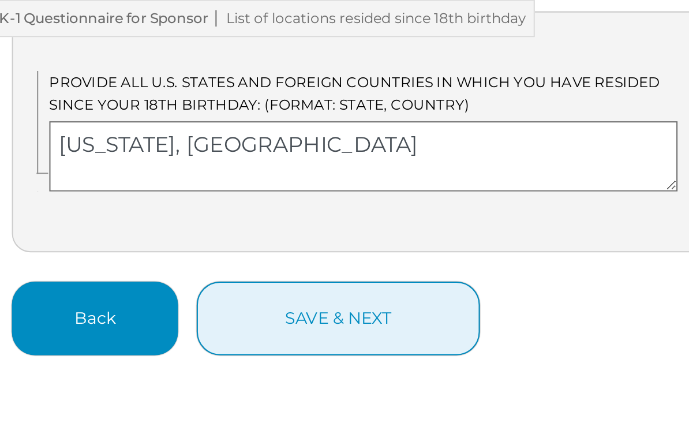
scroll to position [53, 0]
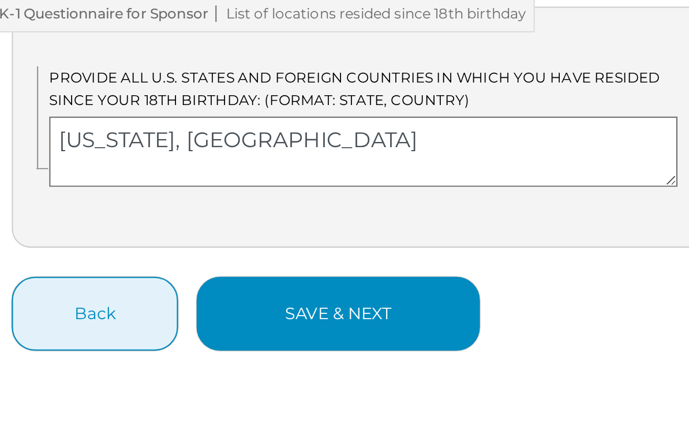
type textarea "[US_STATE], [GEOGRAPHIC_DATA]"
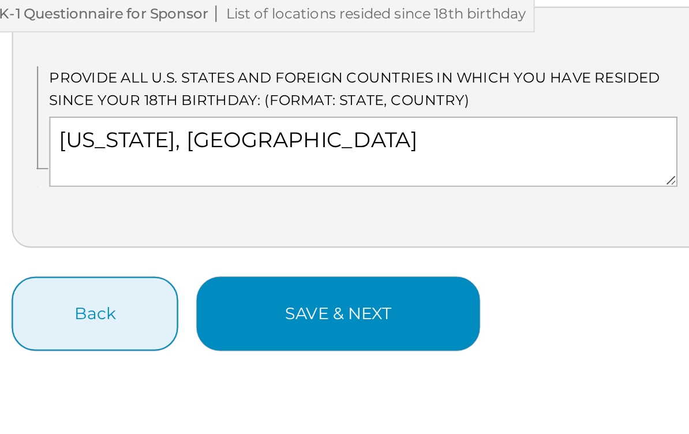
click at [358, 348] on button "save & next" at bounding box center [428, 366] width 140 height 36
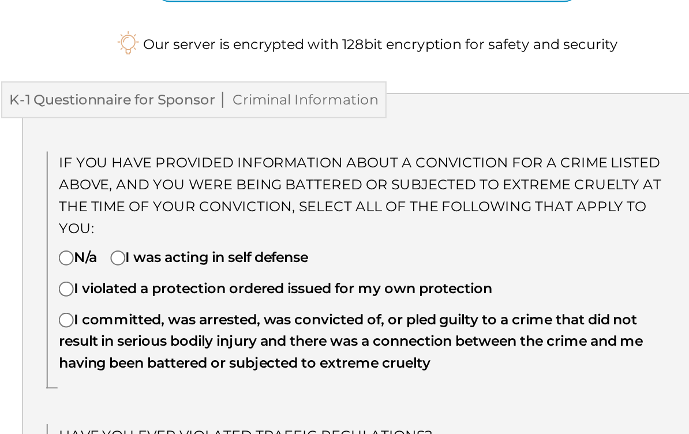
scroll to position [14, 0]
click at [285, 332] on input"] "N/a" at bounding box center [289, 336] width 8 height 8
radio input"] "true"
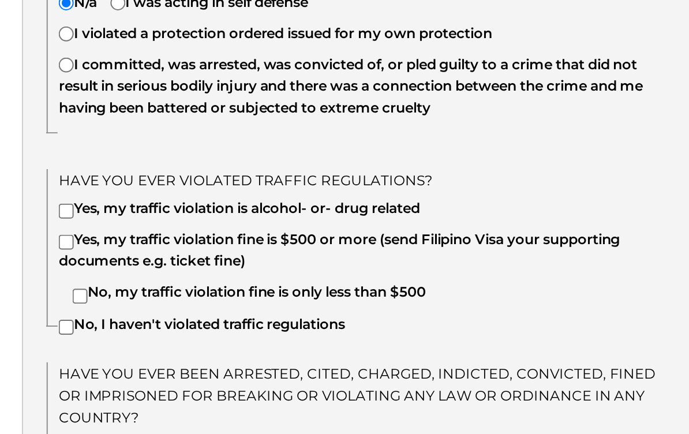
scroll to position [141, 0]
click at [292, 352] on input"] "No, my traffic violation fine is only less than $500" at bounding box center [296, 356] width 8 height 8
checkbox input"] "true"
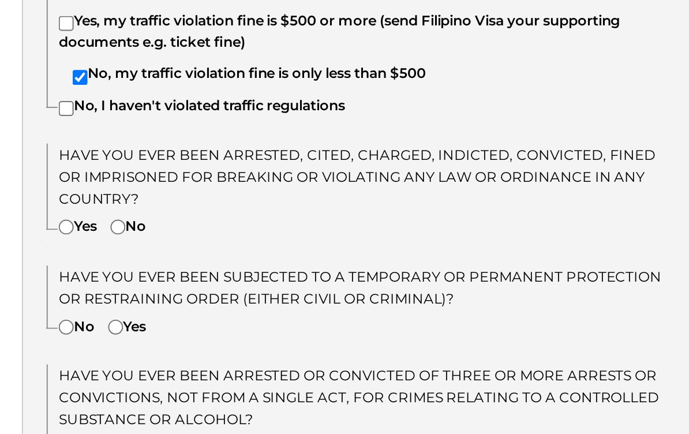
scroll to position [252, 0]
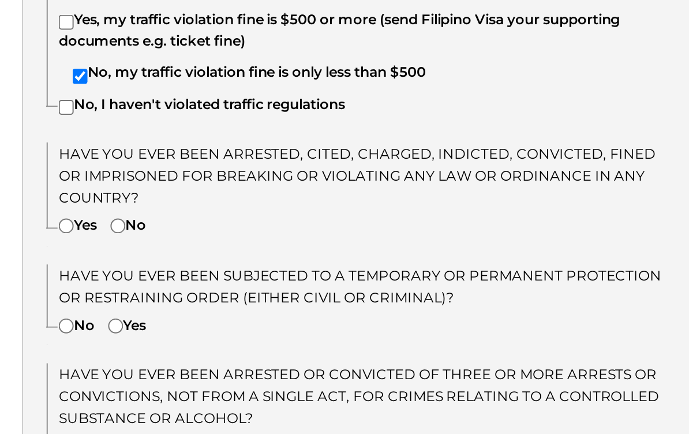
click at [311, 316] on input"] "No" at bounding box center [315, 320] width 8 height 8
radio input"] "true"
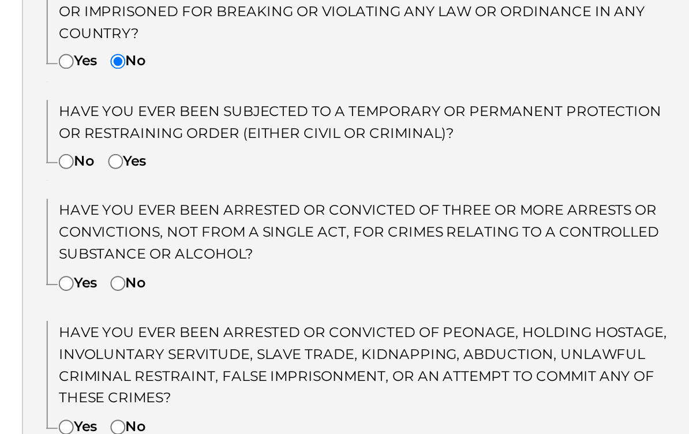
scroll to position [335, 0]
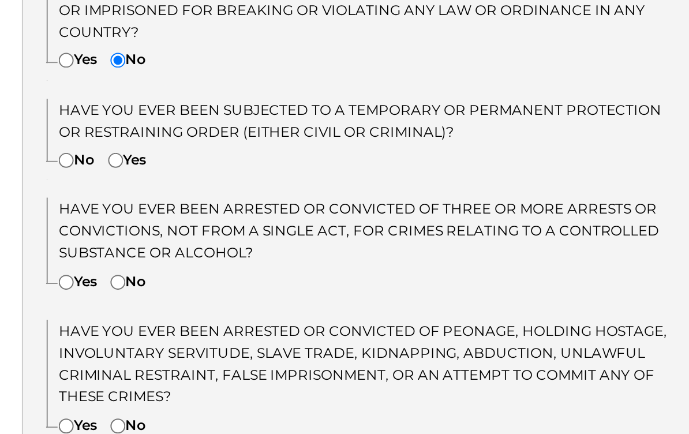
click at [285, 284] on input"] "No" at bounding box center [289, 288] width 8 height 8
radio input"] "true"
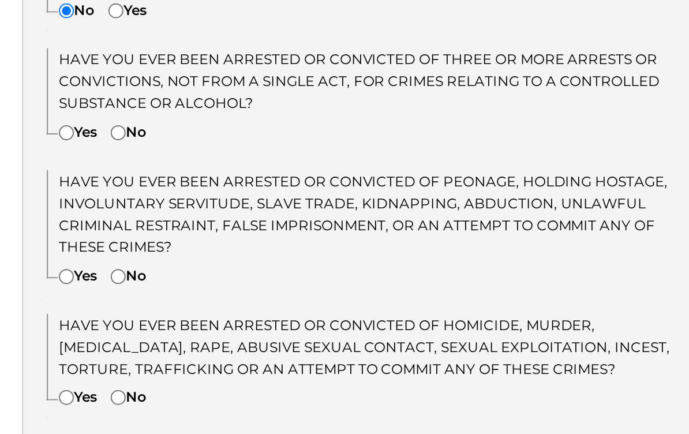
scroll to position [411, 0]
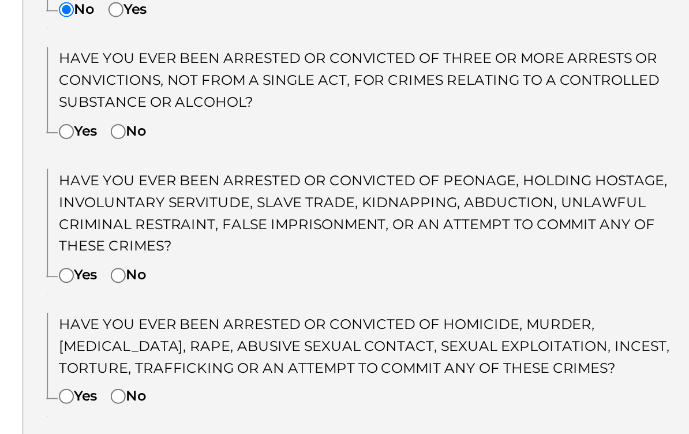
click at [311, 269] on input"] "No" at bounding box center [315, 273] width 8 height 8
radio input"] "true"
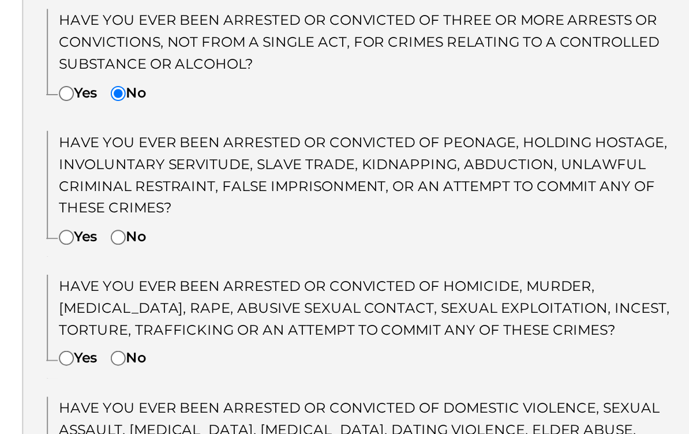
scroll to position [431, 0]
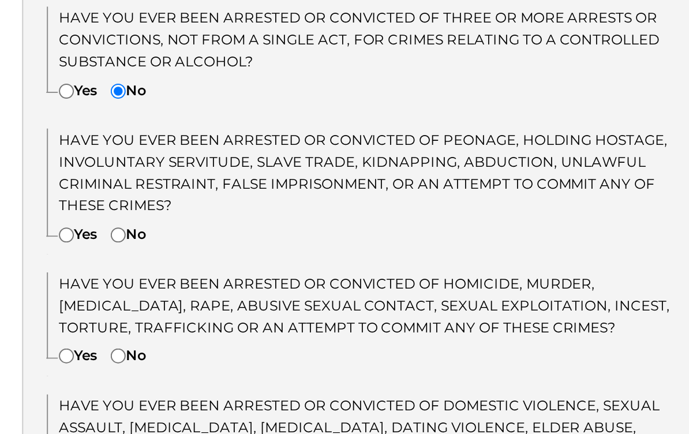
click at [311, 319] on label "No" at bounding box center [320, 324] width 18 height 11
click at [311, 321] on input"] "No" at bounding box center [315, 325] width 8 height 8
radio input"] "true"
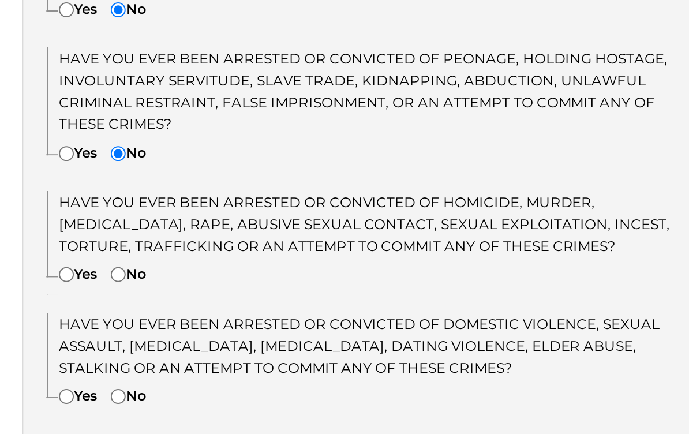
scroll to position [481, 0]
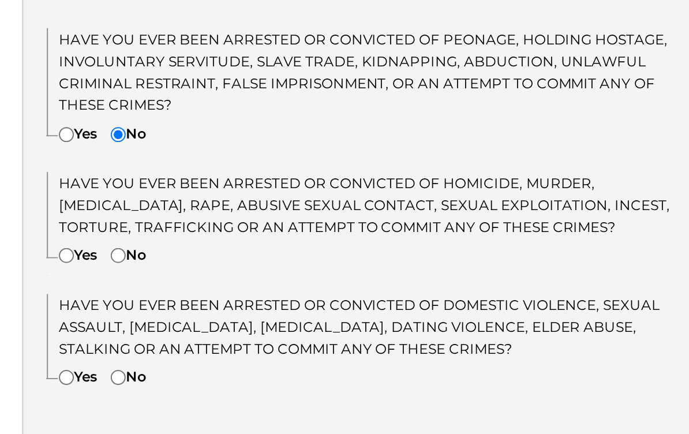
click at [311, 331] on input"] "No" at bounding box center [315, 335] width 8 height 8
radio input"] "true"
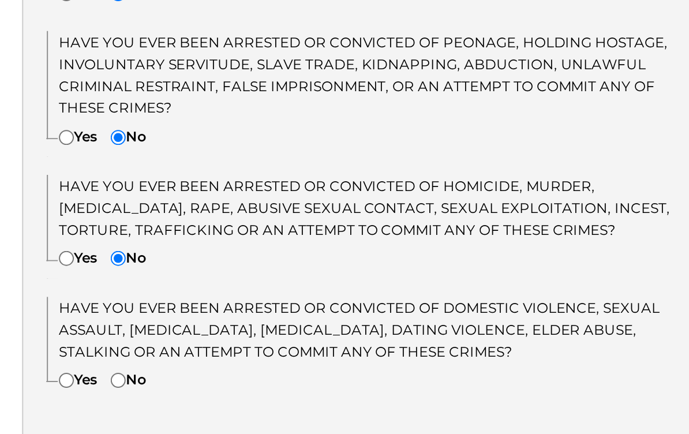
click at [311, 393] on input"] "No" at bounding box center [315, 397] width 8 height 8
radio input"] "true"
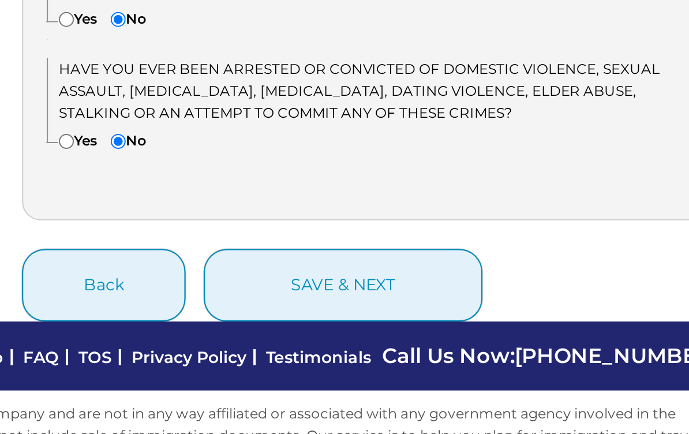
scroll to position [597, 0]
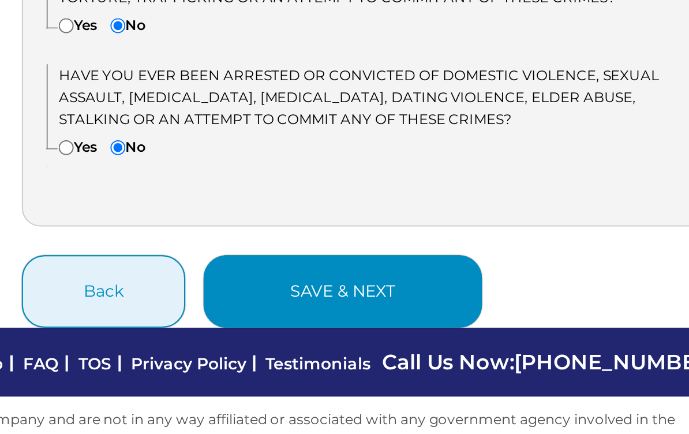
click at [358, 335] on button "save & next" at bounding box center [428, 353] width 140 height 36
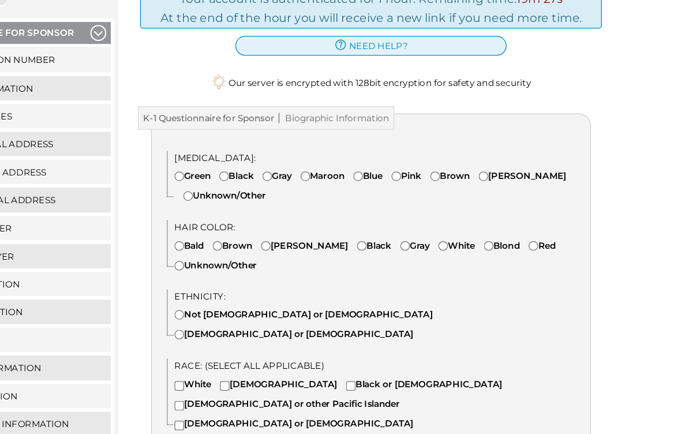
scroll to position [105, 0]
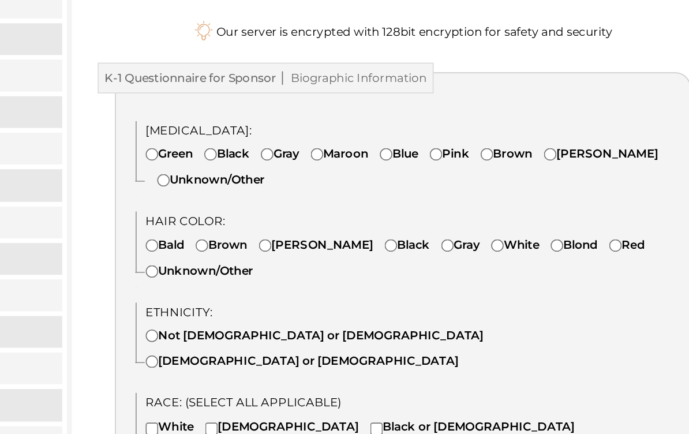
click at [487, 207] on input"] "Brown" at bounding box center [491, 211] width 8 height 8
radio input"] "true"
click at [315, 262] on input"] "Brown" at bounding box center [319, 266] width 8 height 8
radio input"] "true"
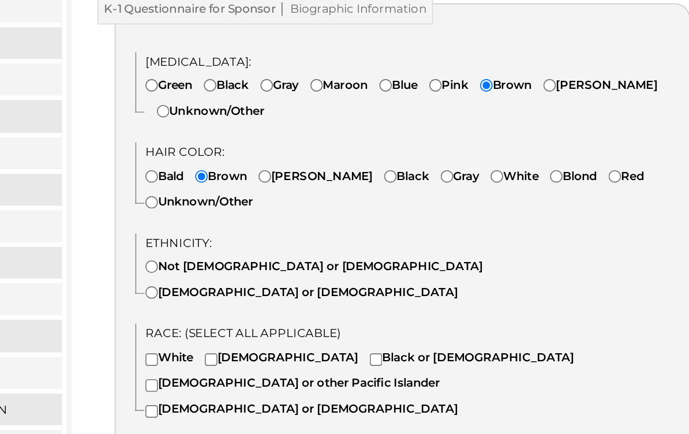
scroll to position [113, 0]
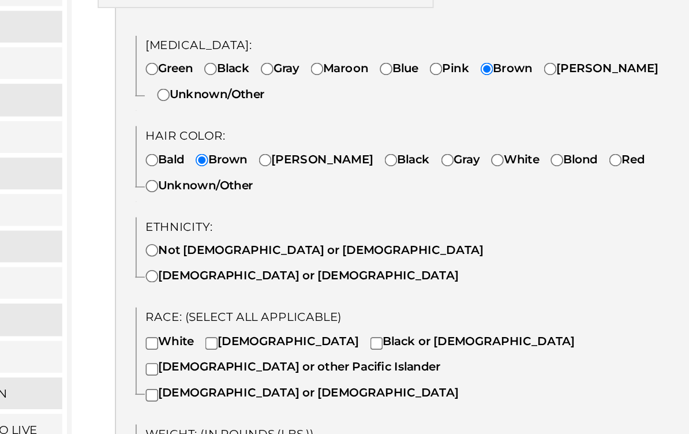
click at [285, 308] on input"] "Not [DEMOGRAPHIC_DATA] or [DEMOGRAPHIC_DATA]" at bounding box center [289, 312] width 8 height 8
radio input"] "true"
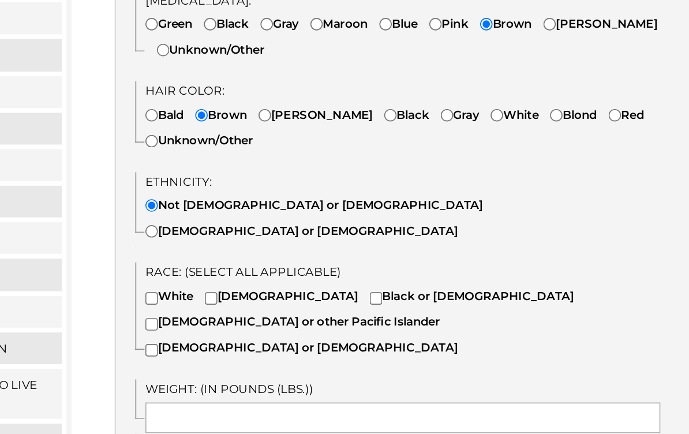
scroll to position [153, 0]
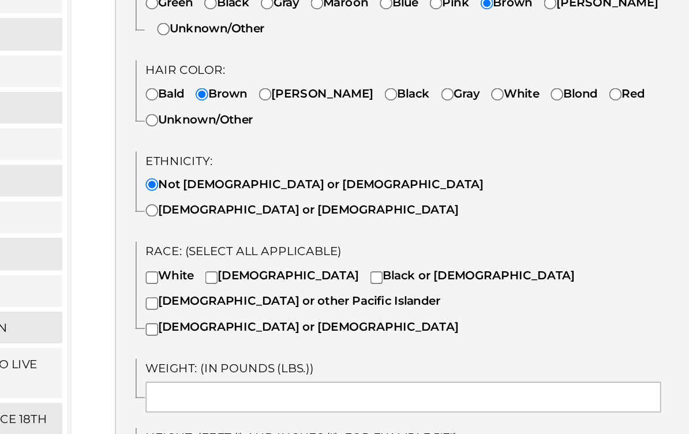
click at [285, 321] on label "White" at bounding box center [299, 326] width 29 height 11
click at [285, 325] on input"] "White" at bounding box center [289, 329] width 8 height 8
checkbox input"] "true"
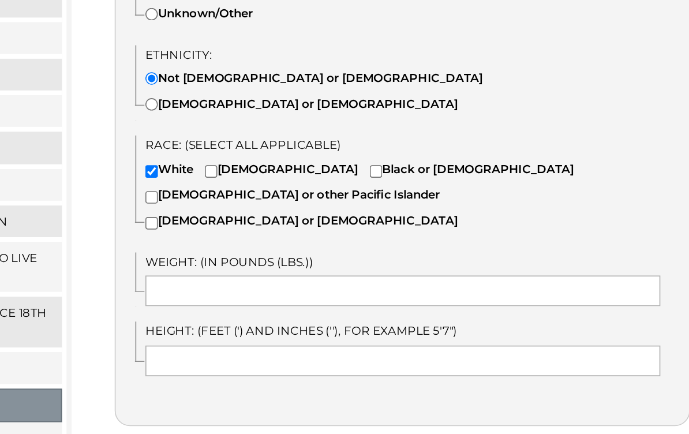
scroll to position [217, 0]
click at [285, 327] on input "text" at bounding box center [440, 336] width 310 height 18
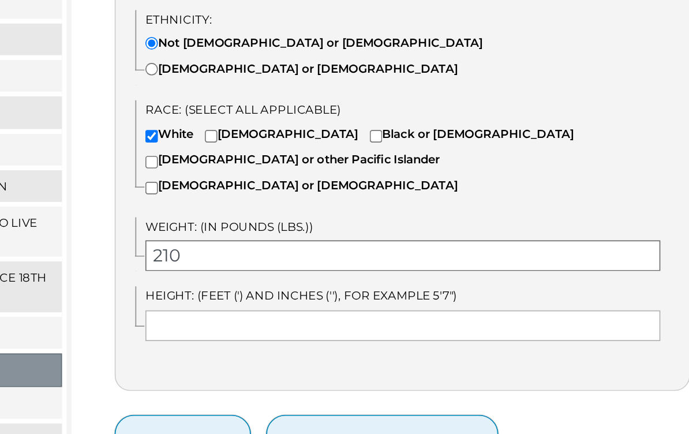
scroll to position [240, 0]
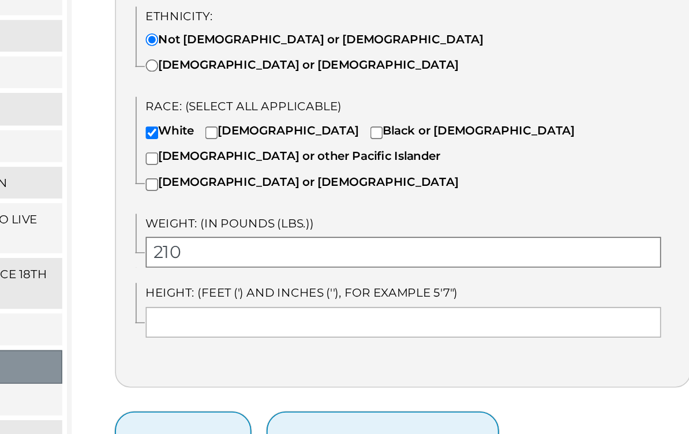
type input "210"
click at [285, 346] on input "text" at bounding box center [440, 355] width 310 height 18
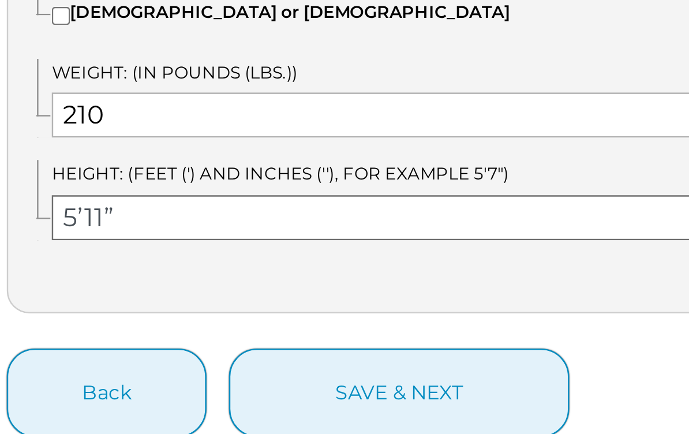
scroll to position [258, 0]
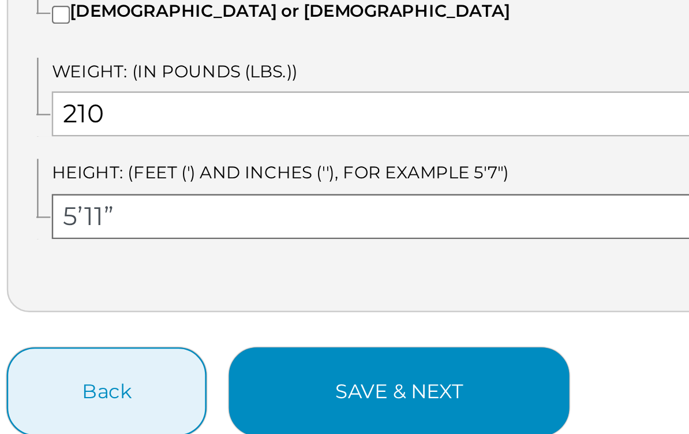
type input "5’11”"
click at [358, 391] on button "save & next" at bounding box center [428, 409] width 140 height 36
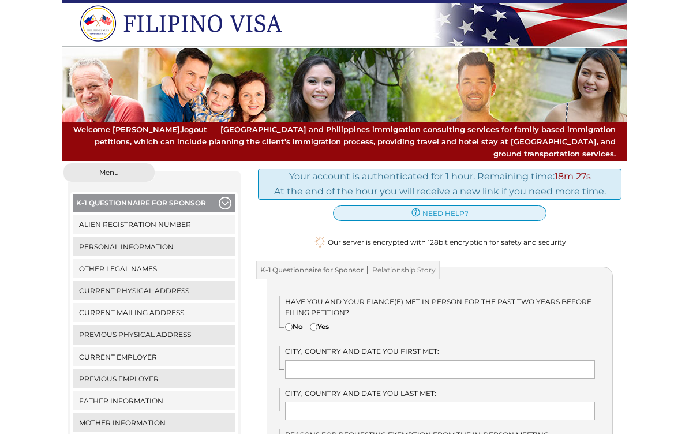
scroll to position [15, 0]
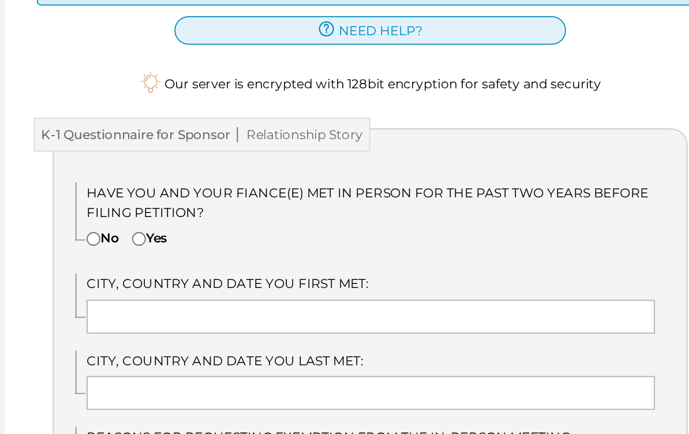
click at [310, 306] on label "Yes" at bounding box center [319, 311] width 19 height 11
click at [310, 308] on input"] "Yes" at bounding box center [314, 312] width 8 height 8
radio input"] "true"
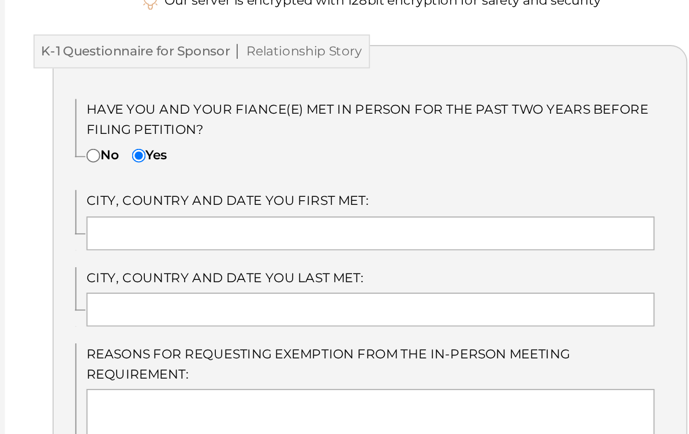
scroll to position [60, 0]
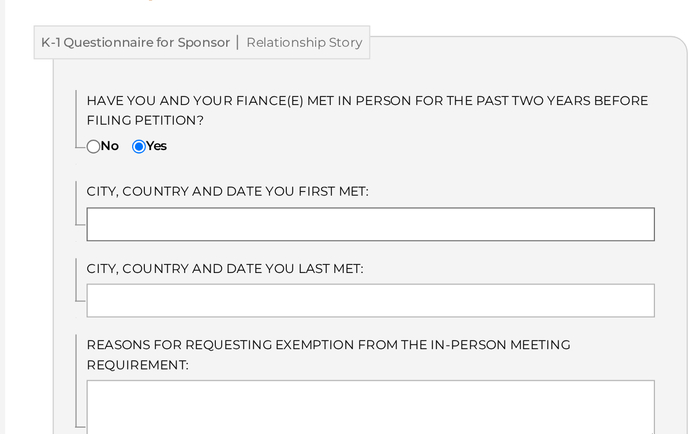
click at [285, 300] on input "text" at bounding box center [440, 309] width 310 height 18
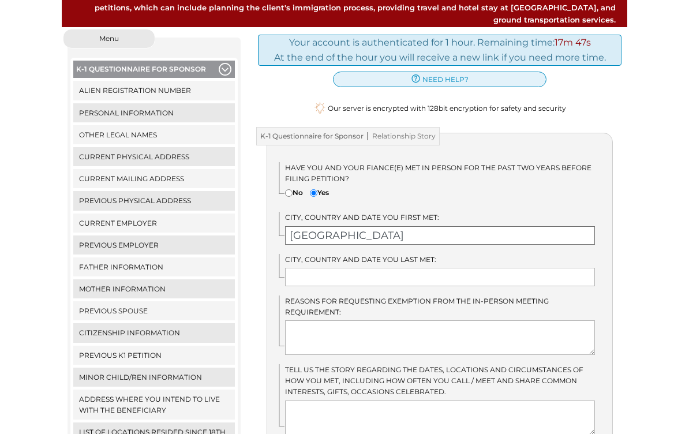
scroll to position [147, 0]
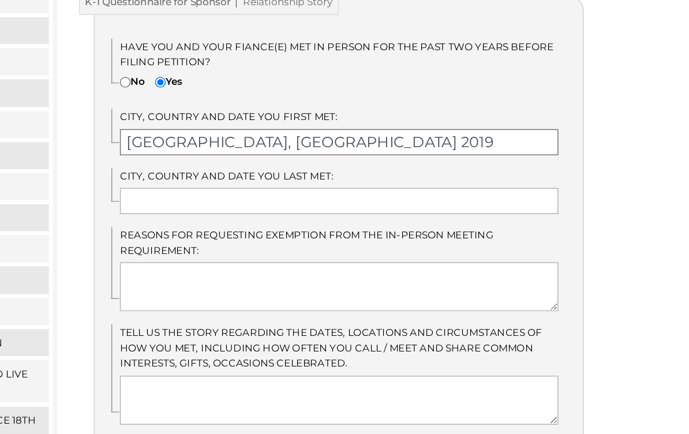
type input "Cebu City, Philippines 2019"
click at [285, 247] on input "text" at bounding box center [440, 256] width 310 height 18
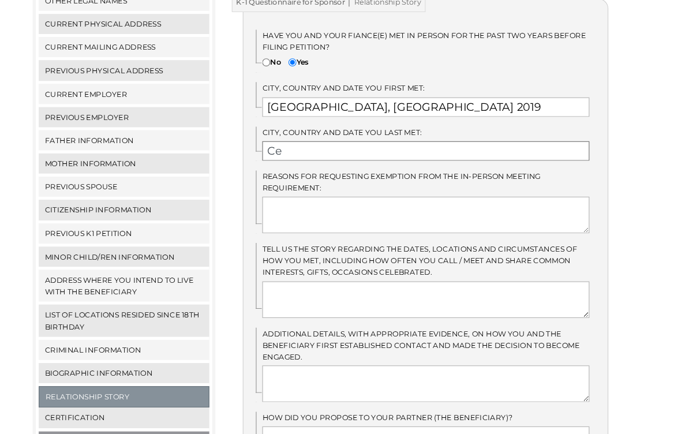
scroll to position [264, 0]
click at [249, 182] on div "Your account is authenticated for 1 hour. Remaining time: 16m 49s At the end of…" at bounding box center [439, 243] width 381 height 689
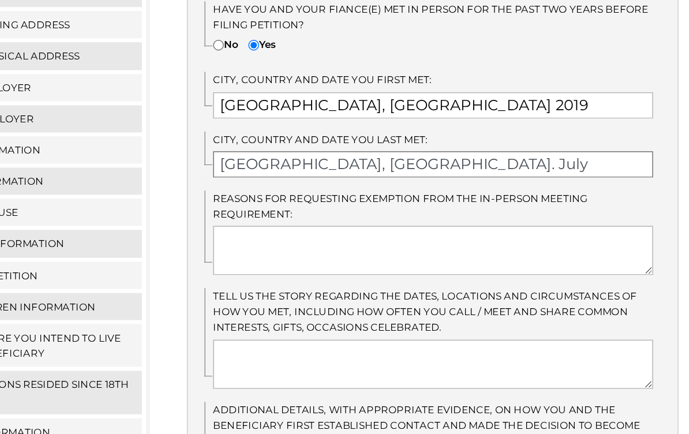
click at [303, 139] on input "Cebu City, Philippines. July" at bounding box center [440, 148] width 310 height 18
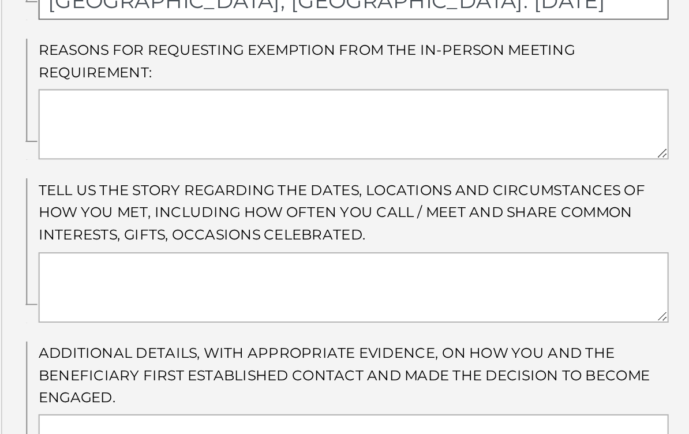
type input "Cebu City, Philippines. July 11, 2024"
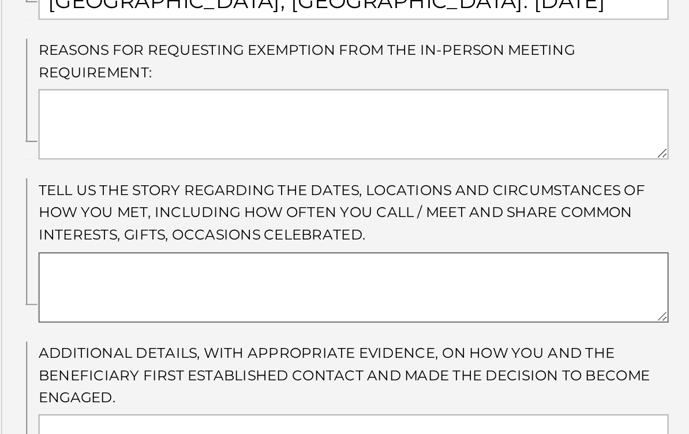
click at [285, 271] on textarea at bounding box center [440, 288] width 310 height 35
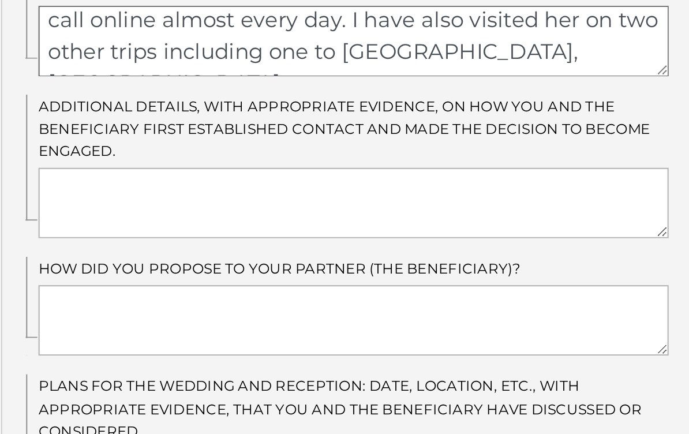
scroll to position [321, 0]
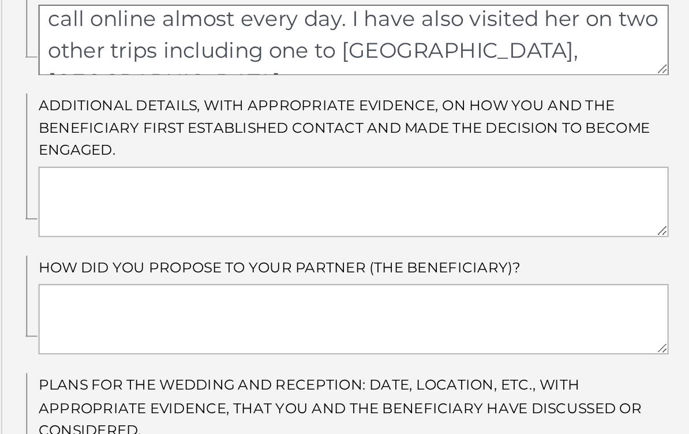
type textarea "After chatting online for a couple months, I traveled to Cebu City and met Rize…"
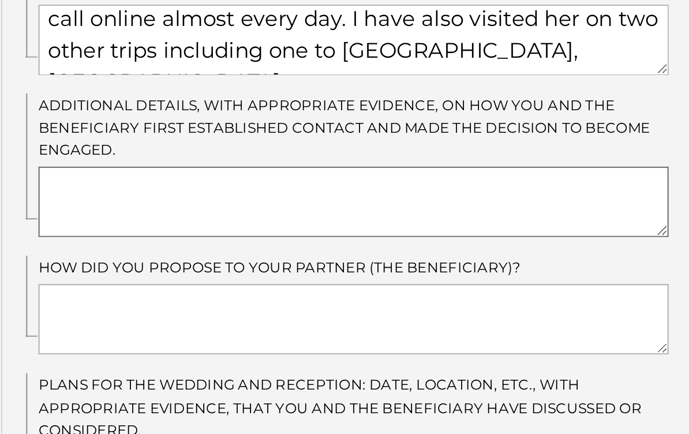
click at [285, 293] on textarea at bounding box center [440, 310] width 310 height 35
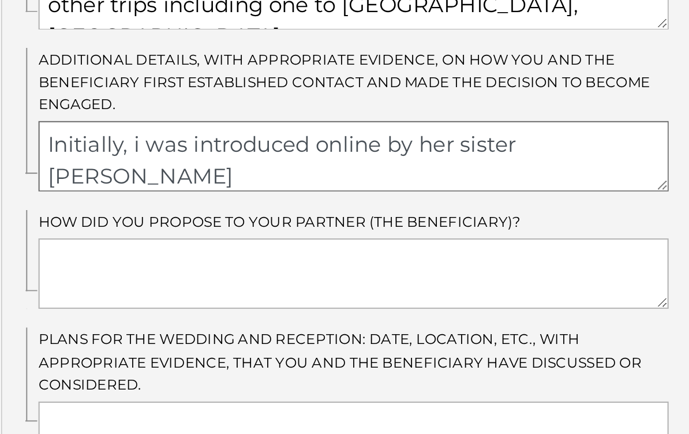
scroll to position [349, 0]
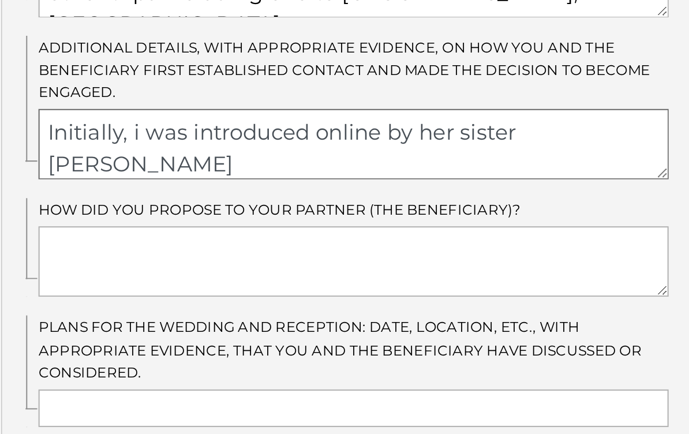
type textarea "Initially, i was introduced online by her sister Anabel"
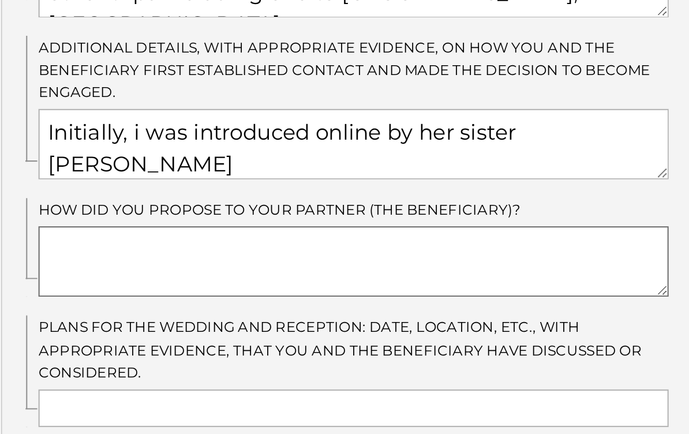
click at [285, 323] on textarea at bounding box center [440, 340] width 310 height 35
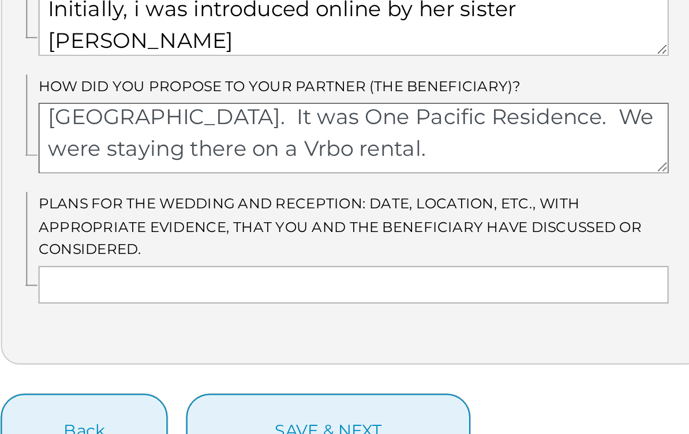
scroll to position [438, 0]
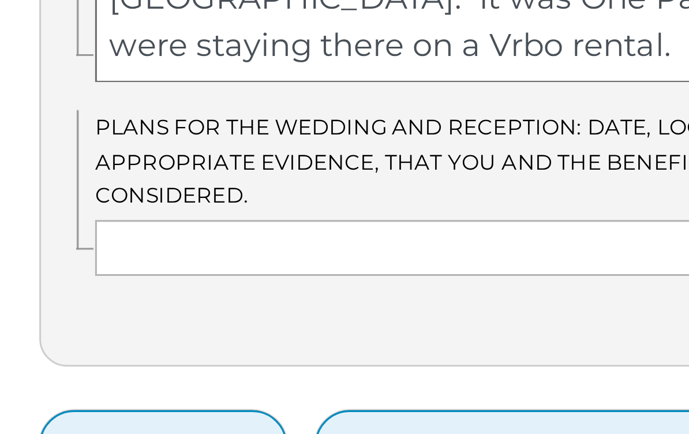
type textarea "I proposed in the lobby of the building we stayed at in Cebu City. It was One P…"
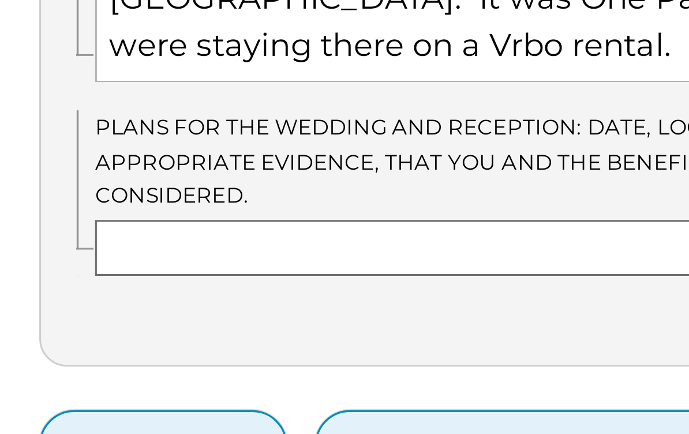
click at [285, 315] on input "text" at bounding box center [440, 324] width 310 height 18
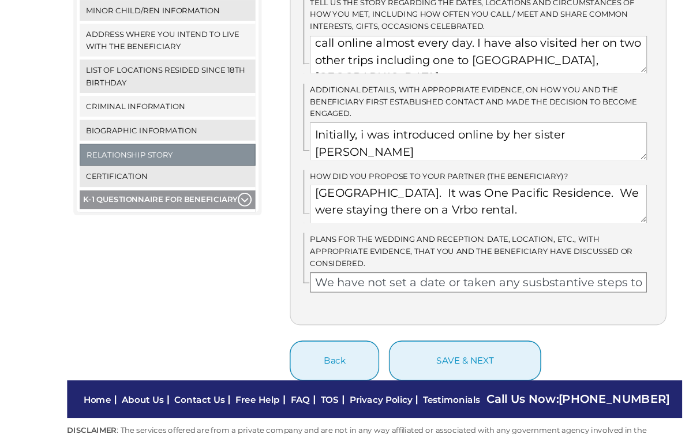
scroll to position [494, 0]
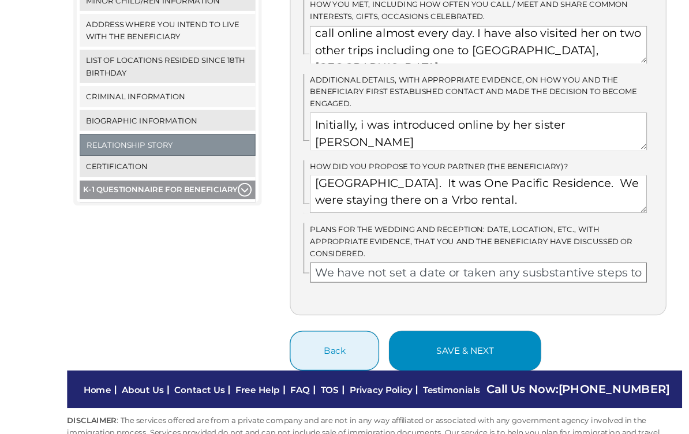
type input "We have not set a date or taken any susbstantive steps toward it. we have discu…"
click at [408, 322] on button "save & next" at bounding box center [428, 340] width 140 height 36
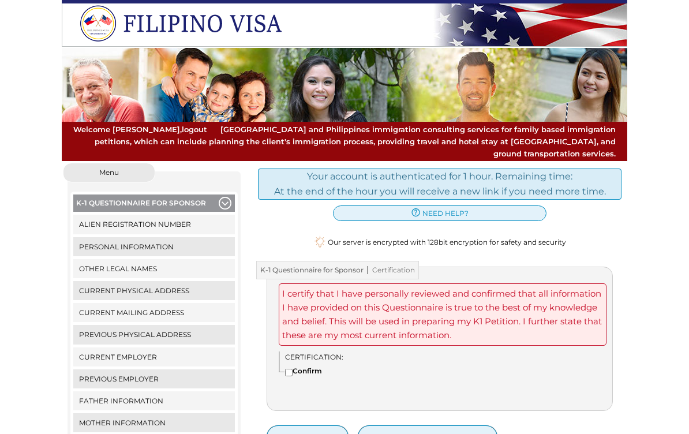
click at [457, 352] on label "Certification:" at bounding box center [440, 357] width 310 height 11
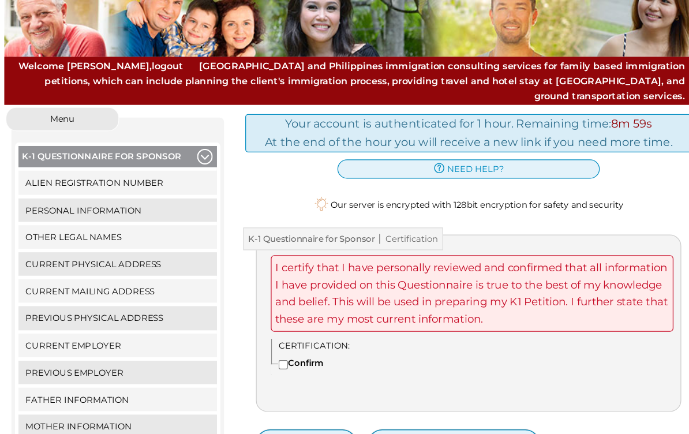
scroll to position [23, 0]
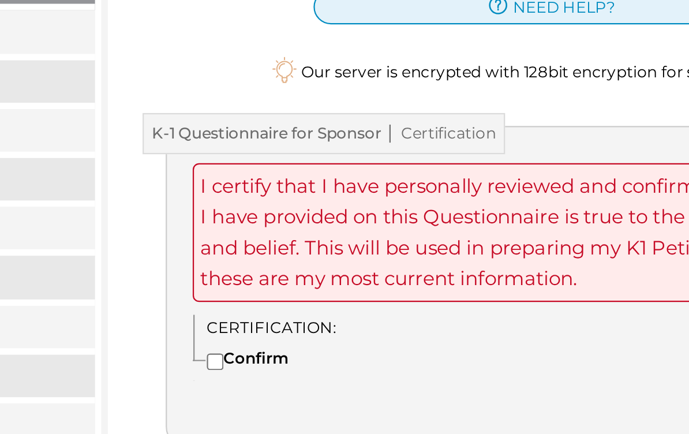
click at [285, 346] on input"] "Confirm" at bounding box center [289, 350] width 8 height 8
checkbox input"] "true"
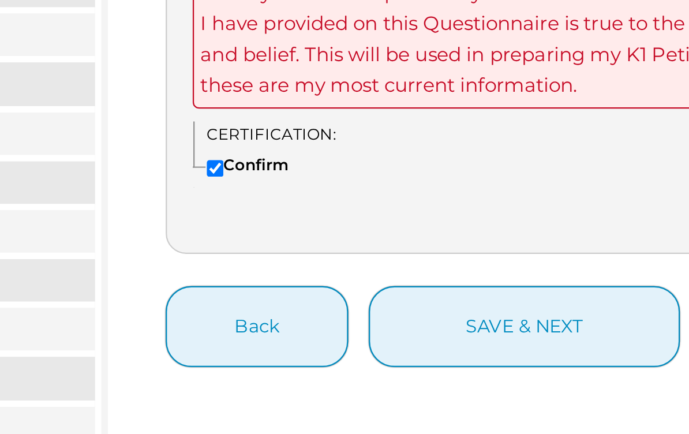
scroll to position [66, 0]
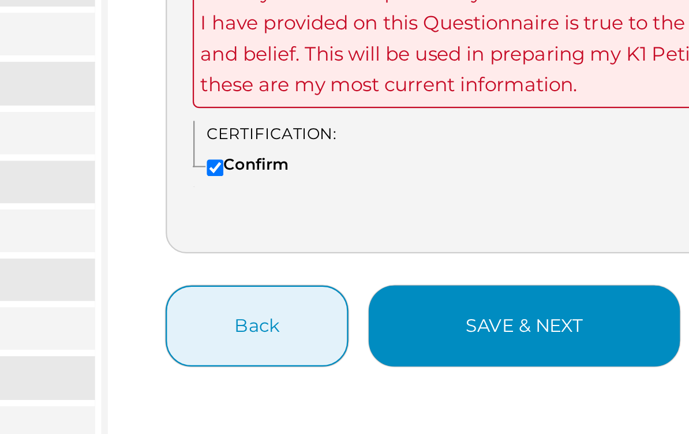
click at [358, 359] on button "save & next" at bounding box center [428, 377] width 140 height 36
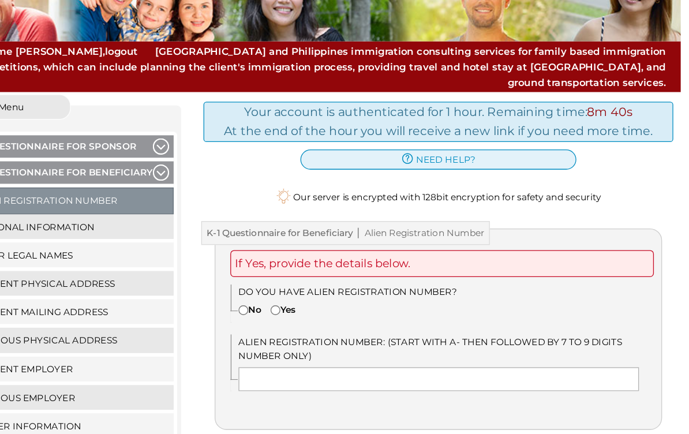
scroll to position [27, 0]
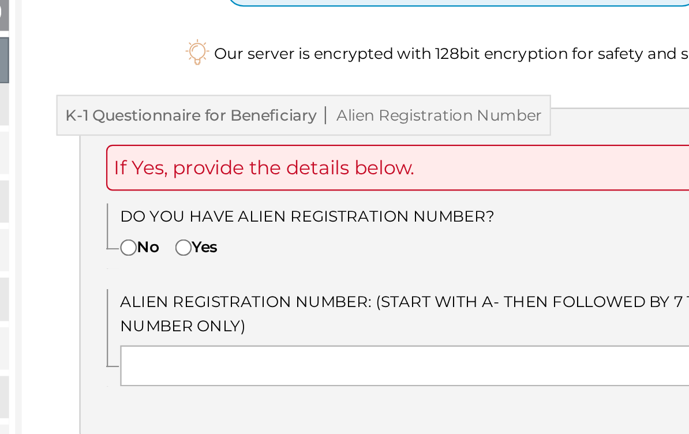
click at [285, 300] on input"] "No" at bounding box center [289, 304] width 8 height 8
radio input"] "true"
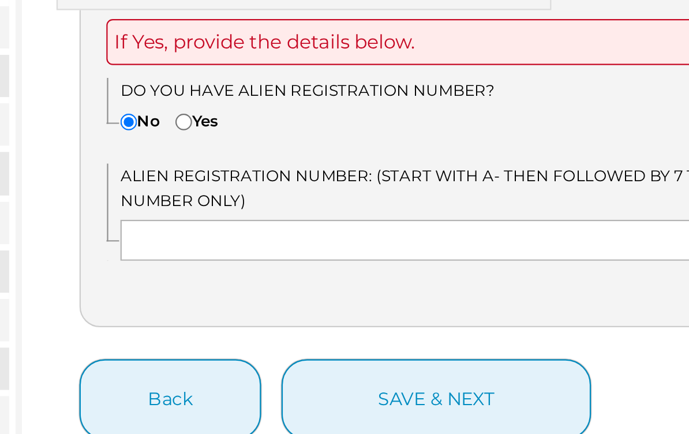
scroll to position [47, 0]
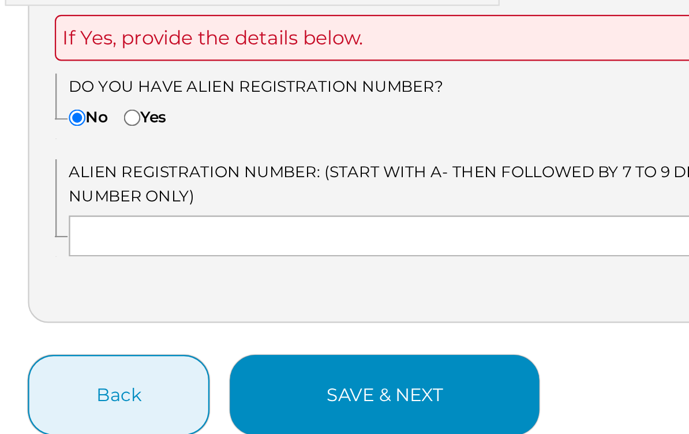
click at [358, 390] on button "save & next" at bounding box center [428, 408] width 140 height 36
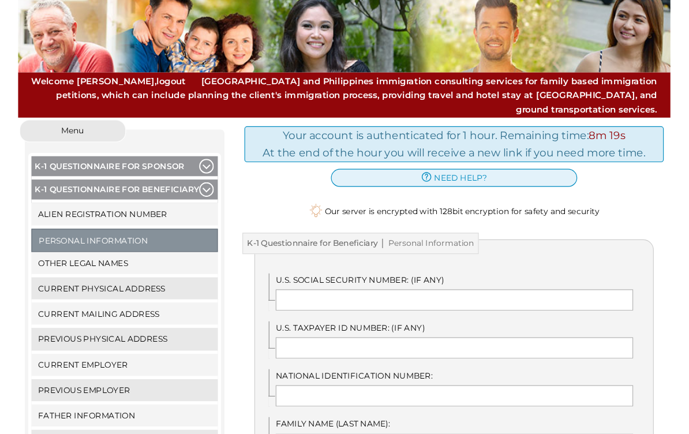
scroll to position [24, 0]
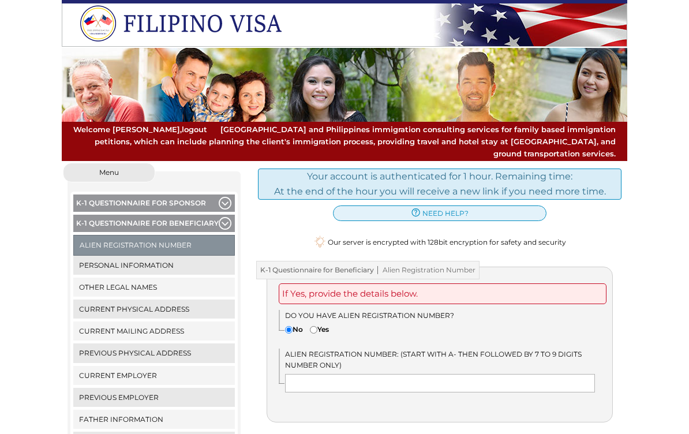
scroll to position [286, 254]
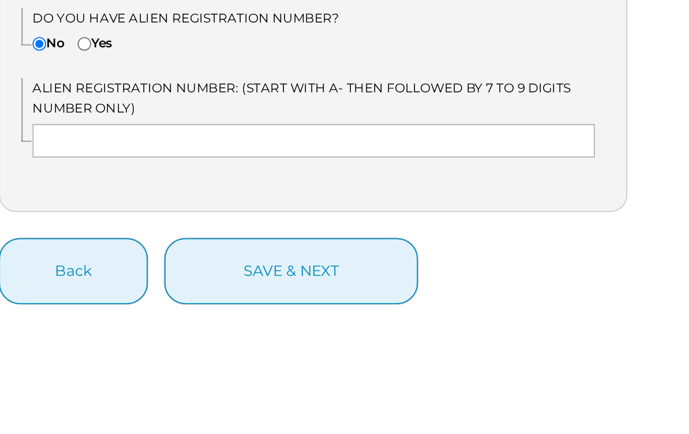
click at [285, 120] on input"] "No" at bounding box center [289, 116] width 8 height 8
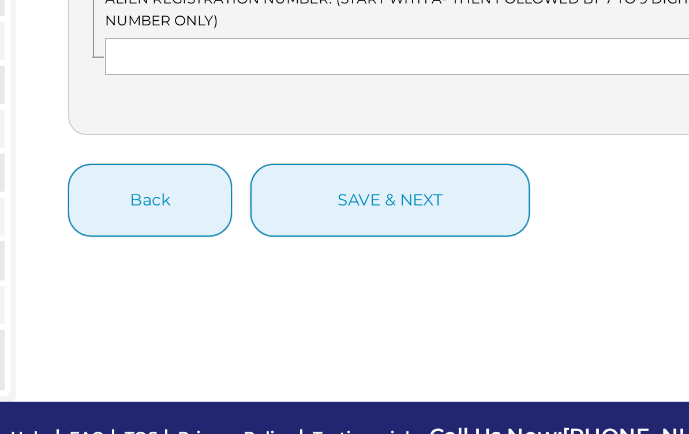
click at [285, 120] on input"] "No" at bounding box center [289, 116] width 8 height 8
click at [267, 121] on div "If Yes, provide the details below. Do you have Alien Registration Number? No Yes" at bounding box center [440, 131] width 346 height 156
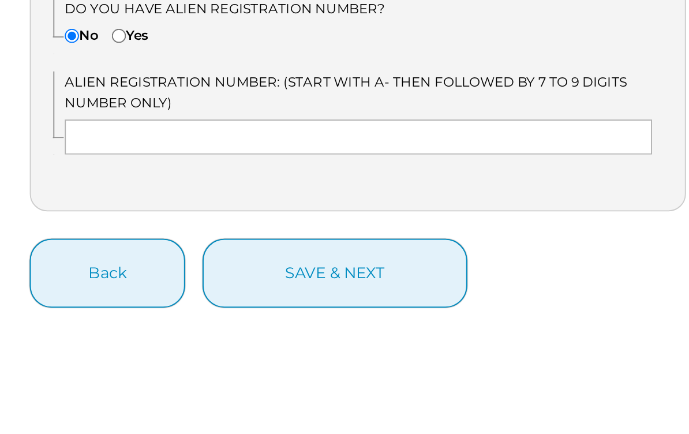
click at [285, 120] on input"] "No" at bounding box center [289, 116] width 8 height 8
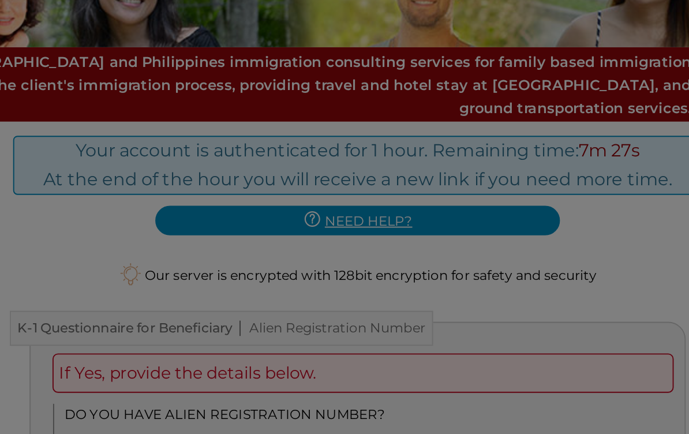
scroll to position [0, 0]
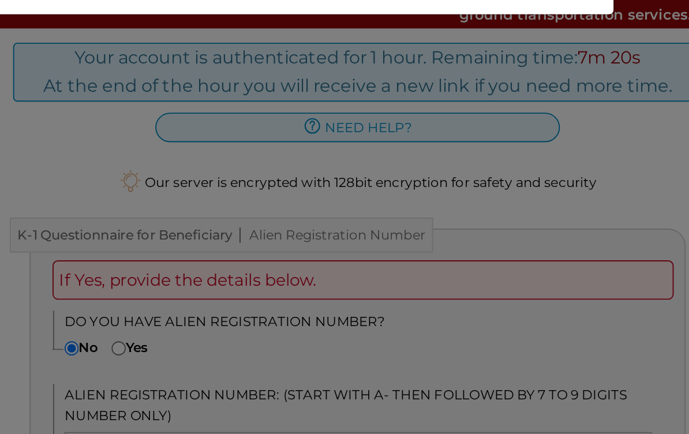
click at [58, 74] on div "Help and Support × [PHONE_NUMBER] CALL US NOW Close" at bounding box center [344, 217] width 689 height 434
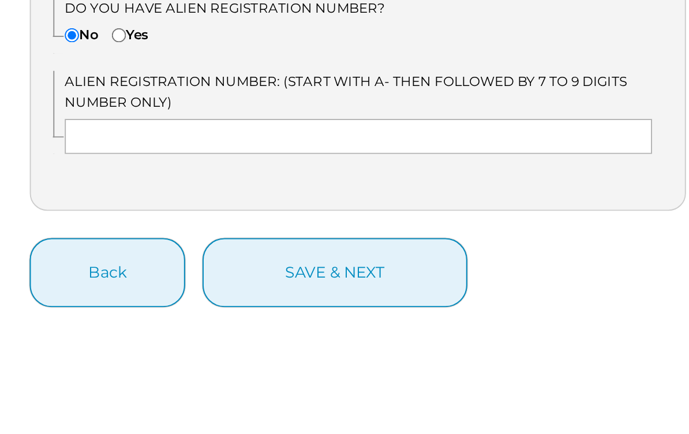
scroll to position [117, 0]
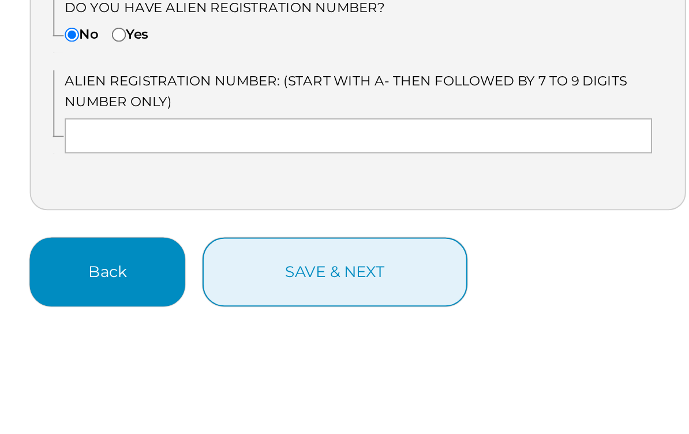
click at [267, 320] on button "Back" at bounding box center [308, 338] width 82 height 36
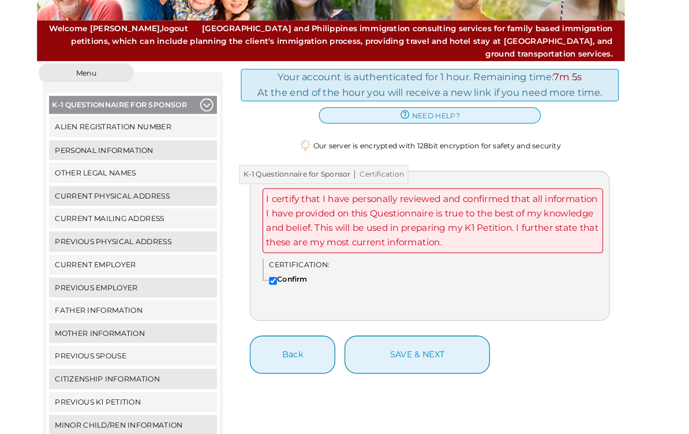
scroll to position [102, 0]
click at [166, 293] on link "Father Information" at bounding box center [154, 298] width 162 height 19
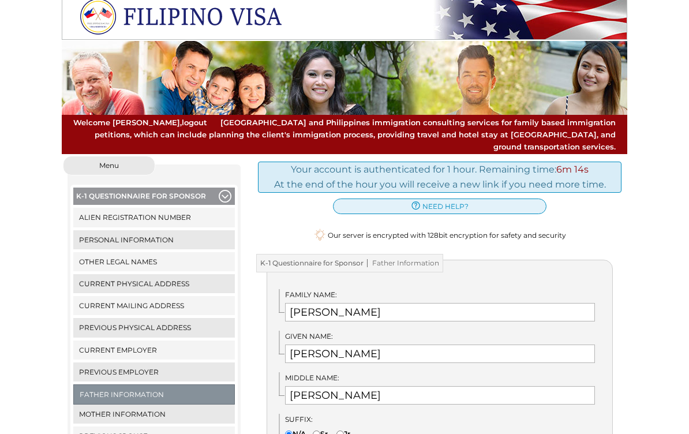
scroll to position [16, 0]
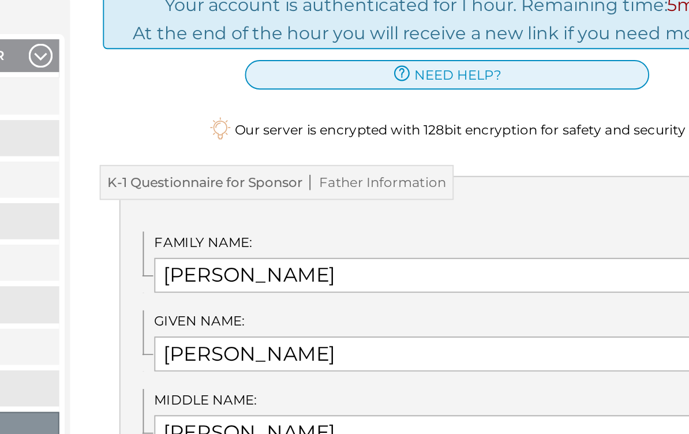
click at [316, 222] on icon at bounding box center [320, 227] width 8 height 10
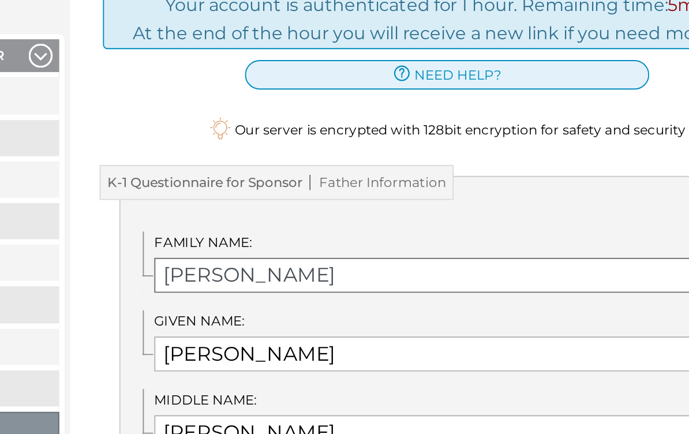
click at [334, 295] on input "[PERSON_NAME]" at bounding box center [440, 304] width 310 height 18
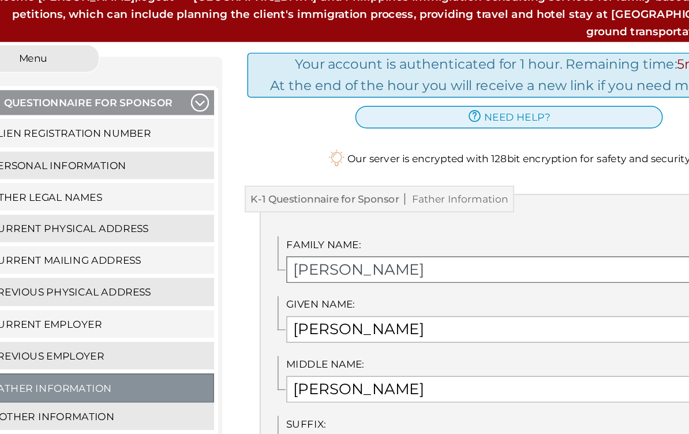
scroll to position [30, 0]
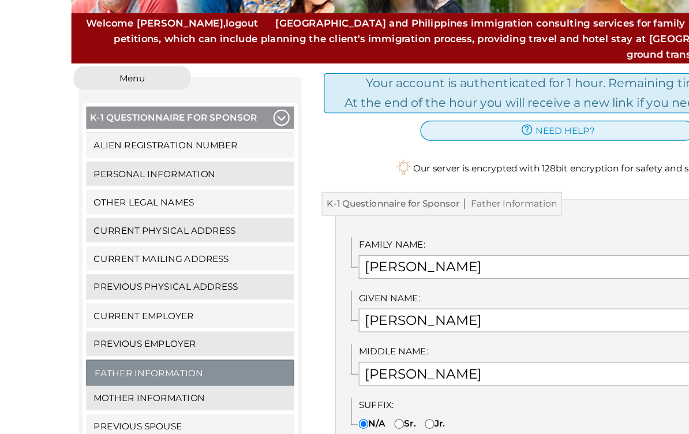
click at [485, 266] on label "Family Name:" at bounding box center [440, 271] width 310 height 11
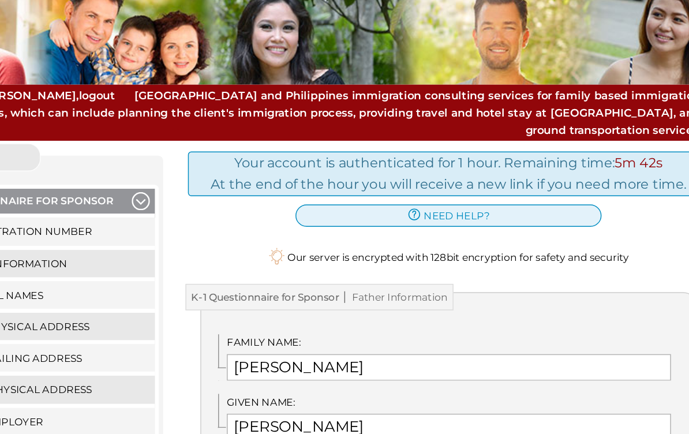
click at [77, 141] on div "Close menu K-1 Questionnaire for Sponsor Alien Registration Number Personal Inf…" at bounding box center [154, 405] width 173 height 528
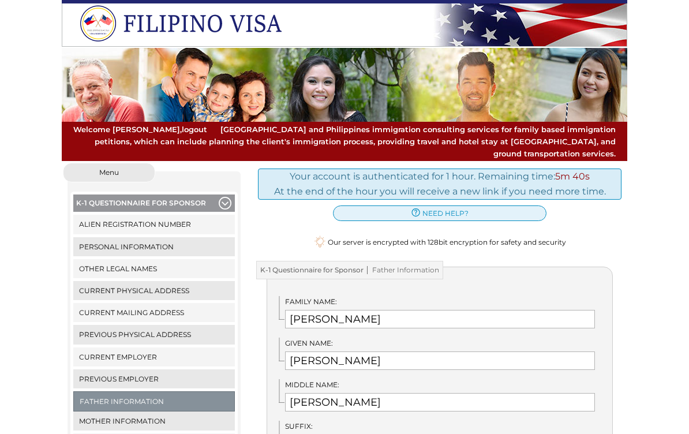
scroll to position [0, 0]
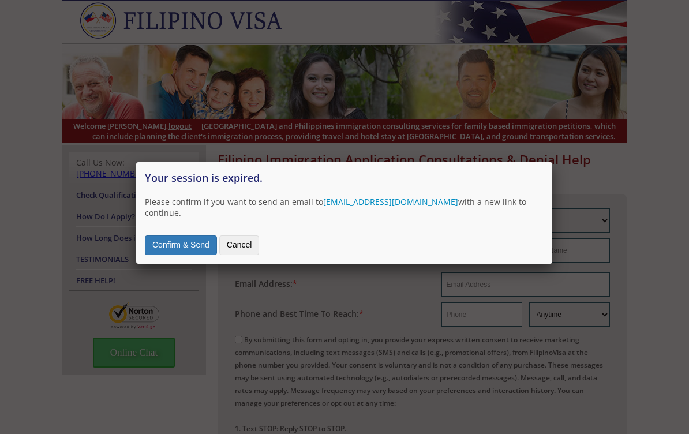
scroll to position [9, 0]
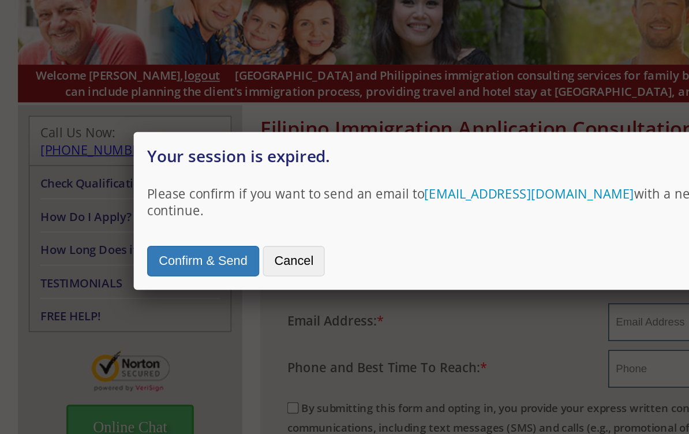
click at [145, 229] on button "Confirm & Send" at bounding box center [181, 239] width 72 height 20
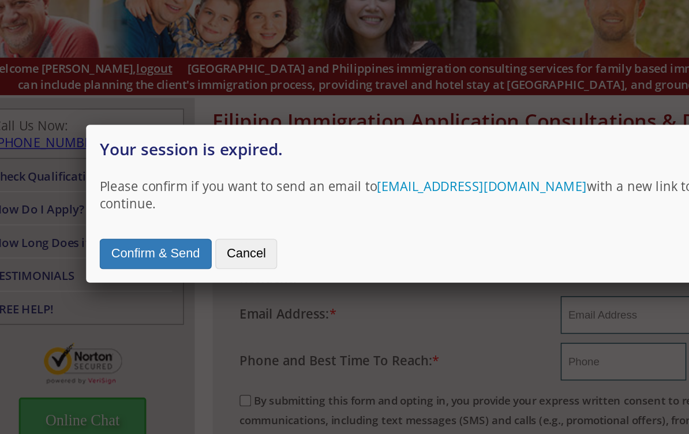
click at [145, 229] on button "Confirm & Send" at bounding box center [181, 239] width 72 height 20
